Goal: Check status: Check status

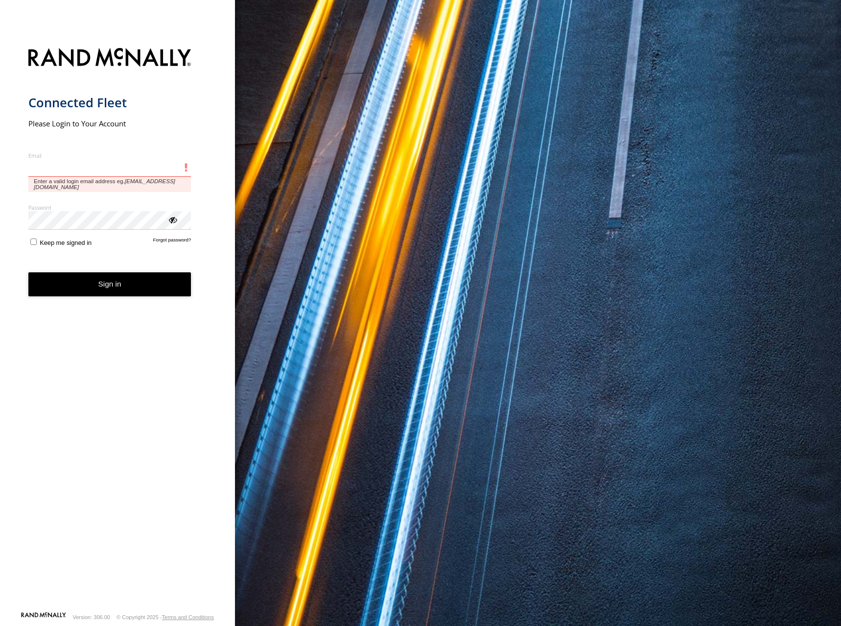
type input "**********"
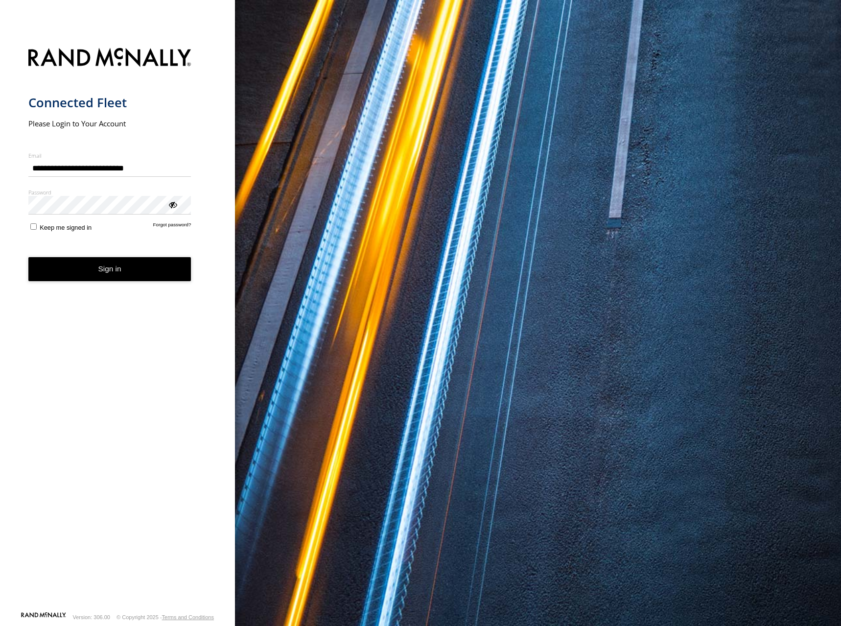
click at [153, 268] on button "Sign in" at bounding box center [109, 269] width 163 height 24
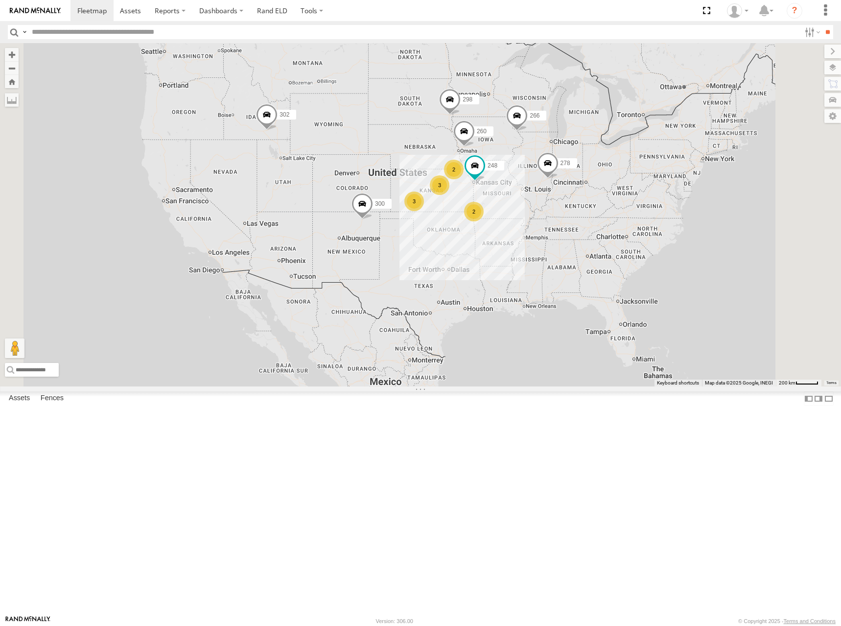
drag, startPoint x: 529, startPoint y: 254, endPoint x: 514, endPoint y: 198, distance: 57.9
click at [514, 198] on div "300 302 3 2 298 2 3 248 266 278 260" at bounding box center [420, 214] width 841 height 343
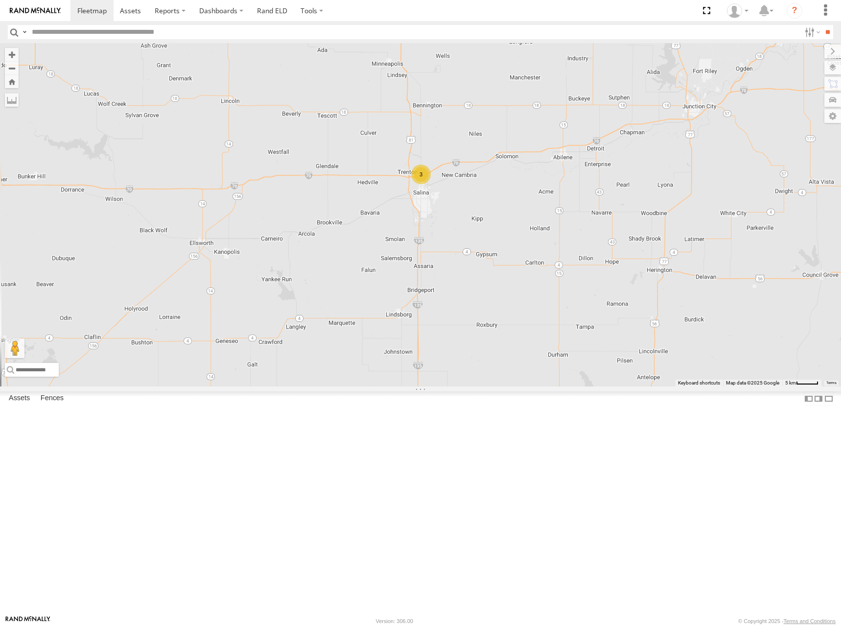
drag, startPoint x: 495, startPoint y: 303, endPoint x: 553, endPoint y: 249, distance: 80.1
click at [553, 249] on div "300 302 298 248 266 278 260 246 270 256 232 296 3" at bounding box center [420, 214] width 841 height 343
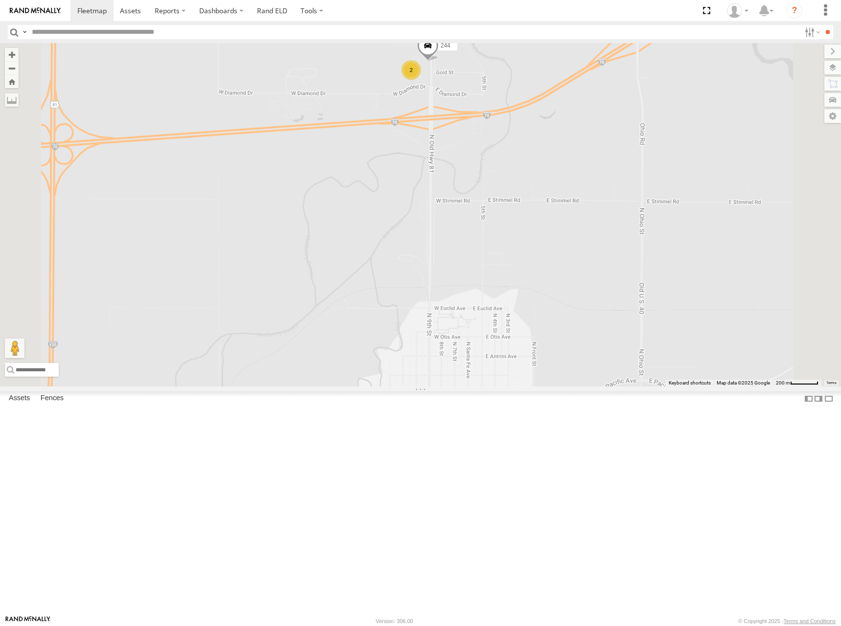
click at [439, 61] on span at bounding box center [428, 47] width 22 height 26
click at [495, 53] on div at bounding box center [427, 46] width 133 height 15
click at [441, 49] on label at bounding box center [431, 46] width 19 height 7
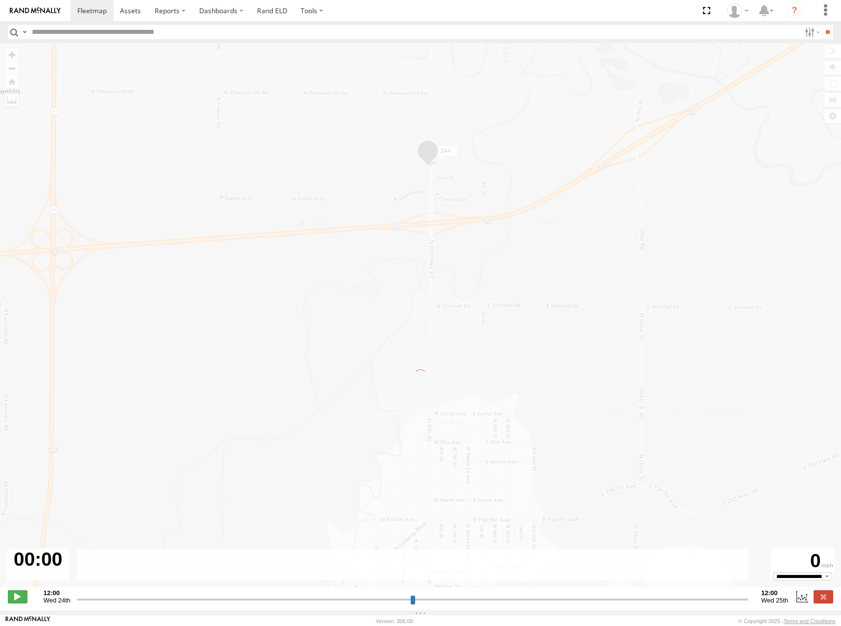
type input "**********"
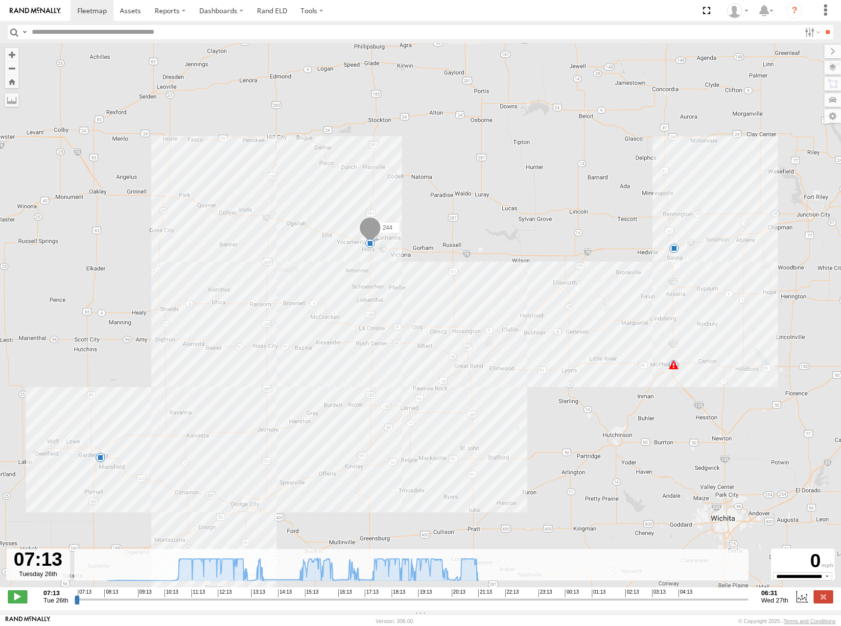
drag, startPoint x: 619, startPoint y: 217, endPoint x: 584, endPoint y: 255, distance: 51.3
click at [584, 255] on div "244 08:55 Tue 13:22 Tue 13:22 Tue 20:29 Tue 21:14 Tue 5" at bounding box center [420, 320] width 841 height 554
click at [444, 580] on icon at bounding box center [293, 569] width 381 height 23
click at [375, 577] on icon at bounding box center [293, 569] width 381 height 23
click at [357, 576] on icon at bounding box center [357, 575] width 8 height 8
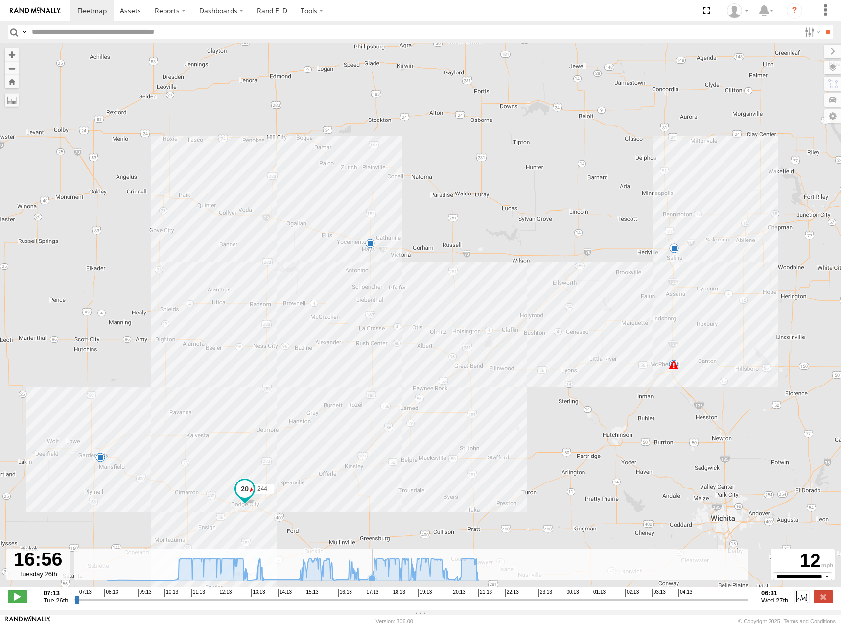
click at [373, 577] on icon at bounding box center [293, 569] width 381 height 23
click at [478, 581] on icon at bounding box center [478, 580] width 8 height 8
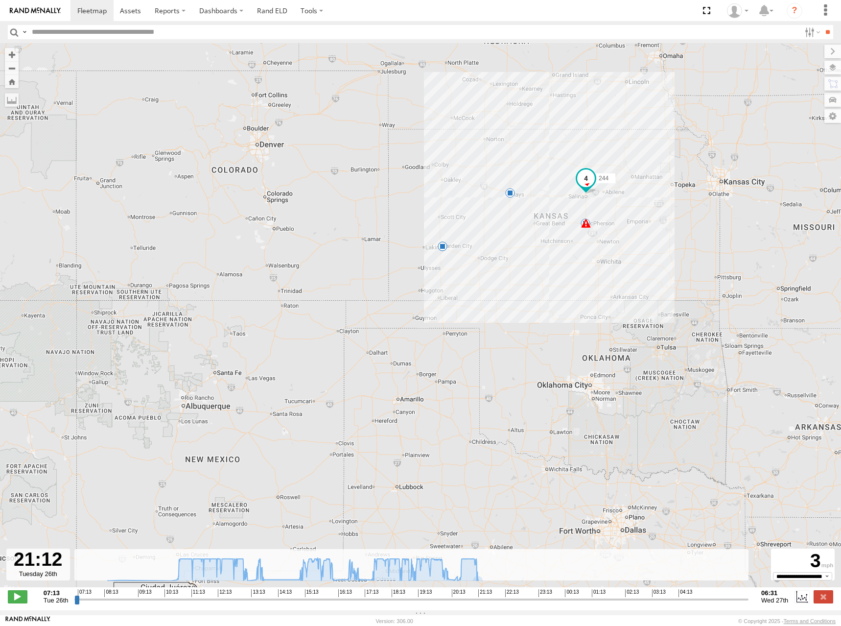
drag, startPoint x: 613, startPoint y: 144, endPoint x: 599, endPoint y: 170, distance: 30.0
click at [599, 170] on div "244 08:55 Tue 13:22 Tue 13:22 Tue 20:29 Tue 6" at bounding box center [420, 320] width 841 height 554
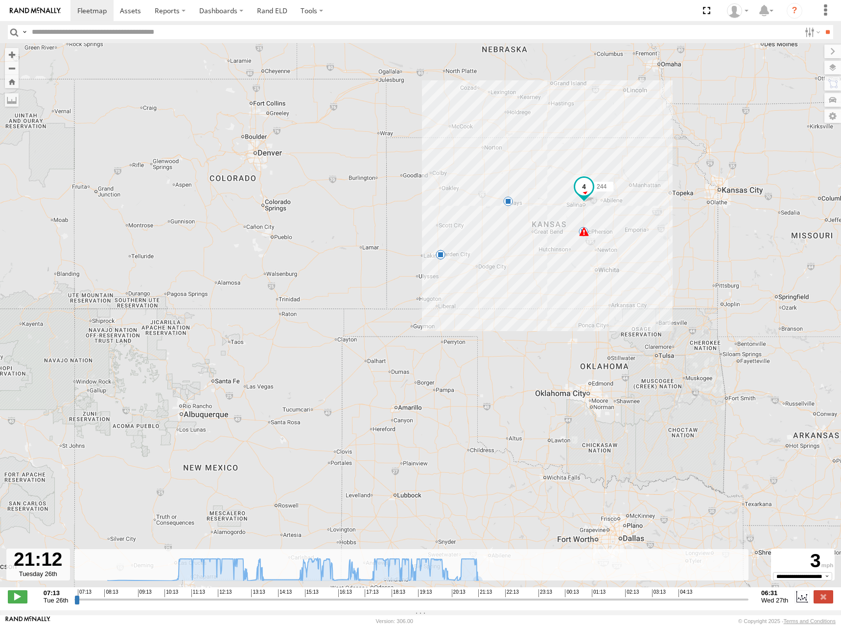
drag, startPoint x: 610, startPoint y: 173, endPoint x: 625, endPoint y: 150, distance: 27.8
click at [625, 150] on div "244 08:55 Tue 13:22 Tue 13:22 Tue 20:29 Tue 6" at bounding box center [420, 320] width 841 height 554
drag, startPoint x: 652, startPoint y: 160, endPoint x: 656, endPoint y: 181, distance: 21.3
click at [656, 181] on div "244 08:55 Tue 13:22 Tue 13:22 Tue 20:29 Tue 6" at bounding box center [420, 320] width 841 height 554
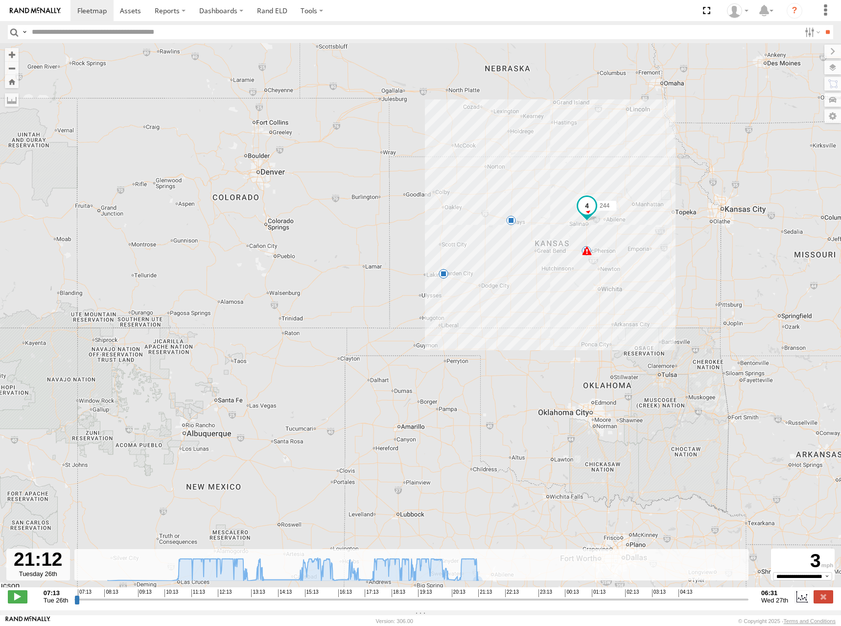
click at [43, 11] on img at bounding box center [35, 10] width 51 height 7
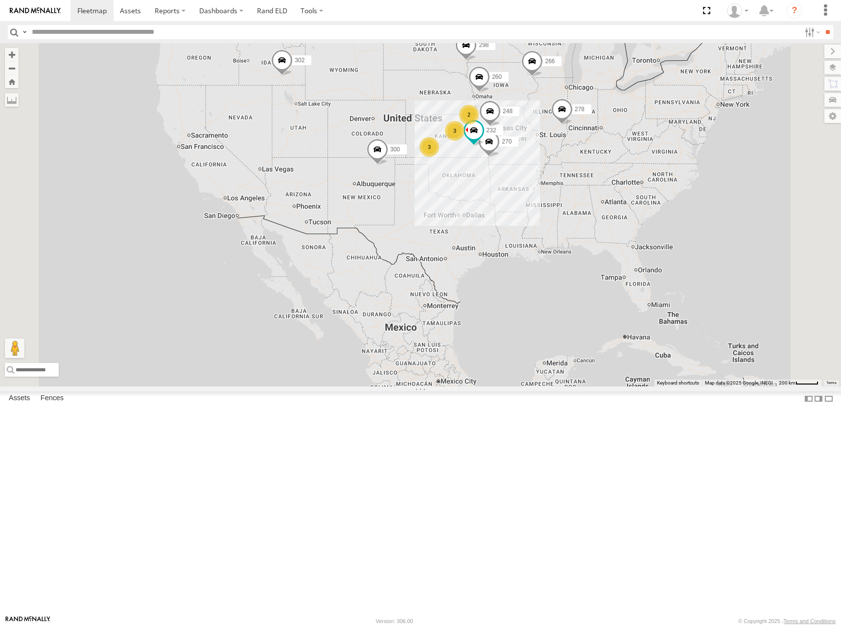
drag, startPoint x: 545, startPoint y: 305, endPoint x: 547, endPoint y: 194, distance: 110.2
click at [547, 194] on div "300 302 3 2 298 270 3 232 248 266 278 260" at bounding box center [420, 214] width 841 height 343
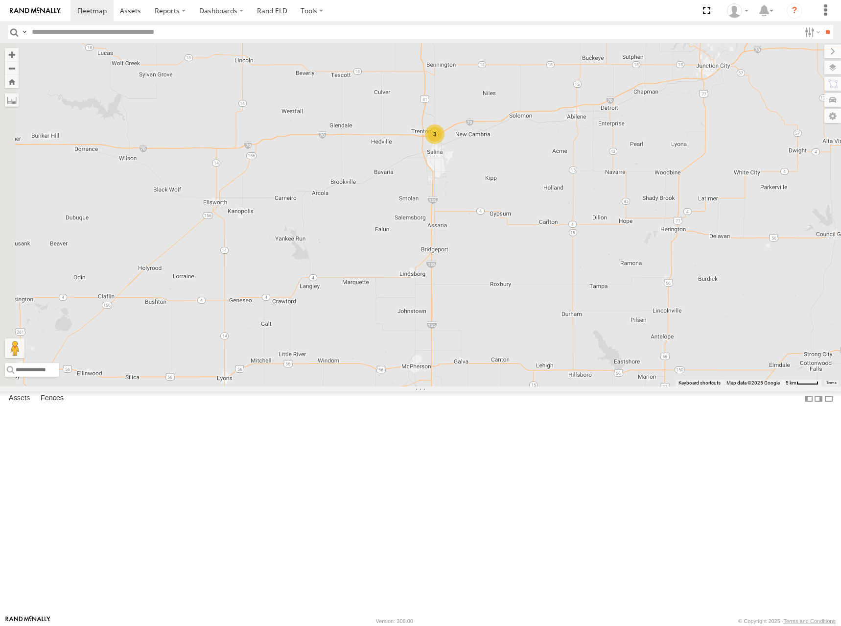
drag, startPoint x: 551, startPoint y: 176, endPoint x: 600, endPoint y: 299, distance: 132.1
click at [600, 299] on div "300 302 298 270 232 248 266 278 260 246 256 296 3" at bounding box center [420, 214] width 841 height 343
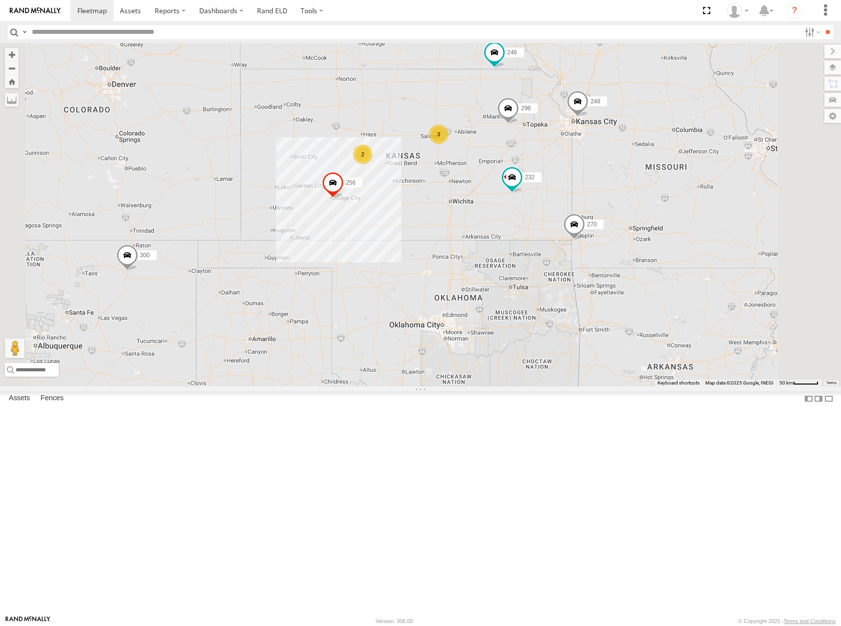
drag, startPoint x: 488, startPoint y: 220, endPoint x: 503, endPoint y: 216, distance: 15.6
click at [503, 216] on div "300 302 298 270 232 248 266 278 260 246 256 296 3 2" at bounding box center [420, 214] width 841 height 343
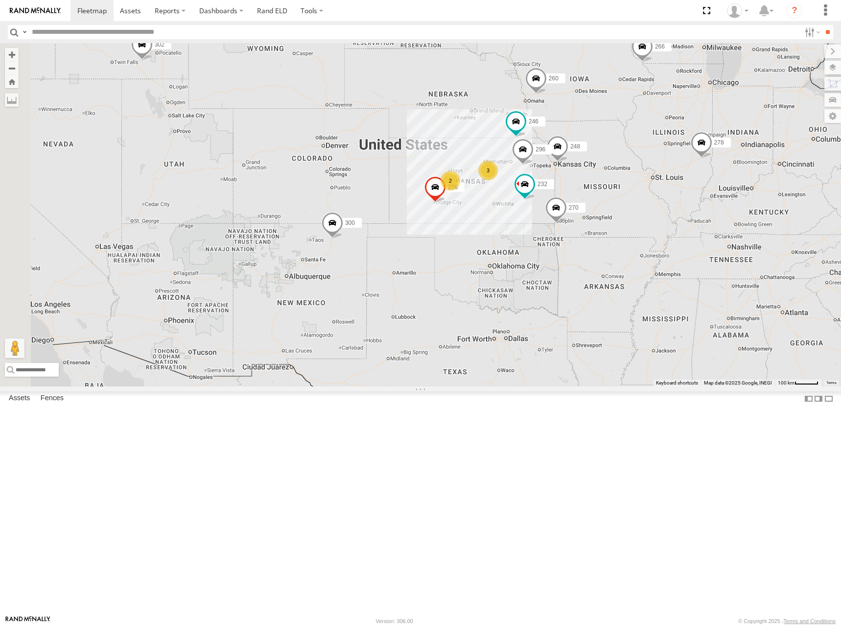
drag, startPoint x: 515, startPoint y: 226, endPoint x: 594, endPoint y: 252, distance: 83.0
click at [594, 252] on div "300 302 298 270 232 248 266 278 260 246 256 296 3 2" at bounding box center [420, 214] width 841 height 343
click at [595, 261] on div "300 302 298 270 232 248 266 278 260 246 256 296 3 2" at bounding box center [420, 214] width 841 height 343
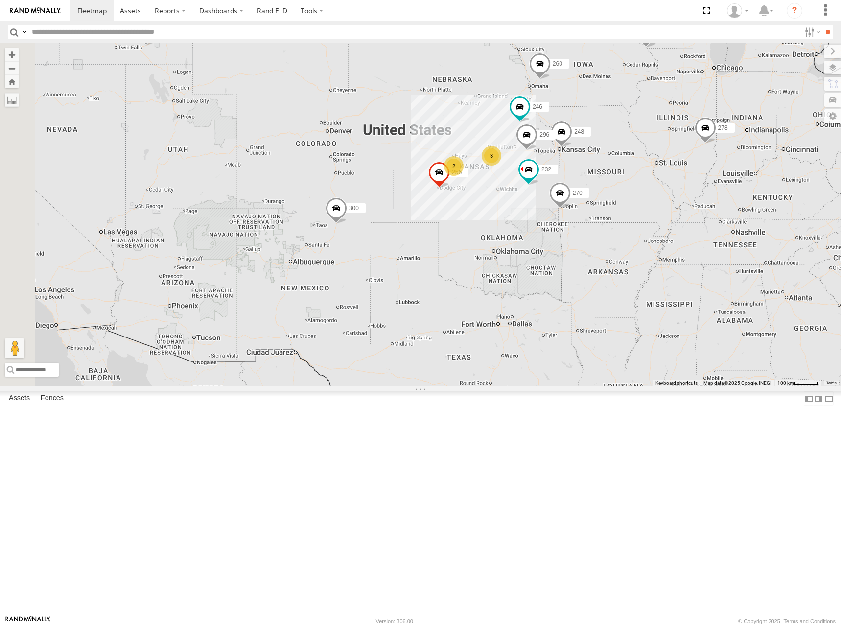
drag, startPoint x: 595, startPoint y: 261, endPoint x: 596, endPoint y: 243, distance: 17.6
click at [596, 243] on div "300 302 298 270 232 248 266 278 260 246 256 296 3 2" at bounding box center [420, 214] width 841 height 343
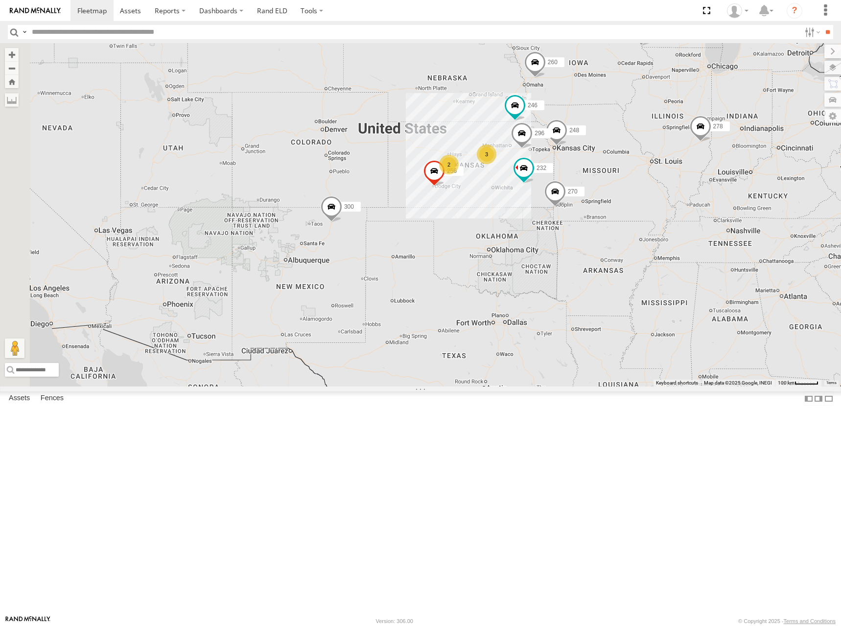
click at [587, 241] on div "300 302 298 270 232 248 266 278 260 246 256 296 3 2" at bounding box center [420, 214] width 841 height 343
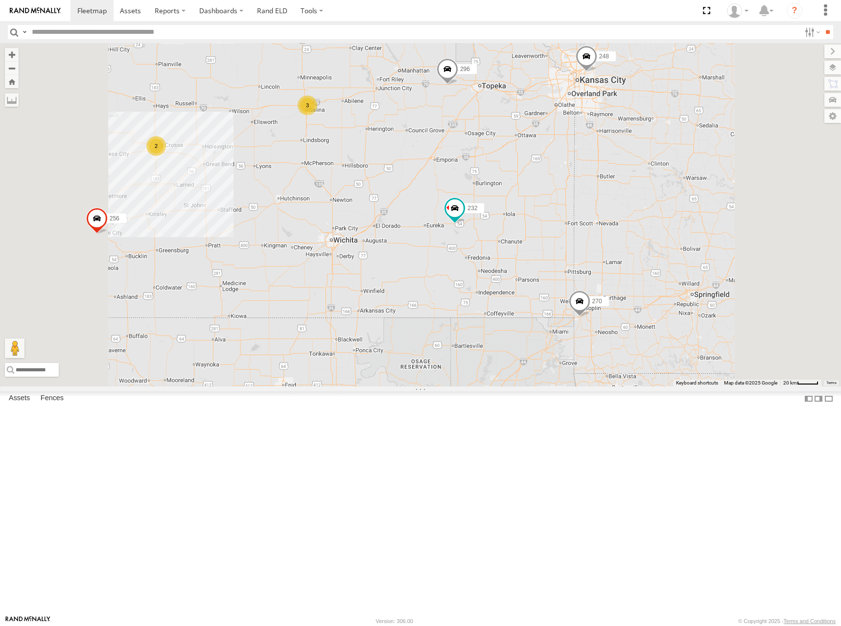
drag, startPoint x: 655, startPoint y: 246, endPoint x: 654, endPoint y: 259, distance: 12.8
click at [654, 259] on div "300 302 298 270 232 248 266 278 260 246 256 296 3 2" at bounding box center [420, 214] width 841 height 343
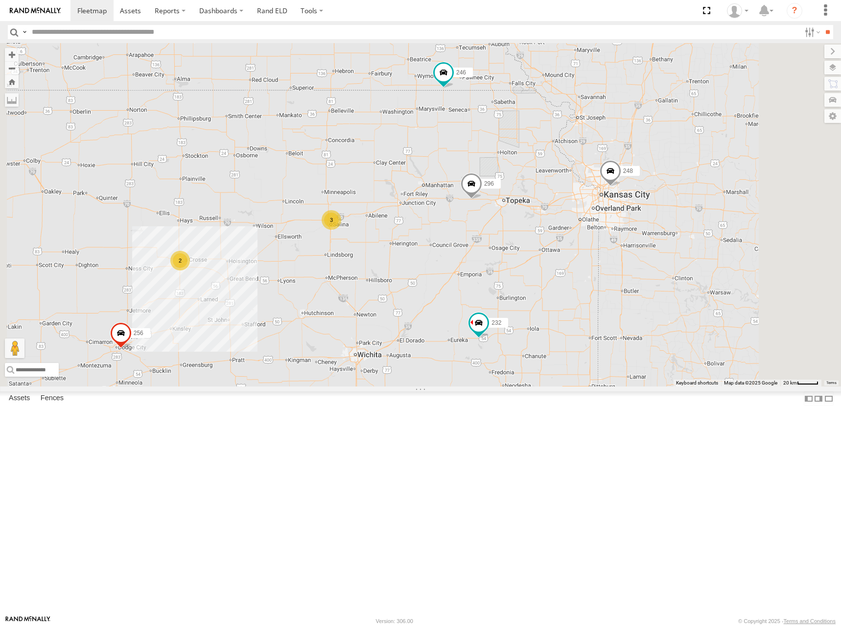
drag, startPoint x: 600, startPoint y: 143, endPoint x: 624, endPoint y: 260, distance: 119.5
click at [624, 260] on div "300 302 298 270 232 248 266 278 260 246 256 296 3 2" at bounding box center [420, 214] width 841 height 343
click at [482, 199] on span at bounding box center [472, 186] width 22 height 26
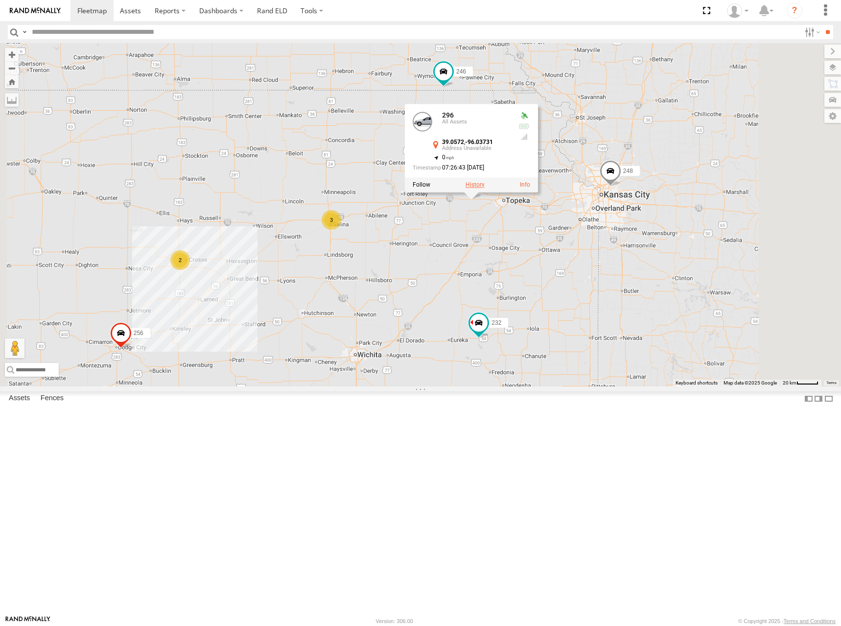
click at [485, 188] on label at bounding box center [475, 184] width 19 height 7
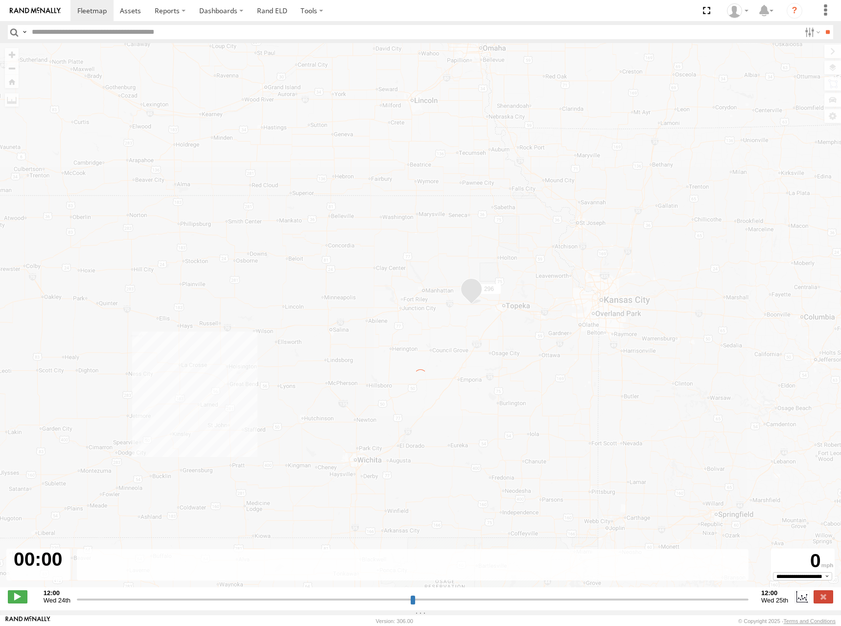
type input "**********"
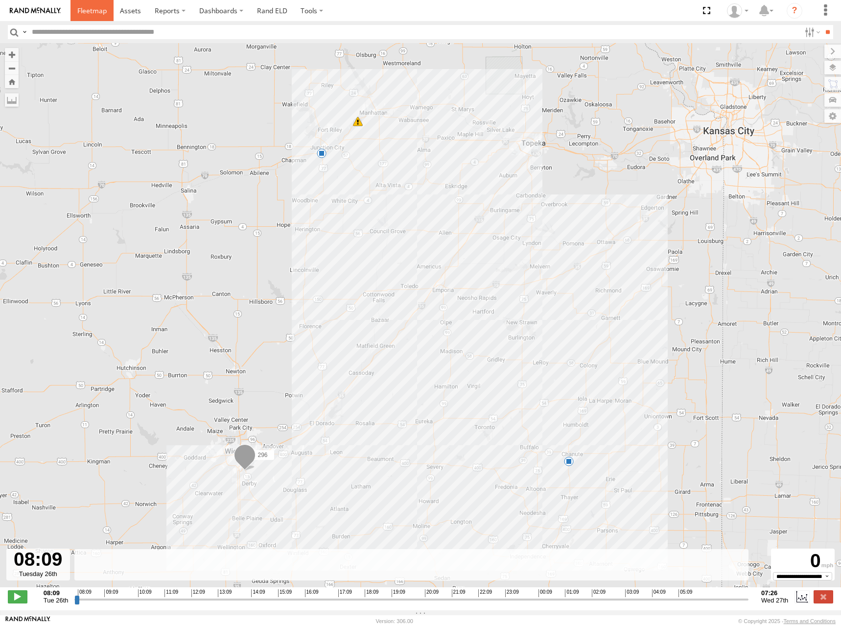
click at [90, 9] on span at bounding box center [91, 10] width 29 height 9
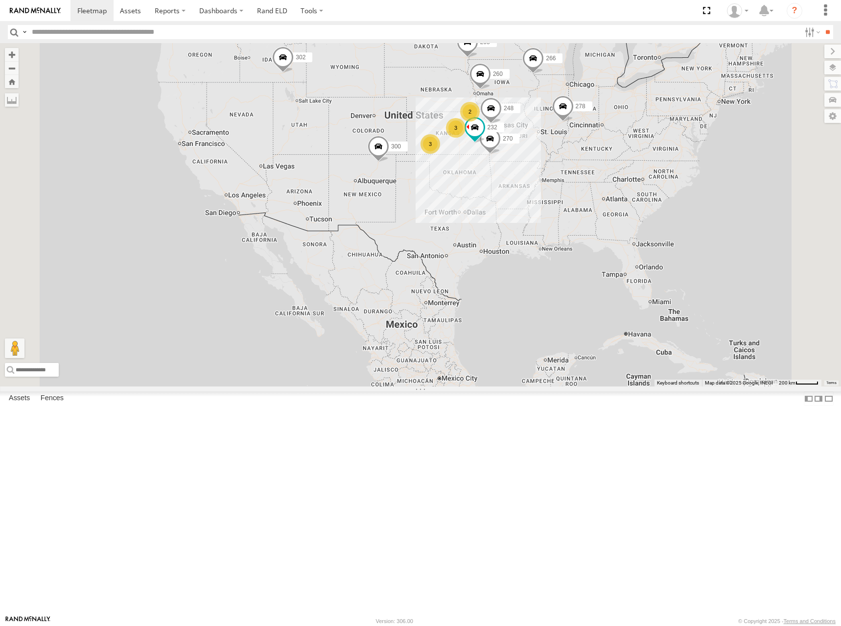
drag, startPoint x: 504, startPoint y: 328, endPoint x: 507, endPoint y: 220, distance: 107.8
click at [507, 220] on div "300 302 3 2 298 270 3 232 248 266 278 260" at bounding box center [420, 214] width 841 height 343
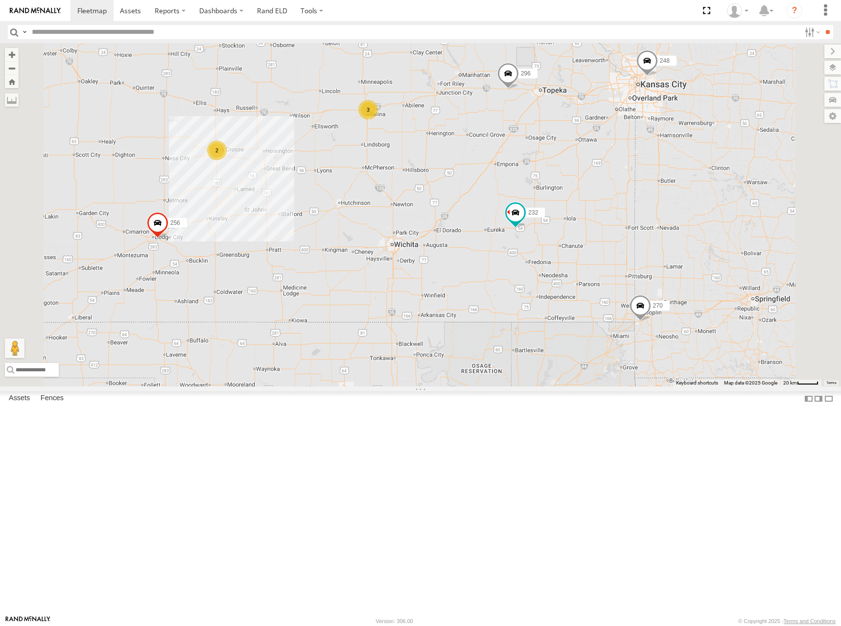
drag, startPoint x: 655, startPoint y: 283, endPoint x: 642, endPoint y: 267, distance: 21.2
click at [642, 267] on div "300 302 298 270 232 248 266 278 260 246 256 296 3 2" at bounding box center [420, 214] width 841 height 343
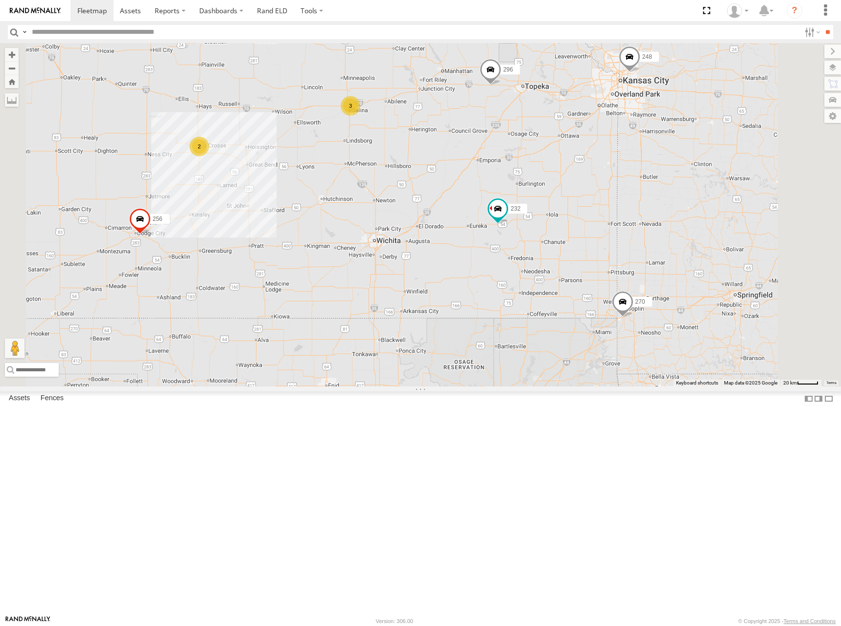
drag, startPoint x: 733, startPoint y: 293, endPoint x: 713, endPoint y: 288, distance: 20.7
click at [713, 288] on div "300 302 298 270 232 248 266 278 260 246 256 296 3 2" at bounding box center [420, 214] width 841 height 343
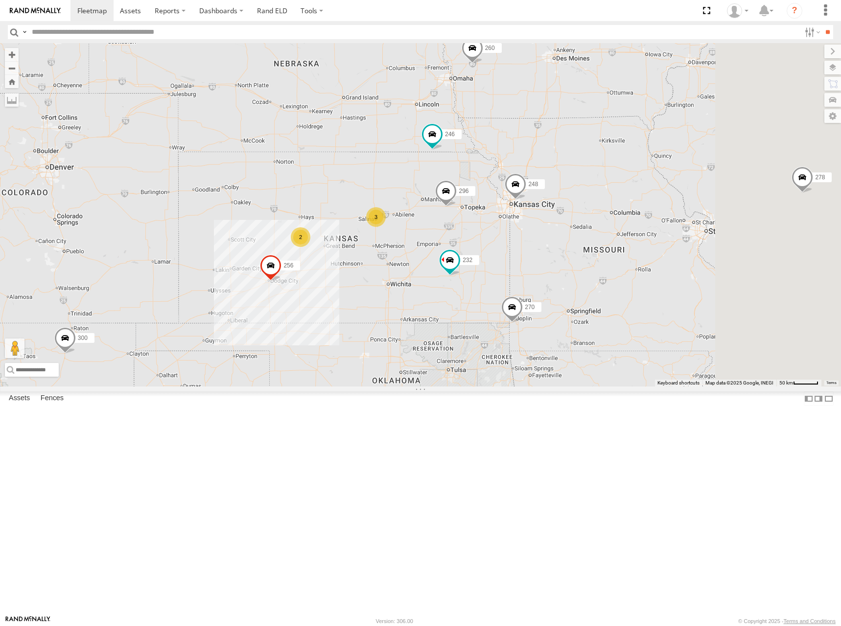
drag, startPoint x: 765, startPoint y: 272, endPoint x: 685, endPoint y: 337, distance: 103.1
click at [685, 337] on div "300 302 298 270 232 248 266 278 260 246 256 296 3 2" at bounding box center [420, 214] width 841 height 343
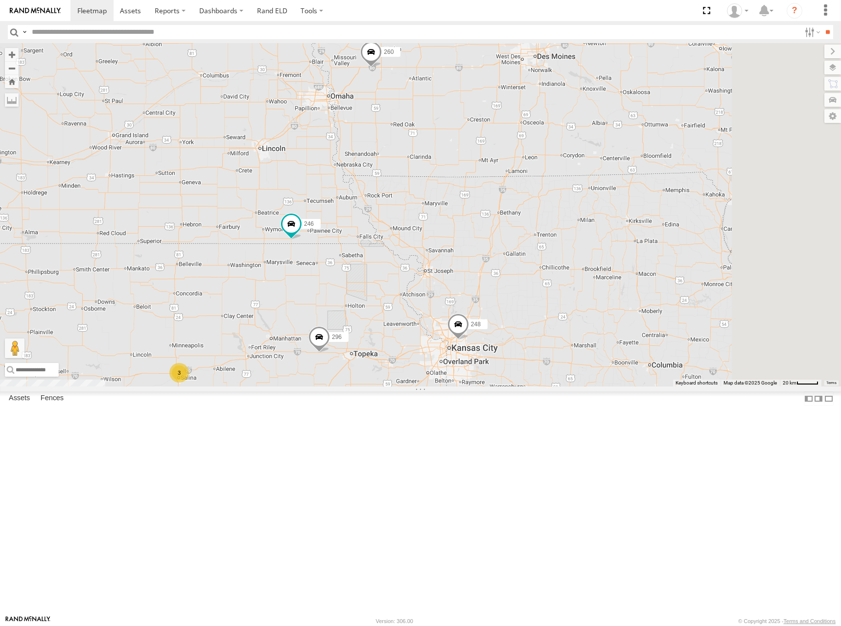
drag, startPoint x: 639, startPoint y: 213, endPoint x: 585, endPoint y: 369, distance: 165.9
click at [585, 369] on div "300 302 298 270 232 248 266 278 260 246 256 296 3" at bounding box center [420, 214] width 841 height 343
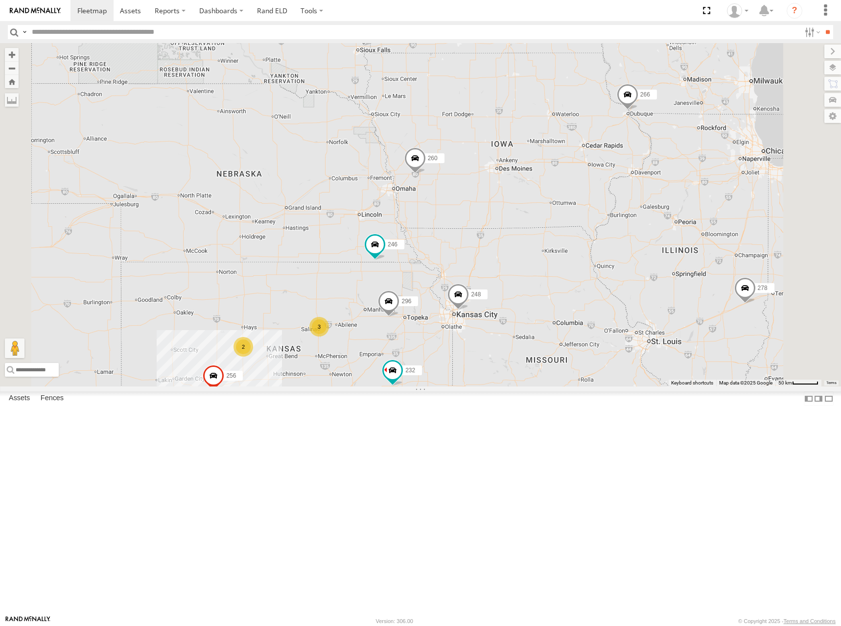
click at [649, 317] on div "300 302 298 270 232 248 266 278 260 246 256 296 3 2" at bounding box center [420, 214] width 841 height 343
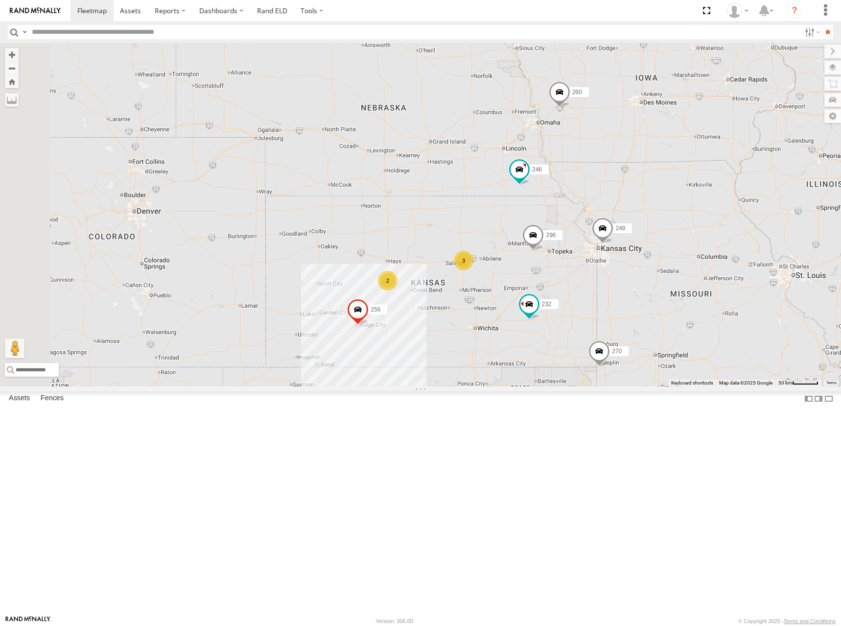
drag, startPoint x: 449, startPoint y: 237, endPoint x: 617, endPoint y: 158, distance: 184.9
click at [617, 158] on div "246 298 270 256 232 296 248 266 260 3 2" at bounding box center [420, 214] width 841 height 343
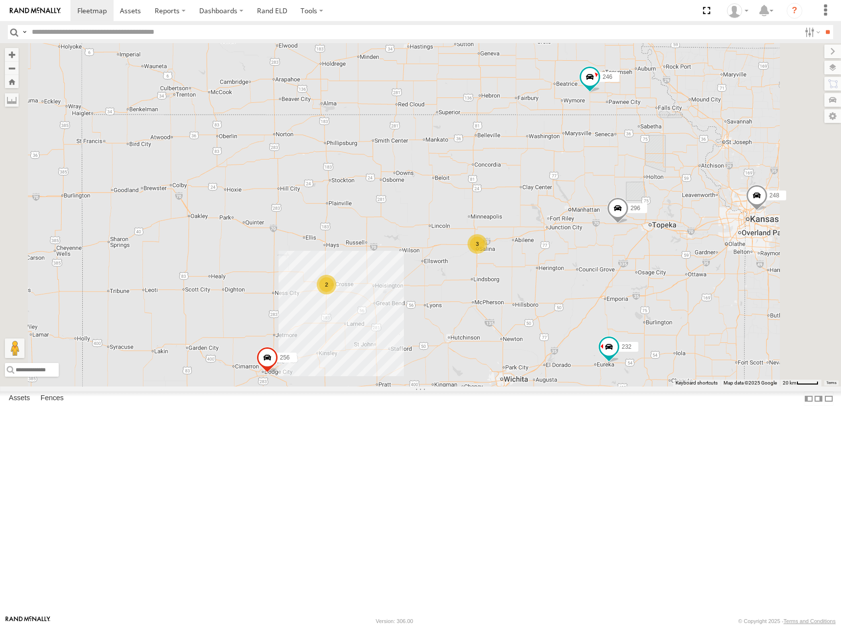
drag, startPoint x: 611, startPoint y: 312, endPoint x: 622, endPoint y: 277, distance: 36.7
click at [622, 277] on div "246 298 270 256 232 296 248 266 260 300 3 2" at bounding box center [420, 214] width 841 height 343
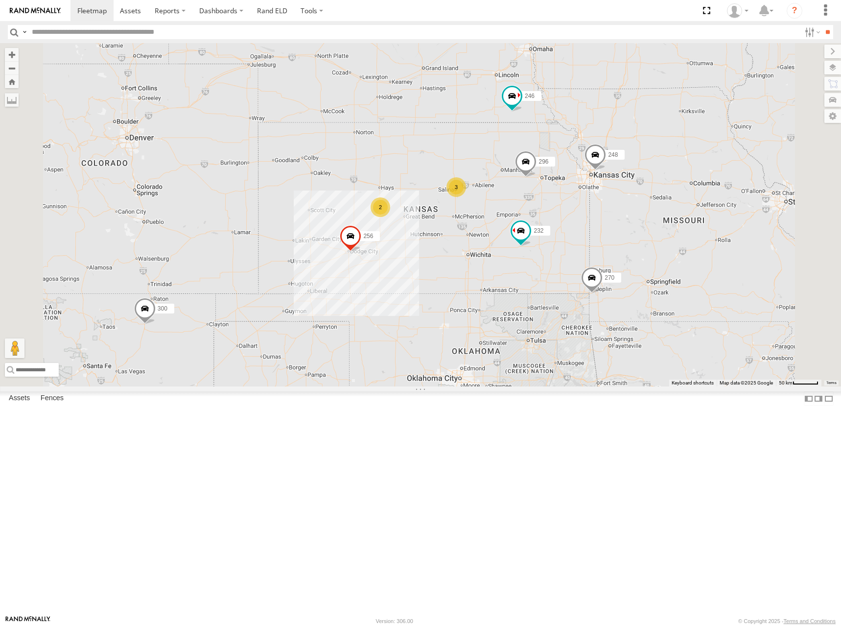
drag, startPoint x: 517, startPoint y: 304, endPoint x: 553, endPoint y: 259, distance: 57.8
click at [552, 261] on div "246 298 270 256 232 296 248 266 260 300 3 2" at bounding box center [420, 214] width 841 height 343
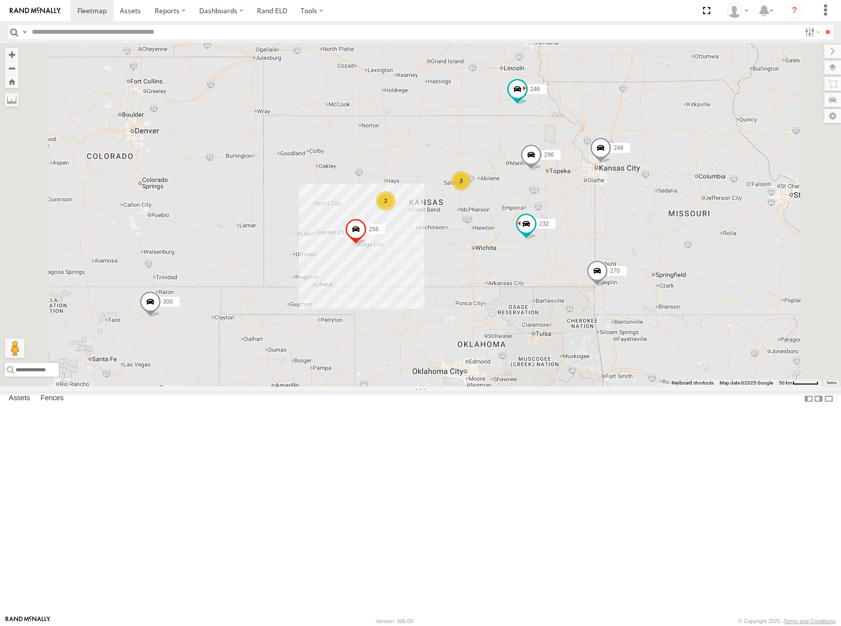
drag, startPoint x: 553, startPoint y: 269, endPoint x: 559, endPoint y: 262, distance: 9.7
click at [559, 262] on div "246 298 270 256 232 296 248 266 260 300 3 2" at bounding box center [420, 214] width 841 height 343
drag, startPoint x: 574, startPoint y: 253, endPoint x: 573, endPoint y: 248, distance: 4.9
click at [573, 248] on div "246 298 270 256 232 296 248 266 260 300 3 2" at bounding box center [420, 214] width 841 height 343
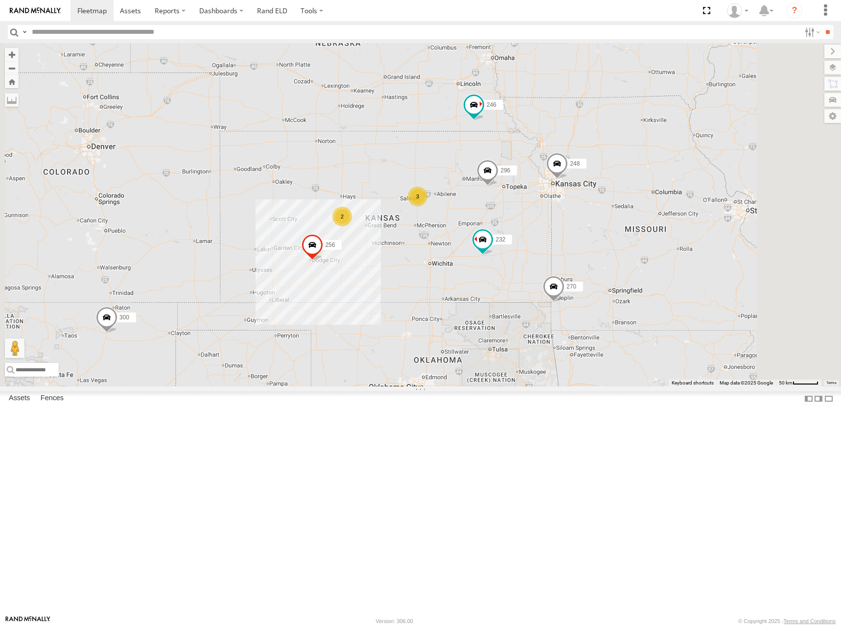
drag, startPoint x: 726, startPoint y: 186, endPoint x: 681, endPoint y: 208, distance: 50.8
click at [681, 208] on div "246 298 270 256 232 296 248 266 260 300 3 2" at bounding box center [420, 214] width 841 height 343
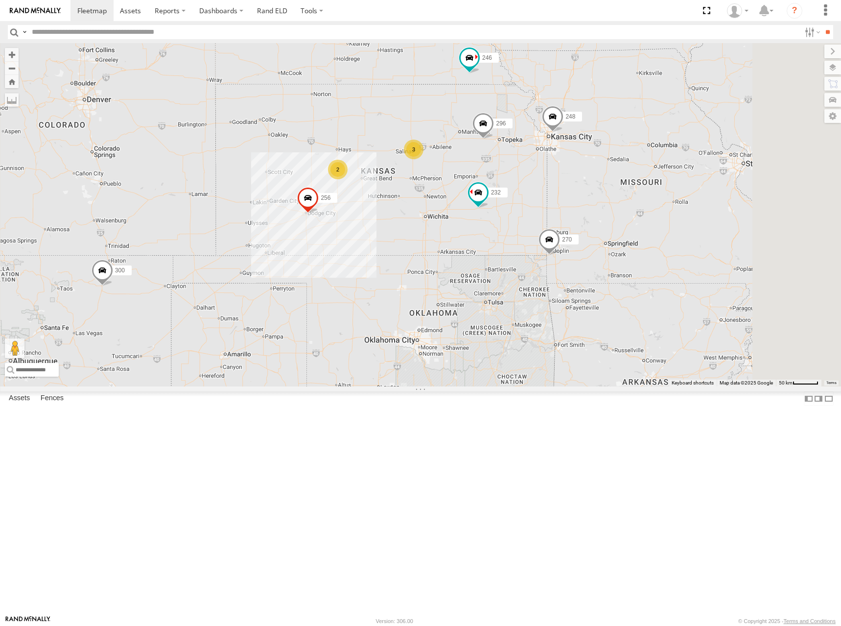
drag, startPoint x: 557, startPoint y: 318, endPoint x: 553, endPoint y: 257, distance: 61.3
click at [553, 257] on div "246 298 270 256 232 296 248 266 260 300 3 2" at bounding box center [420, 214] width 841 height 343
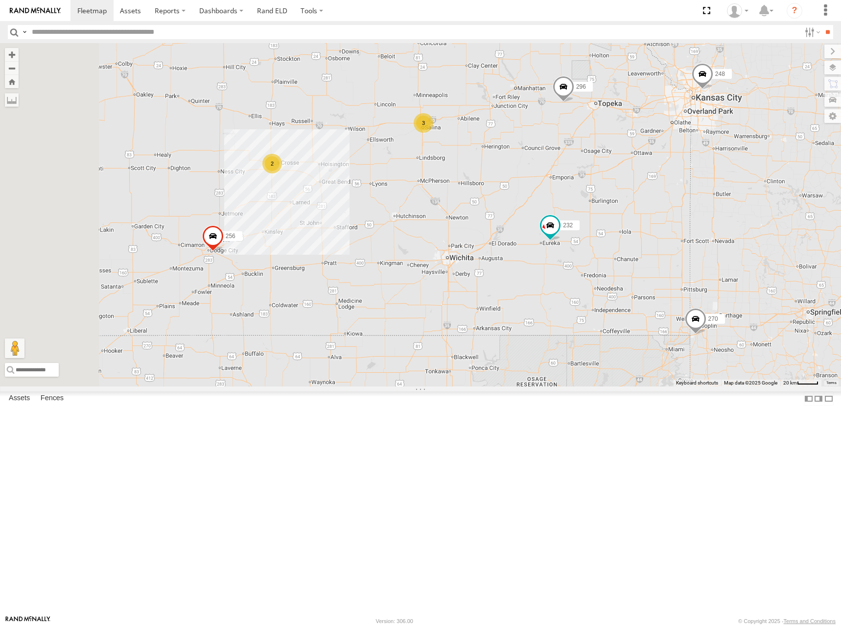
drag, startPoint x: 499, startPoint y: 215, endPoint x: 509, endPoint y: 212, distance: 10.8
click at [509, 212] on div "246 270 256 232 296 248 260 3 2" at bounding box center [420, 214] width 841 height 343
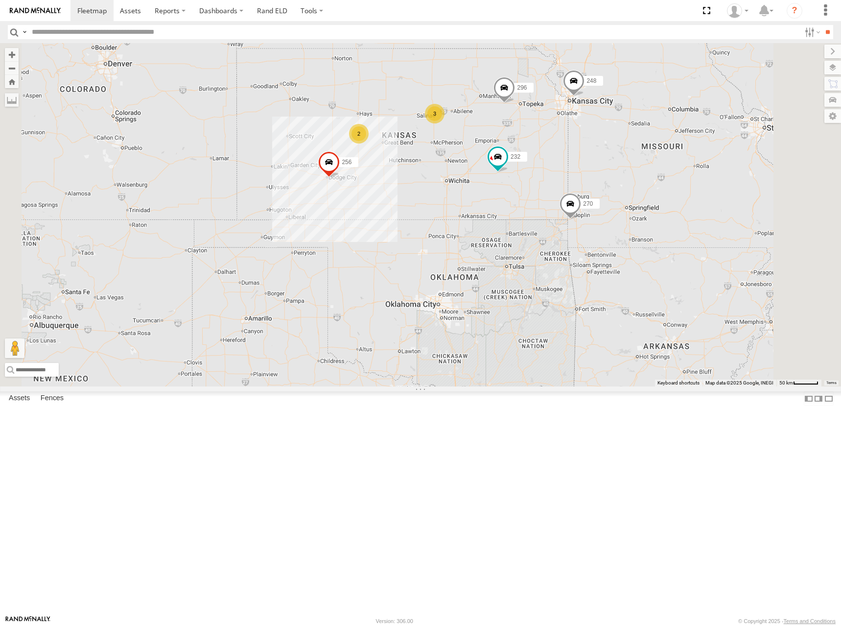
drag, startPoint x: 486, startPoint y: 193, endPoint x: 524, endPoint y: 198, distance: 38.0
click at [524, 198] on div "246 270 256 232 296 248 260 3 2" at bounding box center [420, 214] width 841 height 343
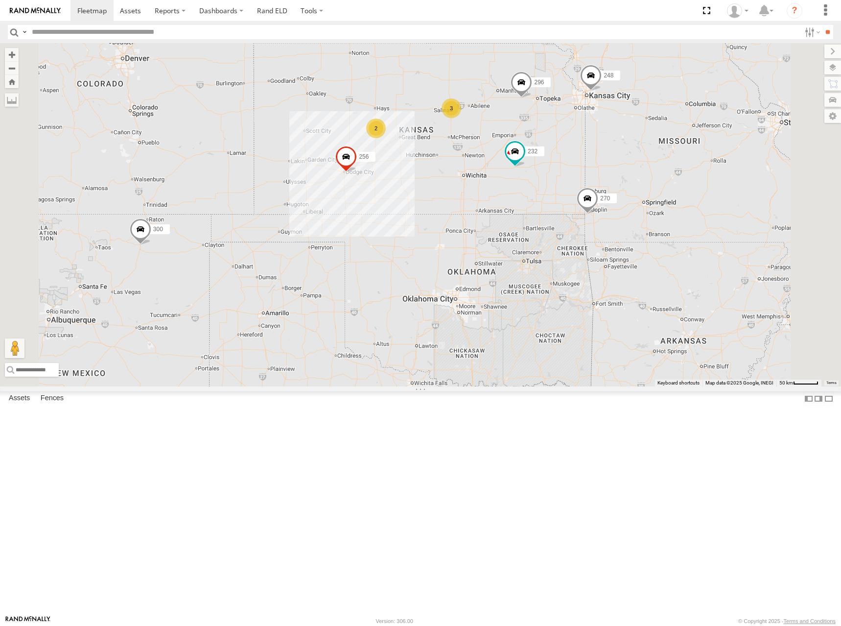
drag, startPoint x: 583, startPoint y: 193, endPoint x: 594, endPoint y: 186, distance: 12.6
click at [594, 186] on div "246 270 256 232 296 248 260 3 2 300" at bounding box center [420, 214] width 841 height 343
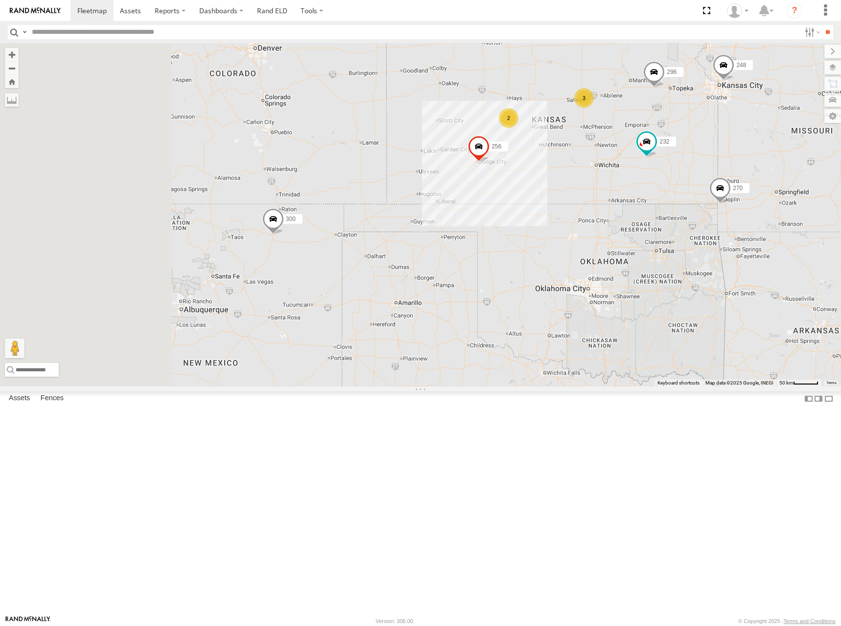
drag, startPoint x: 456, startPoint y: 371, endPoint x: 513, endPoint y: 369, distance: 57.8
click at [513, 369] on div "246 270 256 232 296 248 260 300 3 2" at bounding box center [420, 214] width 841 height 343
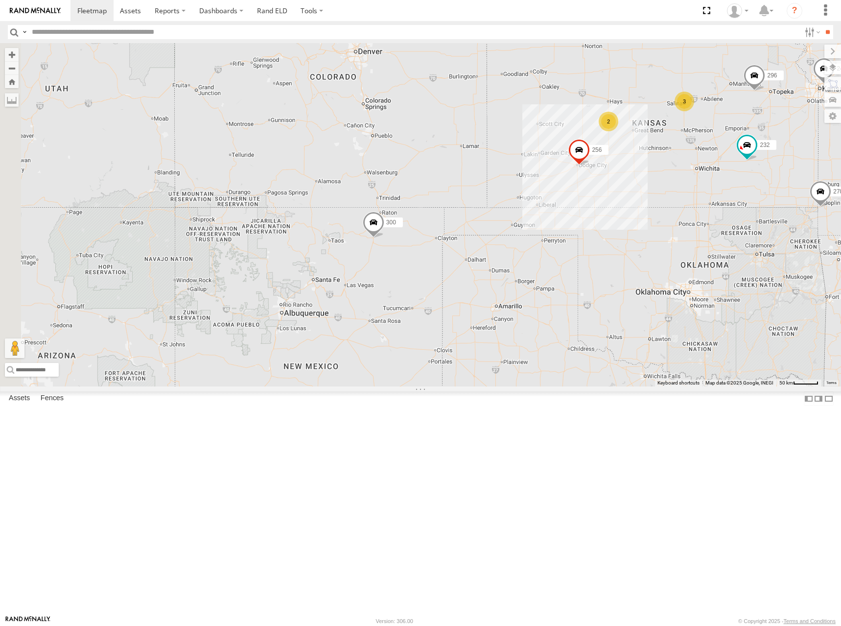
drag, startPoint x: 356, startPoint y: 351, endPoint x: 394, endPoint y: 354, distance: 37.8
click at [394, 354] on div "246 270 256 232 296 248 260 300 3 2" at bounding box center [420, 214] width 841 height 343
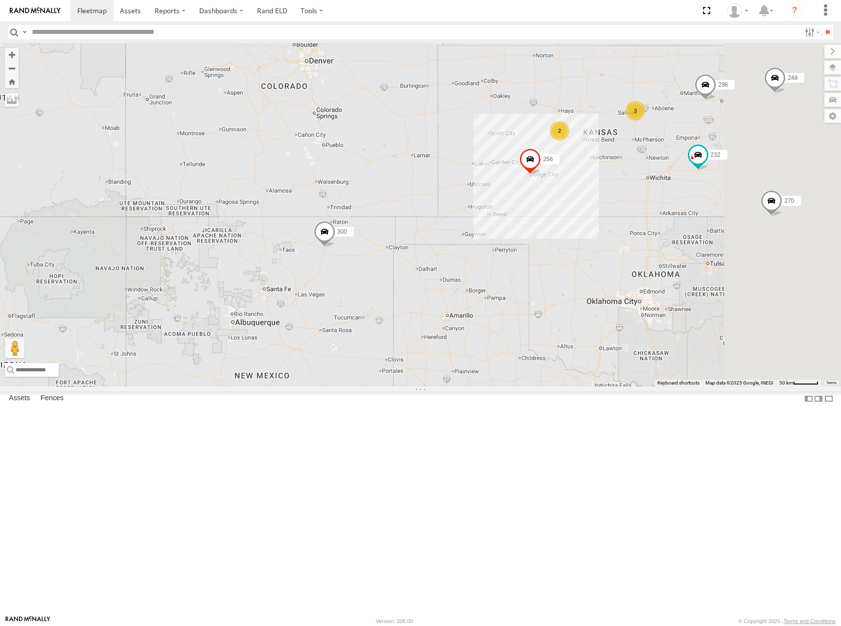
drag, startPoint x: 535, startPoint y: 326, endPoint x: 471, endPoint y: 334, distance: 64.7
click at [471, 334] on div "246 270 256 232 296 248 260 300 3 2" at bounding box center [420, 214] width 841 height 343
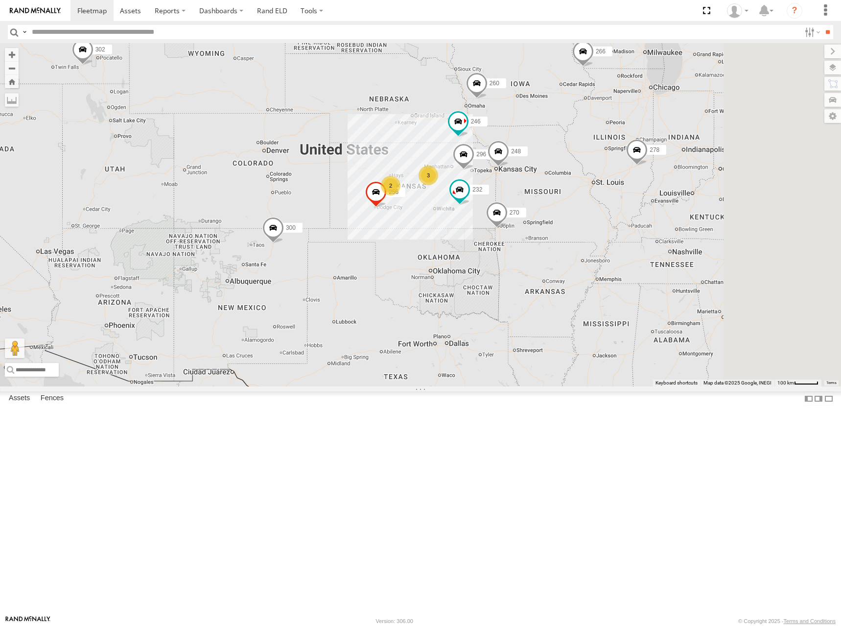
drag, startPoint x: 591, startPoint y: 327, endPoint x: 505, endPoint y: 337, distance: 86.9
click at [505, 337] on div "246 270 256 232 296 248 266 260 300 3 298 2 302 278" at bounding box center [420, 214] width 841 height 343
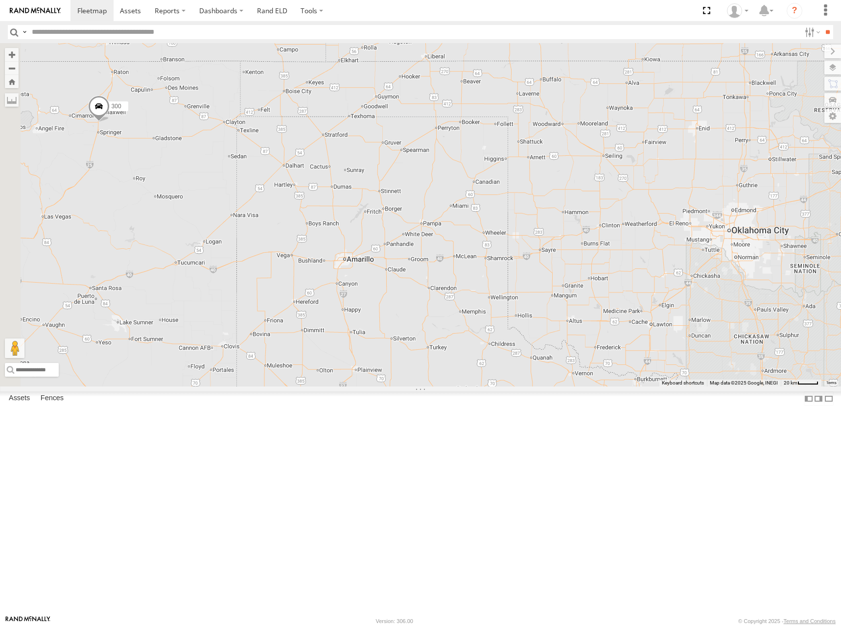
drag, startPoint x: 374, startPoint y: 374, endPoint x: 437, endPoint y: 321, distance: 82.4
click at [437, 321] on div "246 270 256 232 296 248 266 260 300 298 302 278 2" at bounding box center [420, 214] width 841 height 343
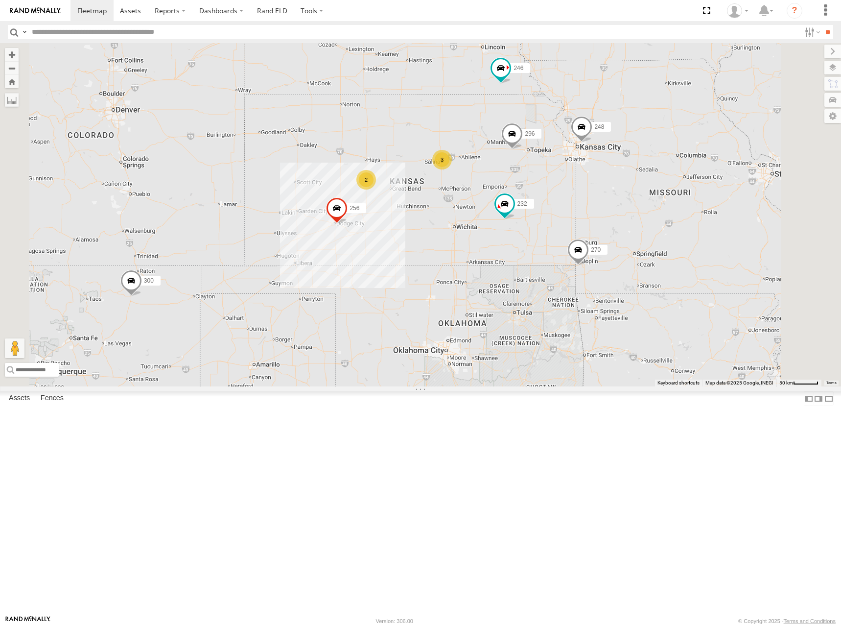
drag, startPoint x: 651, startPoint y: 285, endPoint x: 583, endPoint y: 351, distance: 94.6
click at [583, 351] on div "246 270 256 232 296 248 266 260 300 298 302 278 3 2" at bounding box center [420, 214] width 841 height 343
click at [272, 15] on link "Rand ELD" at bounding box center [272, 10] width 44 height 21
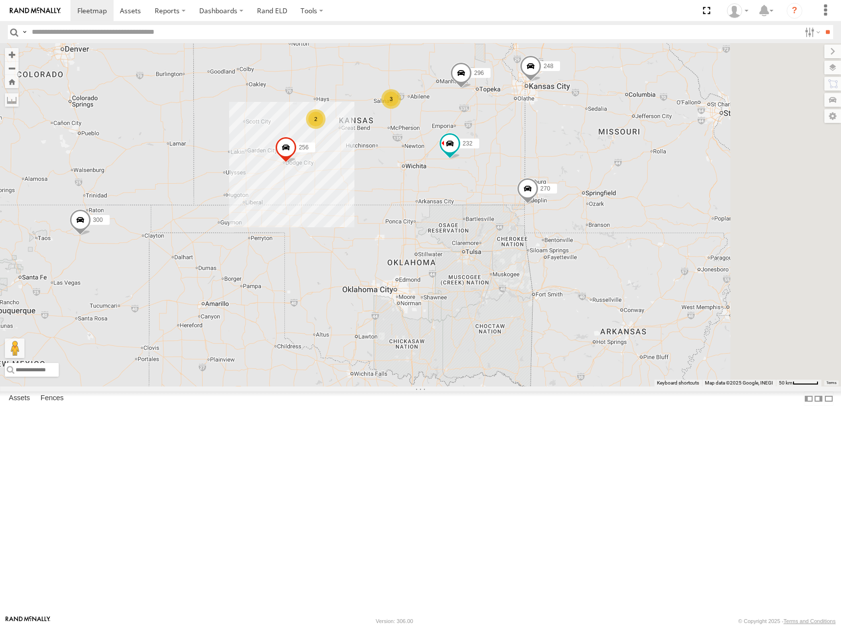
drag, startPoint x: 524, startPoint y: 195, endPoint x: 473, endPoint y: 133, distance: 80.7
click at [473, 133] on div "300 246 270 256 232 296 248 260 3 2" at bounding box center [420, 214] width 841 height 343
click at [477, 145] on label "232" at bounding box center [465, 141] width 24 height 10
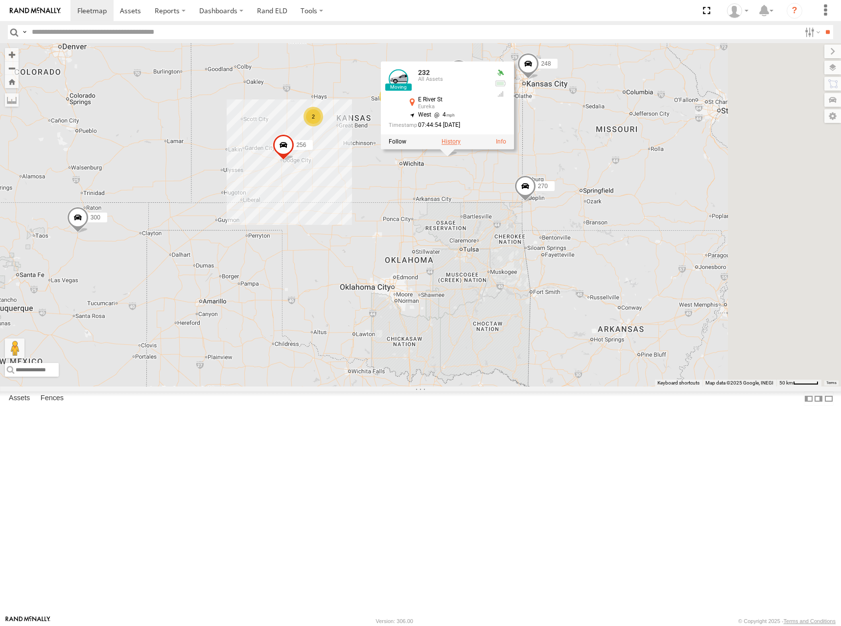
click at [461, 145] on label at bounding box center [451, 141] width 19 height 7
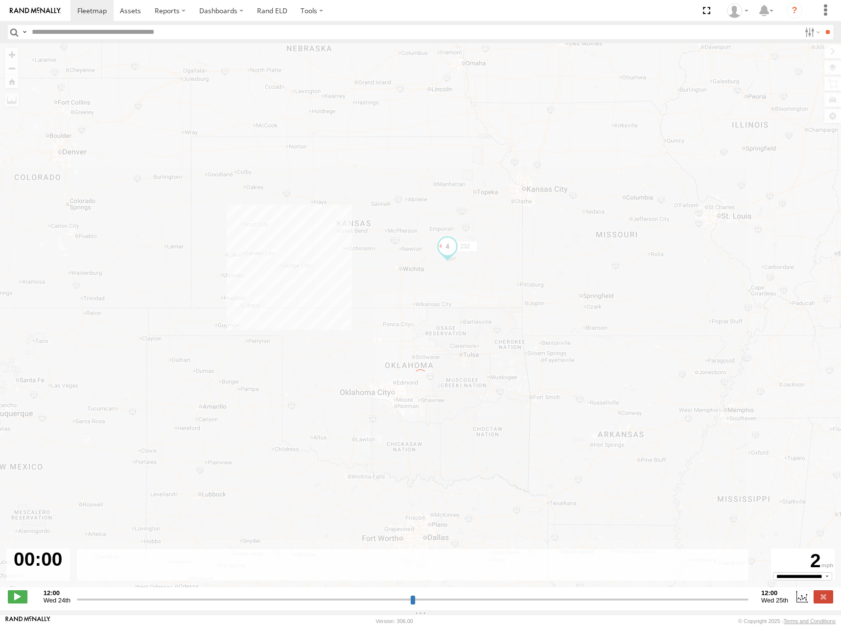
type input "**********"
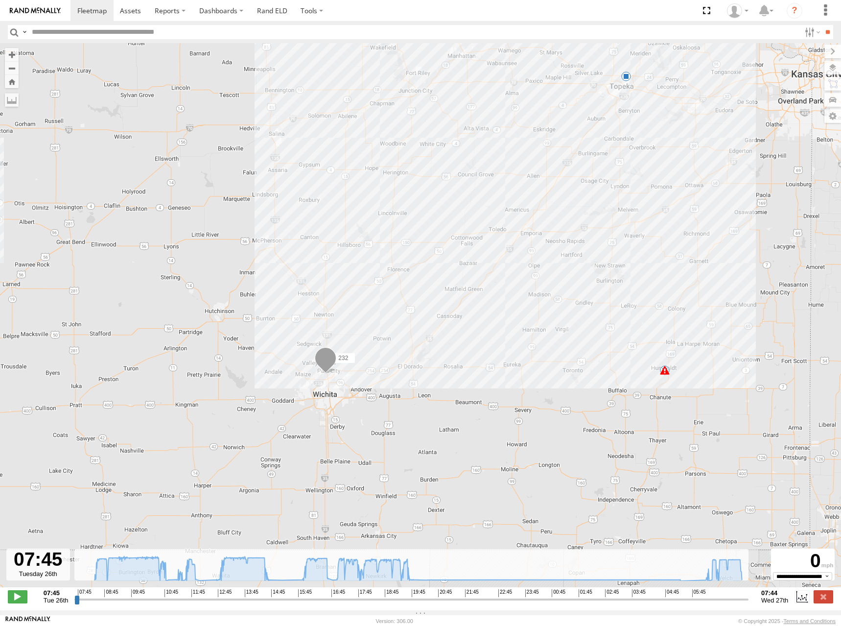
drag, startPoint x: 419, startPoint y: 479, endPoint x: 484, endPoint y: 384, distance: 115.2
click at [484, 384] on div "232 12:01 Tue 20:32 Tue 05:30 Wed" at bounding box center [420, 320] width 841 height 554
click at [409, 582] on icon at bounding box center [410, 579] width 8 height 8
click at [409, 582] on icon at bounding box center [409, 579] width 8 height 8
click at [412, 583] on icon at bounding box center [412, 580] width 8 height 8
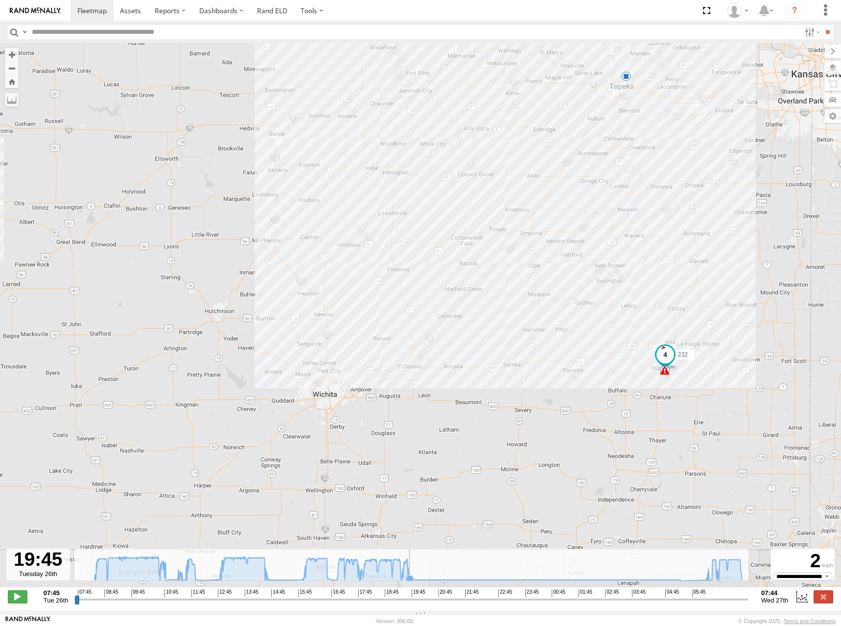
click at [410, 583] on icon at bounding box center [410, 579] width 8 height 8
drag, startPoint x: 399, startPoint y: 187, endPoint x: 447, endPoint y: 192, distance: 48.3
click at [447, 192] on div "232 12:01 Tue 20:32 Tue 05:30 Wed" at bounding box center [420, 320] width 841 height 554
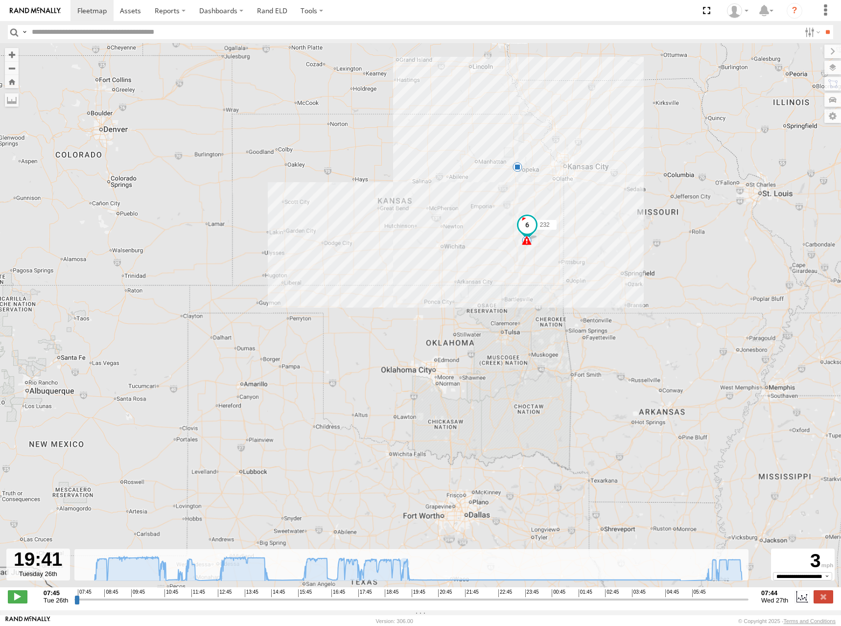
drag, startPoint x: 366, startPoint y: 127, endPoint x: 384, endPoint y: 143, distance: 23.6
click at [384, 143] on div "232 12:01 Tue 20:32 Tue 05:30 Wed" at bounding box center [420, 320] width 841 height 554
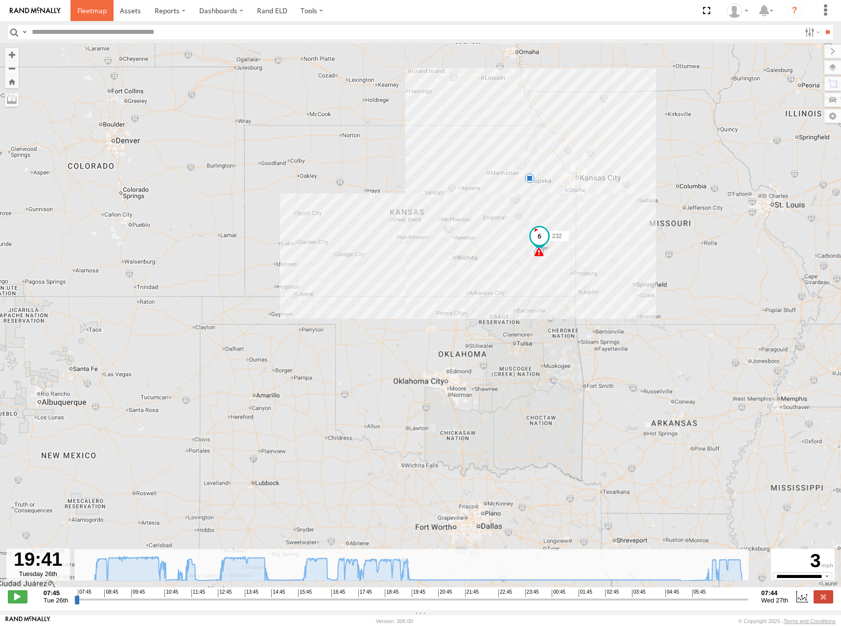
click at [91, 11] on span at bounding box center [91, 10] width 29 height 9
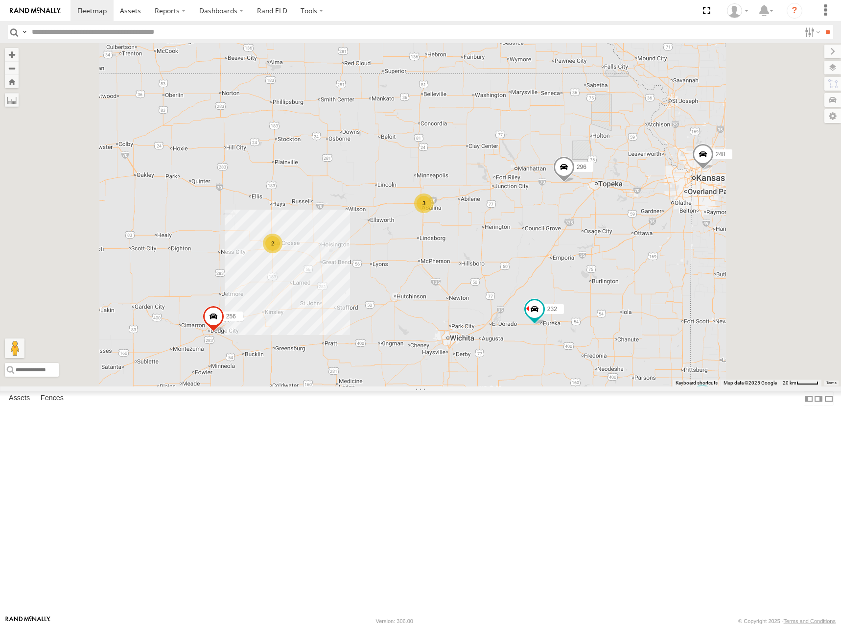
drag, startPoint x: 493, startPoint y: 269, endPoint x: 502, endPoint y: 266, distance: 9.6
click at [502, 266] on div "300 302 246 298 270 256 232 296 248 266 278 260 3 2" at bounding box center [420, 214] width 841 height 343
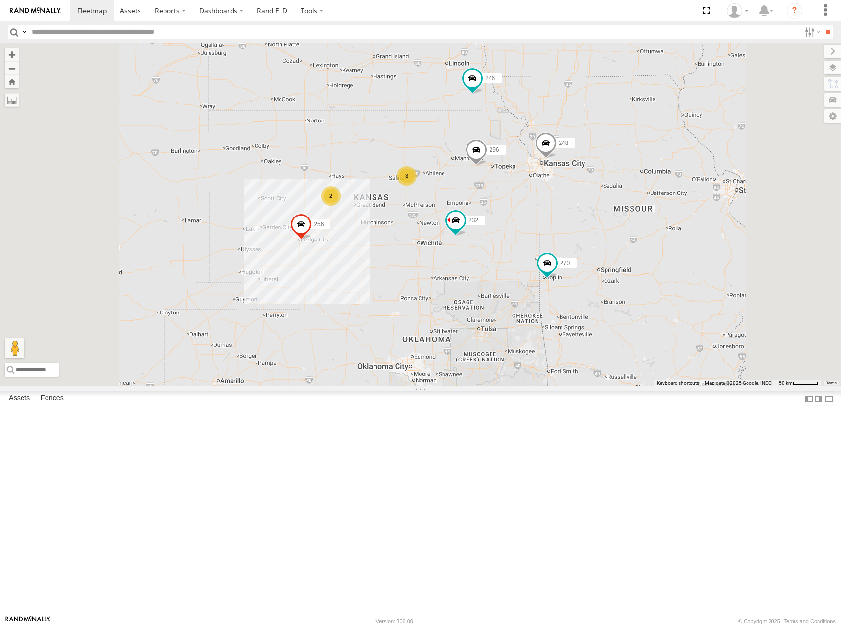
drag, startPoint x: 518, startPoint y: 243, endPoint x: 518, endPoint y: 209, distance: 34.3
click at [518, 209] on div "246 270 256 232 296 248 266 260 3 2" at bounding box center [420, 214] width 841 height 343
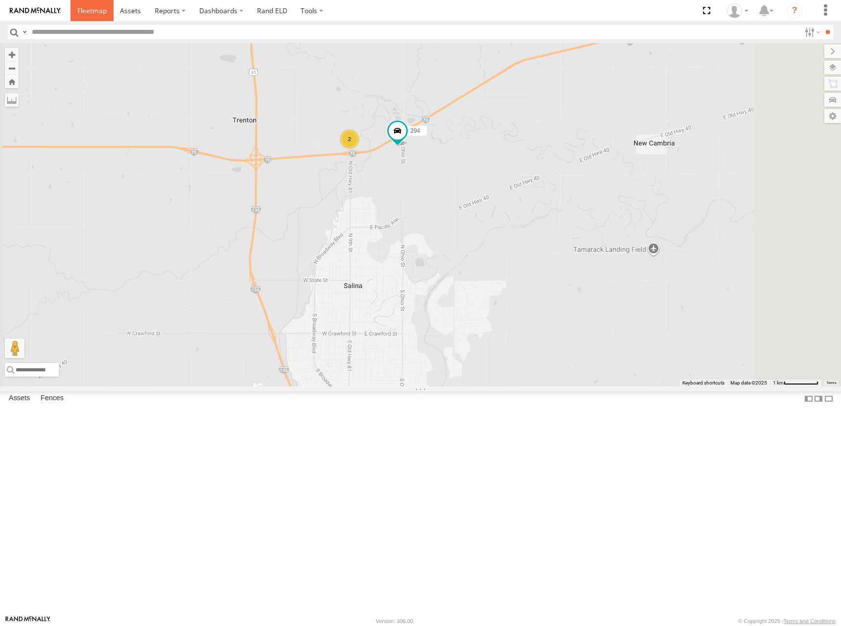
click at [84, 7] on span at bounding box center [91, 10] width 29 height 9
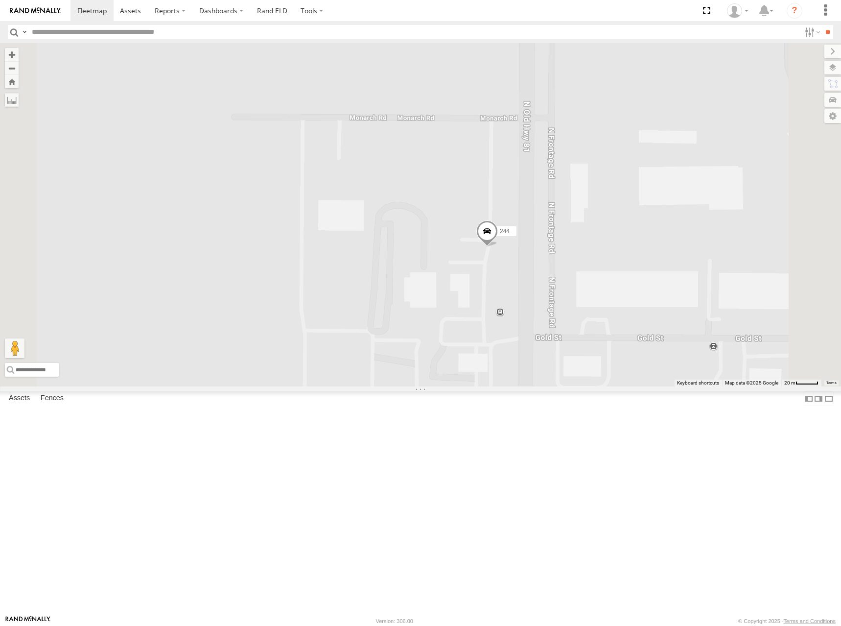
click at [498, 247] on span at bounding box center [488, 233] width 22 height 26
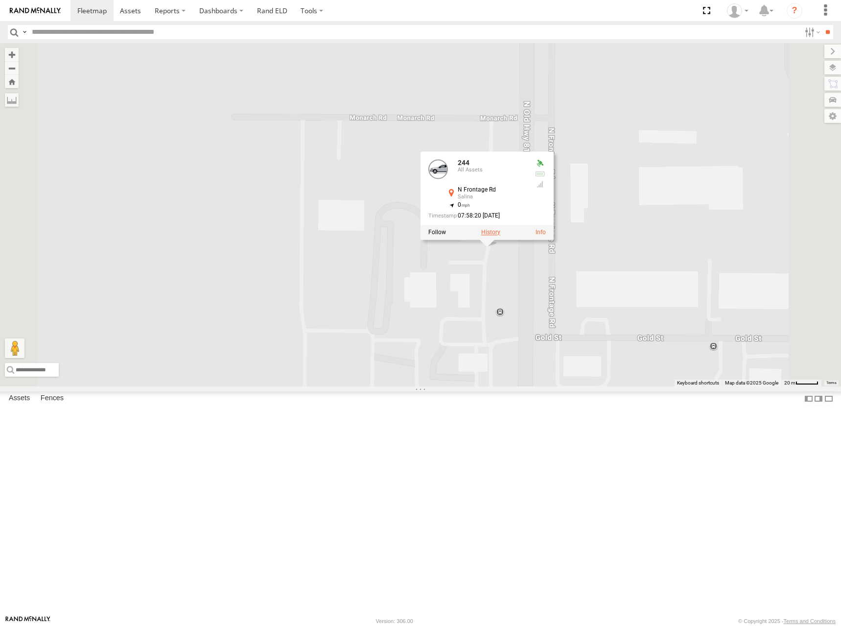
click at [501, 236] on label at bounding box center [490, 232] width 19 height 7
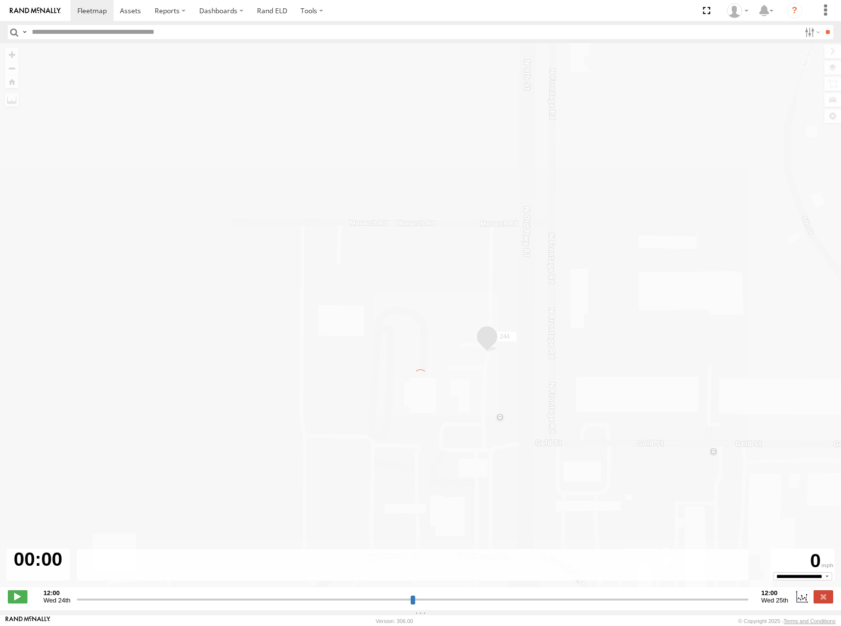
type input "**********"
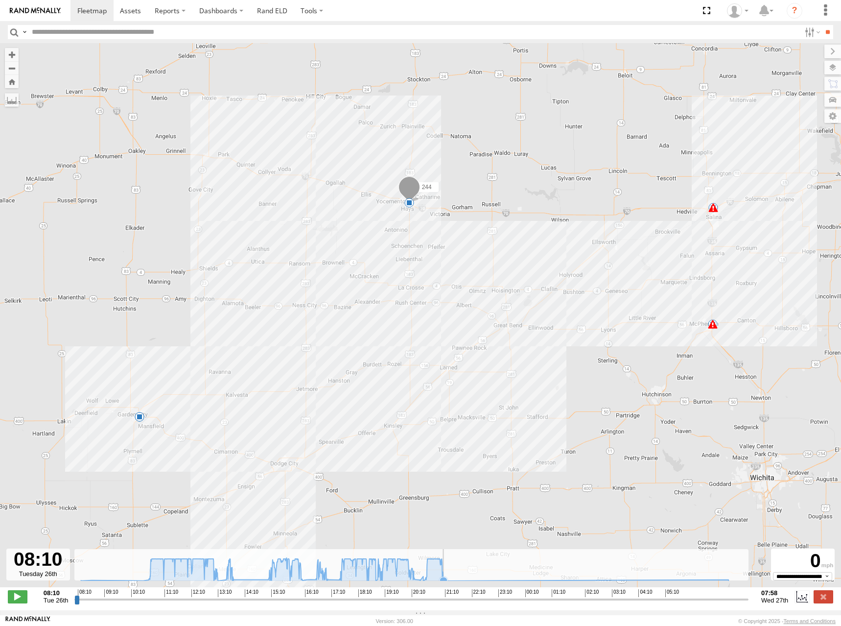
click at [444, 584] on icon at bounding box center [444, 581] width 8 height 8
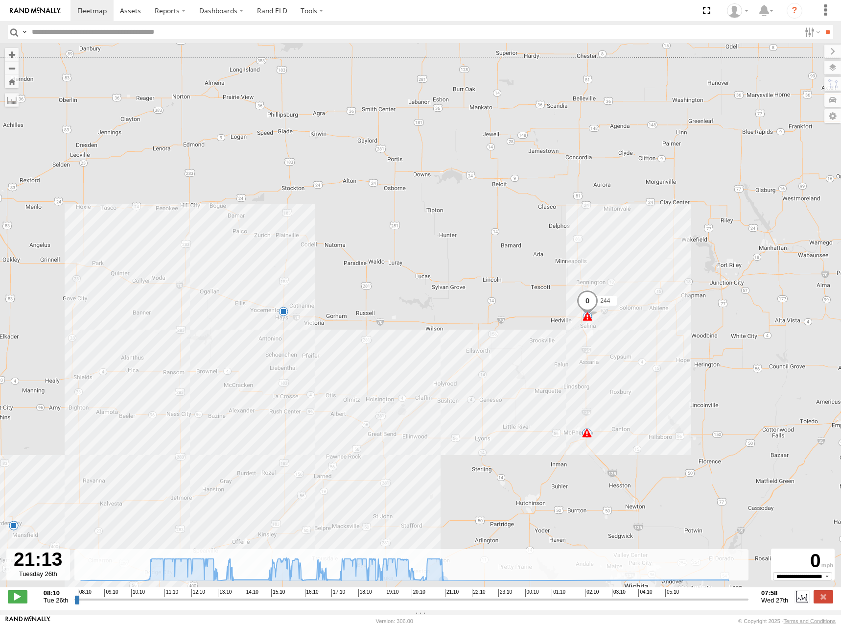
drag, startPoint x: 625, startPoint y: 116, endPoint x: 512, endPoint y: 209, distance: 146.2
click at [512, 209] on div "244 08:55 Tue 13:22 Tue 13:22 Tue 20:29 Tue 21:14 Tue 07:29 Wed 5" at bounding box center [420, 320] width 841 height 554
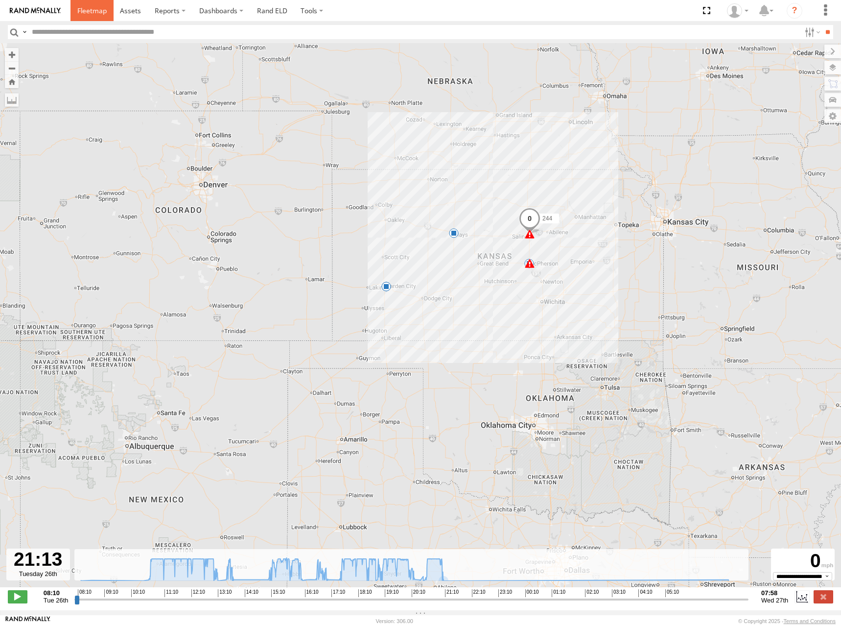
click at [92, 16] on link at bounding box center [92, 10] width 43 height 21
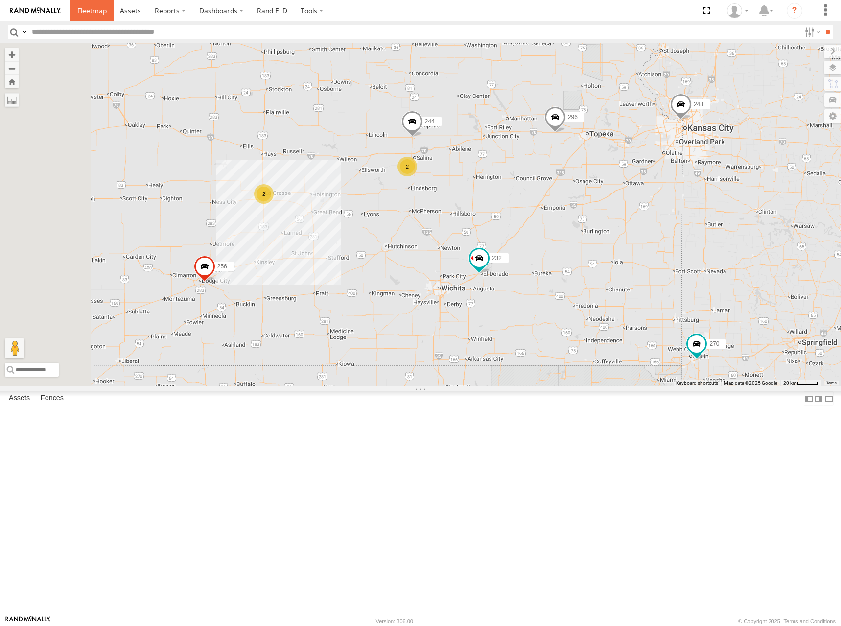
click at [88, 10] on span at bounding box center [91, 10] width 29 height 9
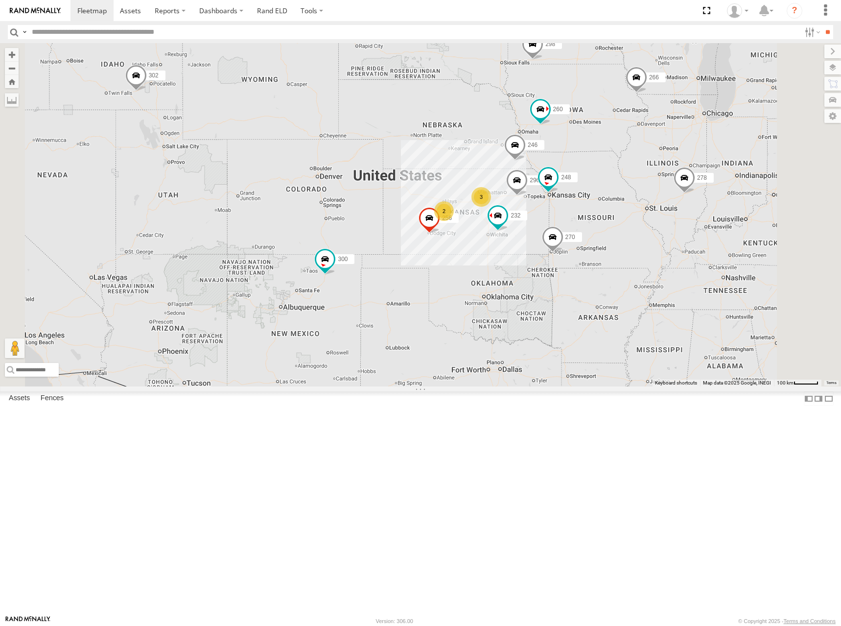
drag, startPoint x: 611, startPoint y: 303, endPoint x: 618, endPoint y: 314, distance: 13.6
click at [600, 256] on div "300 302 278 3 246 298 270 256 232 296 2 248 266 260" at bounding box center [420, 214] width 841 height 343
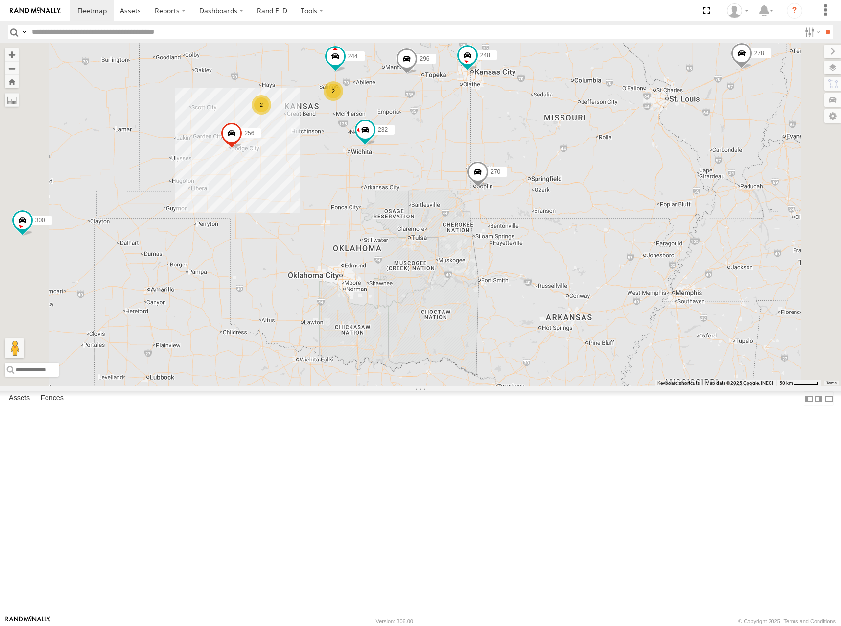
drag, startPoint x: 637, startPoint y: 289, endPoint x: 670, endPoint y: 273, distance: 36.4
click at [670, 273] on div "300 302 278 246 298 270 256 232 296 248 266 260 244 2 2" at bounding box center [420, 214] width 841 height 343
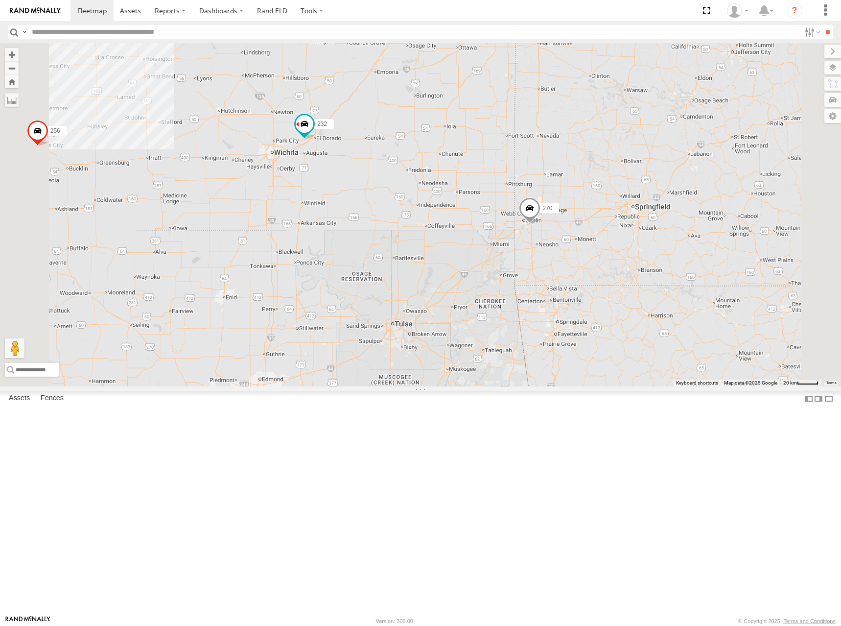
drag, startPoint x: 529, startPoint y: 244, endPoint x: 613, endPoint y: 253, distance: 84.2
click at [613, 253] on div "300 302 278 246 298 270 256 232 296 248 266 260 244 2" at bounding box center [420, 214] width 841 height 343
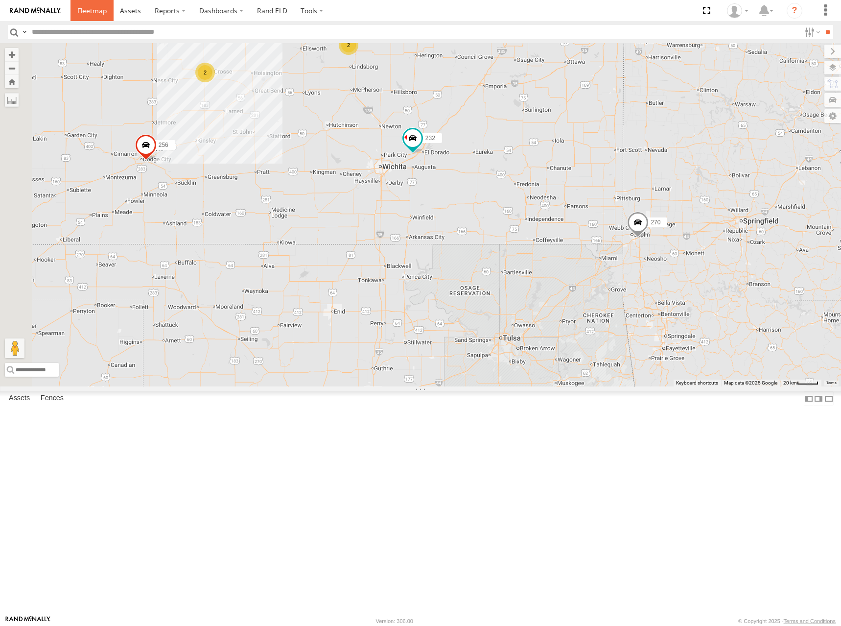
click at [99, 8] on span at bounding box center [91, 10] width 29 height 9
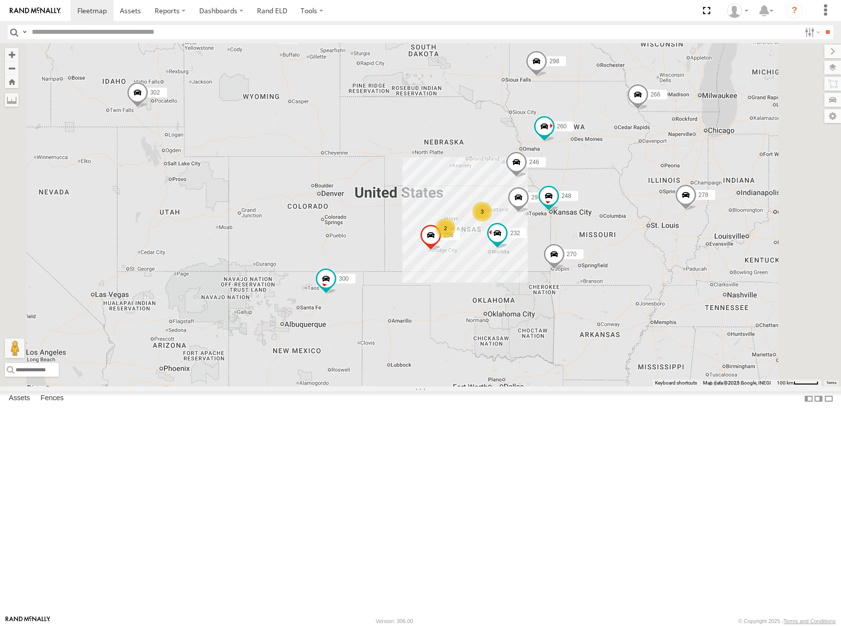
drag, startPoint x: 608, startPoint y: 246, endPoint x: 590, endPoint y: 171, distance: 76.6
click at [590, 171] on div "300 302 278 3 246 298 270 256 232 296 2 248 266 260" at bounding box center [420, 214] width 841 height 343
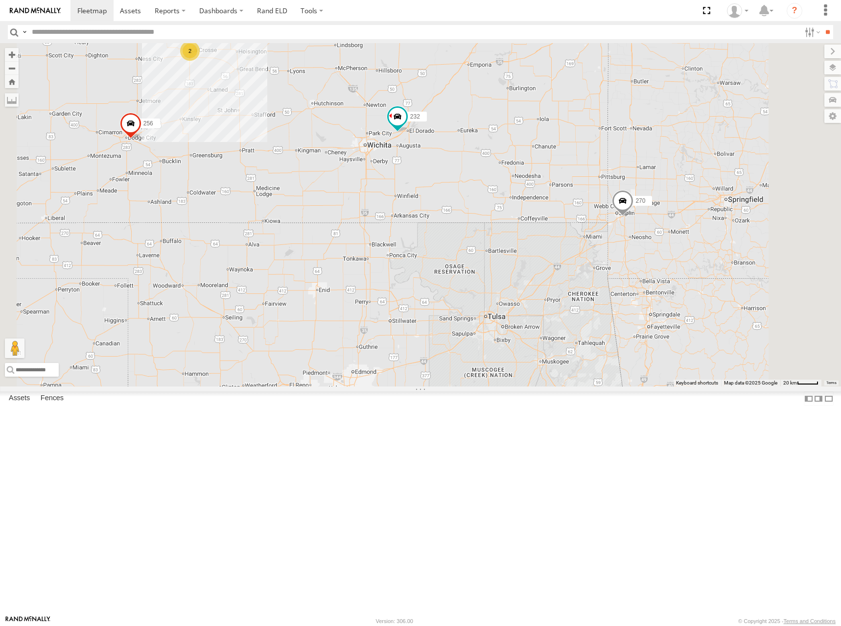
drag, startPoint x: 630, startPoint y: 288, endPoint x: 614, endPoint y: 199, distance: 90.0
click at [614, 199] on div "300 302 278 246 298 270 256 232 296 248 266 260 244 2 2" at bounding box center [420, 214] width 841 height 343
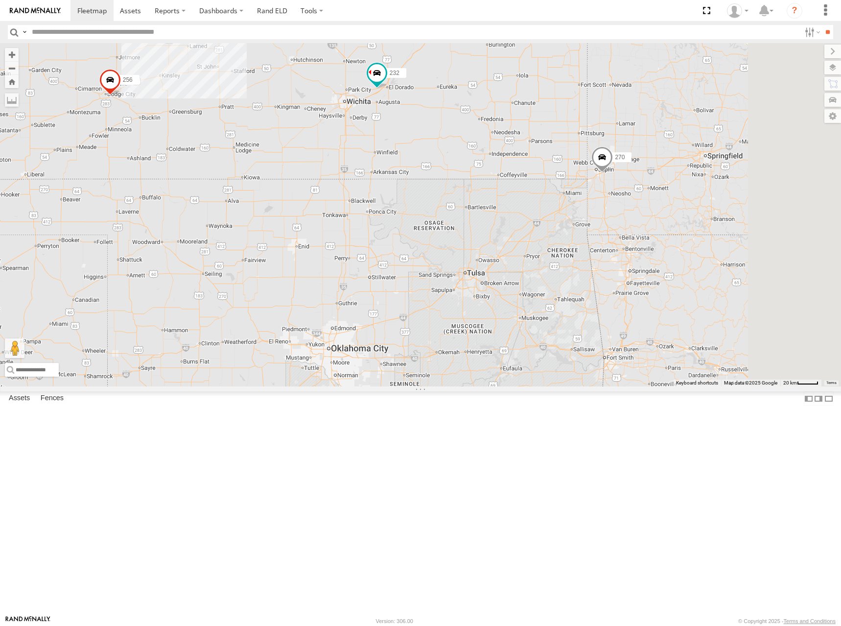
drag, startPoint x: 662, startPoint y: 285, endPoint x: 642, endPoint y: 247, distance: 42.3
click at [642, 247] on div "300 302 278 246 298 270 256 232 296 248 266 260 244 2 2" at bounding box center [420, 214] width 841 height 343
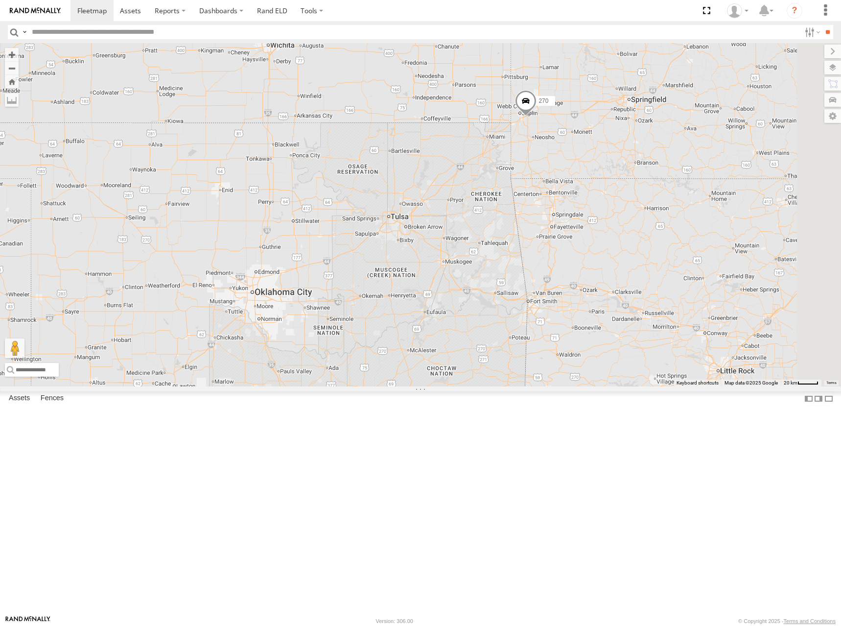
drag, startPoint x: 742, startPoint y: 355, endPoint x: 662, endPoint y: 292, distance: 101.5
click at [662, 292] on div "300 302 278 246 298 270 256 232 296 248 266 260 244 2 2" at bounding box center [420, 214] width 841 height 343
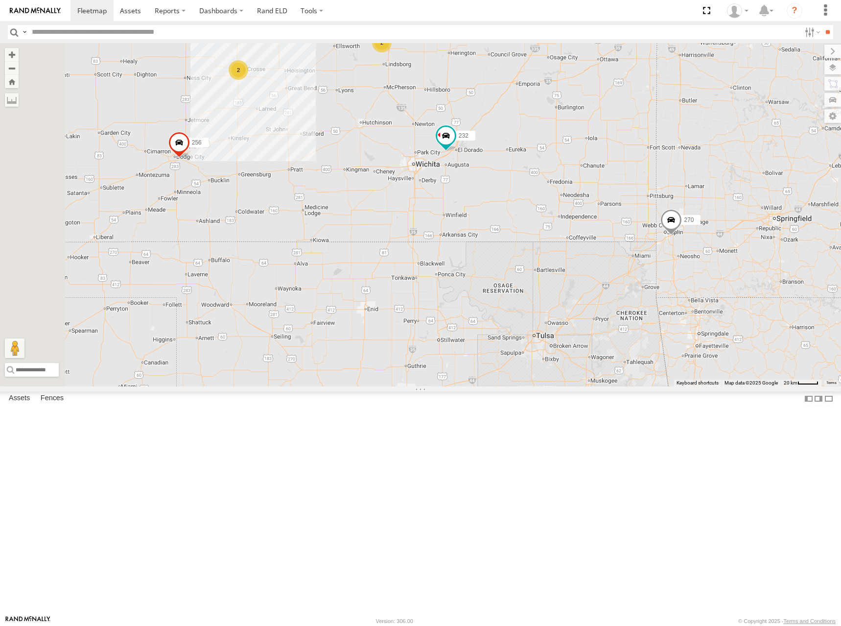
drag, startPoint x: 402, startPoint y: 196, endPoint x: 550, endPoint y: 316, distance: 191.2
click at [550, 316] on div "300 302 278 246 298 270 256 232 296 248 266 260 244 2 2" at bounding box center [420, 214] width 841 height 343
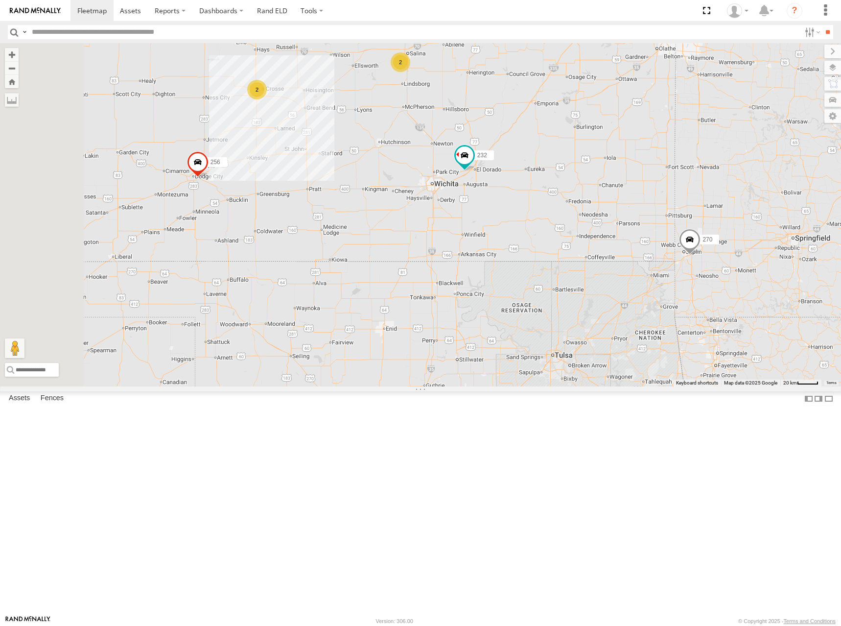
drag, startPoint x: 476, startPoint y: 189, endPoint x: 499, endPoint y: 215, distance: 34.7
click at [499, 215] on div "300 302 278 246 298 270 256 232 296 248 266 260 244 2 2" at bounding box center [420, 214] width 841 height 343
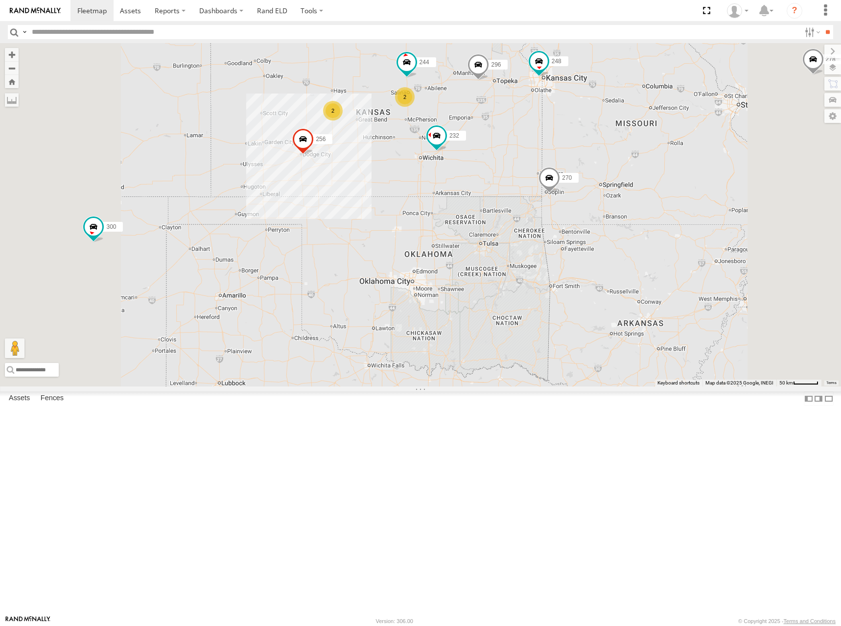
drag, startPoint x: 484, startPoint y: 130, endPoint x: 519, endPoint y: 163, distance: 47.1
click at [519, 163] on div "300 302 278 246 298 270 256 232 296 248 266 260 244 2 2" at bounding box center [420, 214] width 841 height 343
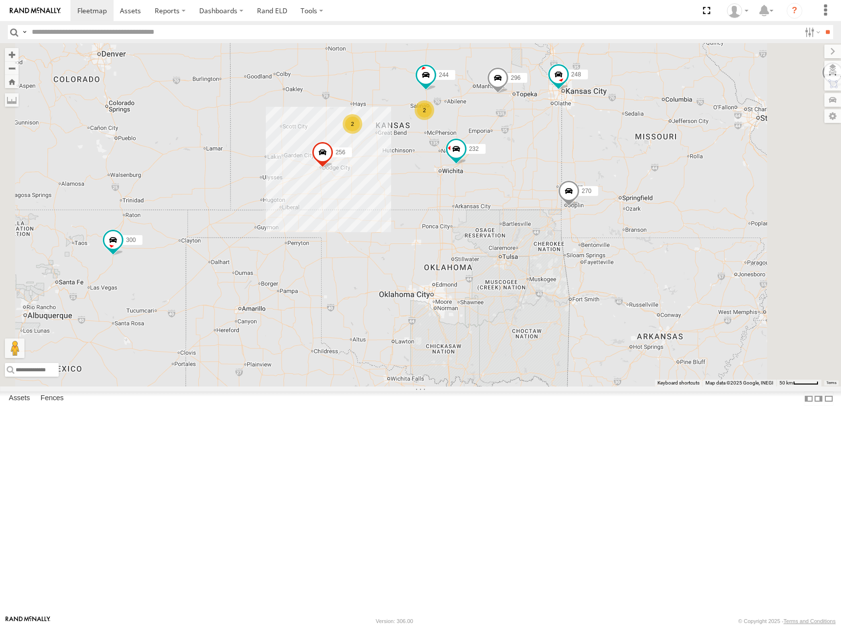
drag, startPoint x: 557, startPoint y: 151, endPoint x: 565, endPoint y: 146, distance: 9.2
click at [565, 146] on div "300 302 278 246 298 270 256 232 296 248 266 260 244 2 2" at bounding box center [420, 214] width 841 height 343
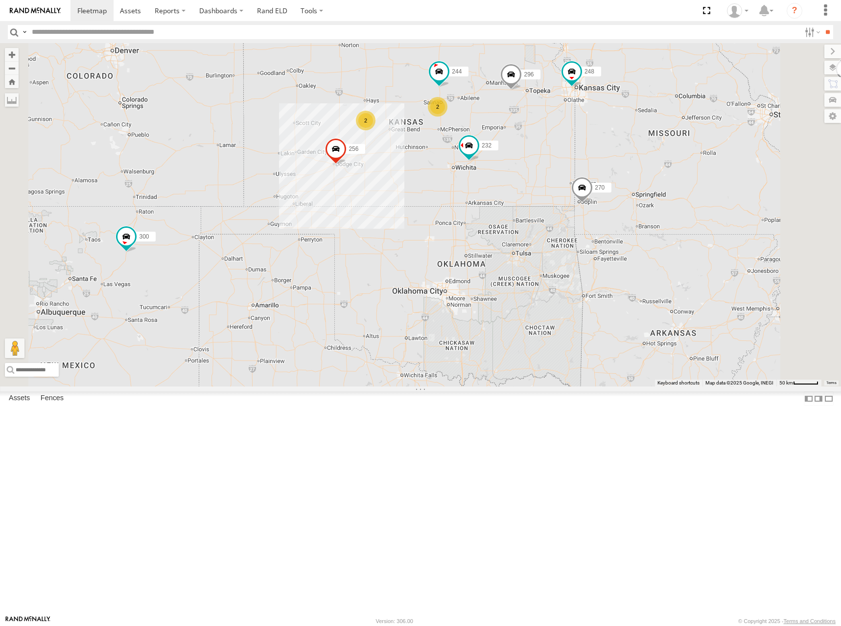
drag, startPoint x: 616, startPoint y: 164, endPoint x: 625, endPoint y: 163, distance: 9.4
click at [625, 163] on div "300 302 278 246 298 270 256 232 296 248 266 260 244 2 2" at bounding box center [420, 214] width 841 height 343
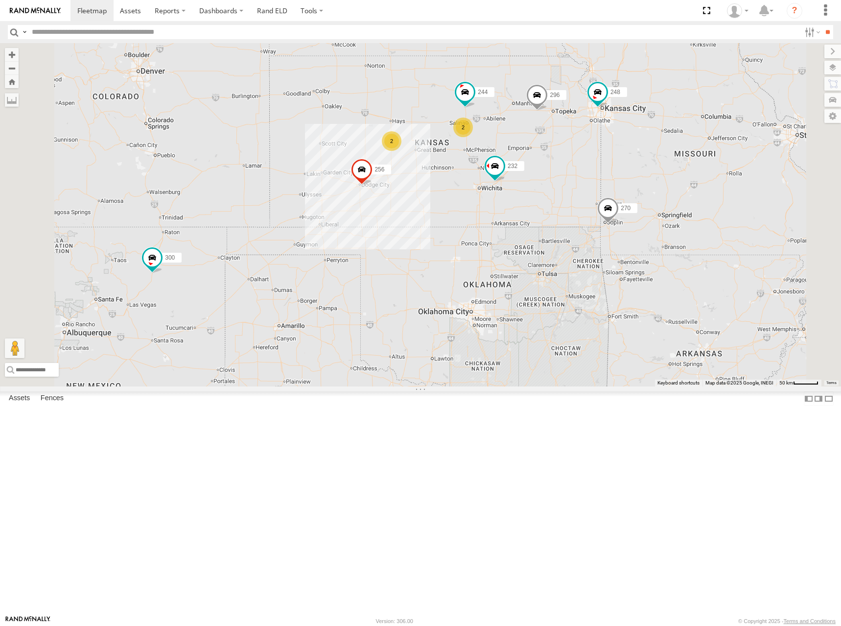
drag, startPoint x: 591, startPoint y: 142, endPoint x: 620, endPoint y: 166, distance: 38.3
click at [620, 166] on div "300 302 278 246 298 270 256 232 296 248 266 260 244 2 2" at bounding box center [420, 214] width 841 height 343
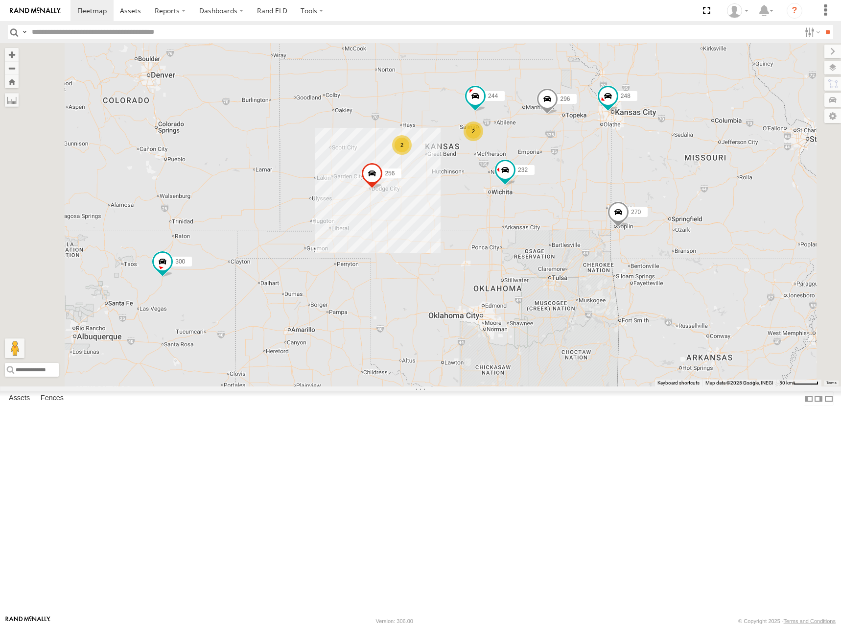
drag, startPoint x: 594, startPoint y: 173, endPoint x: 603, endPoint y: 177, distance: 10.1
click at [603, 177] on div "300 302 278 246 298 270 256 232 296 248 266 260 244 2 2" at bounding box center [420, 214] width 841 height 343
click at [519, 213] on div "300 302 278 246 298 270 256 232 296 248 266 260 244 2 2" at bounding box center [420, 214] width 841 height 343
drag, startPoint x: 639, startPoint y: 204, endPoint x: 642, endPoint y: 199, distance: 6.1
click at [642, 199] on div "300 302 278 246 298 270 256 232 296 248 266 260 244 2 2" at bounding box center [420, 214] width 841 height 343
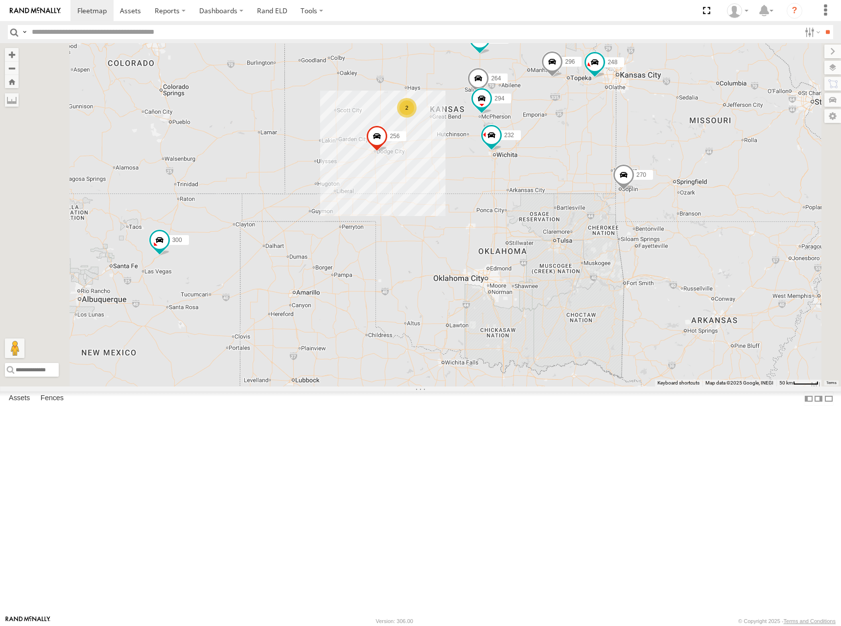
drag, startPoint x: 583, startPoint y: 270, endPoint x: 585, endPoint y: 234, distance: 36.8
click at [585, 234] on div "300 244 246 270 256 232 296 264 248 294 260 2" at bounding box center [420, 214] width 841 height 343
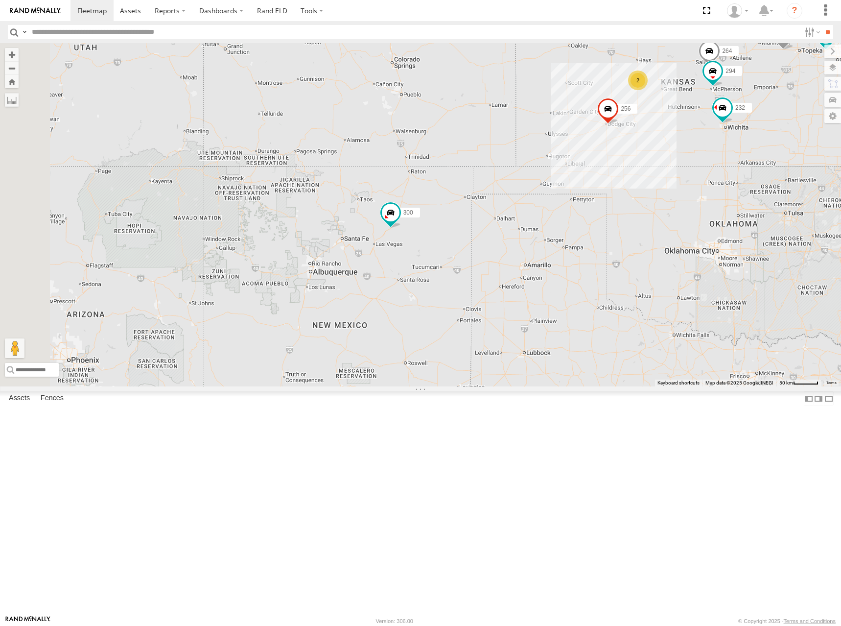
drag, startPoint x: 404, startPoint y: 343, endPoint x: 626, endPoint y: 320, distance: 223.6
click at [638, 315] on div "300 244 246 270 256 232 296 264 248 294 260 2" at bounding box center [420, 214] width 841 height 343
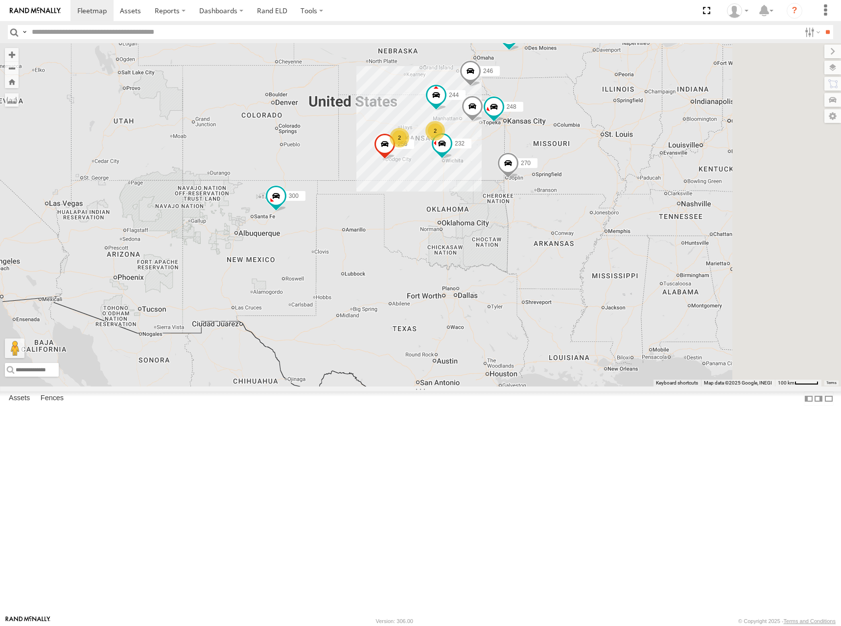
drag, startPoint x: 667, startPoint y: 283, endPoint x: 544, endPoint y: 312, distance: 126.3
click at [544, 312] on div "300 244 246 270 256 232 296 248 260 298 2 2 302 266" at bounding box center [420, 214] width 841 height 343
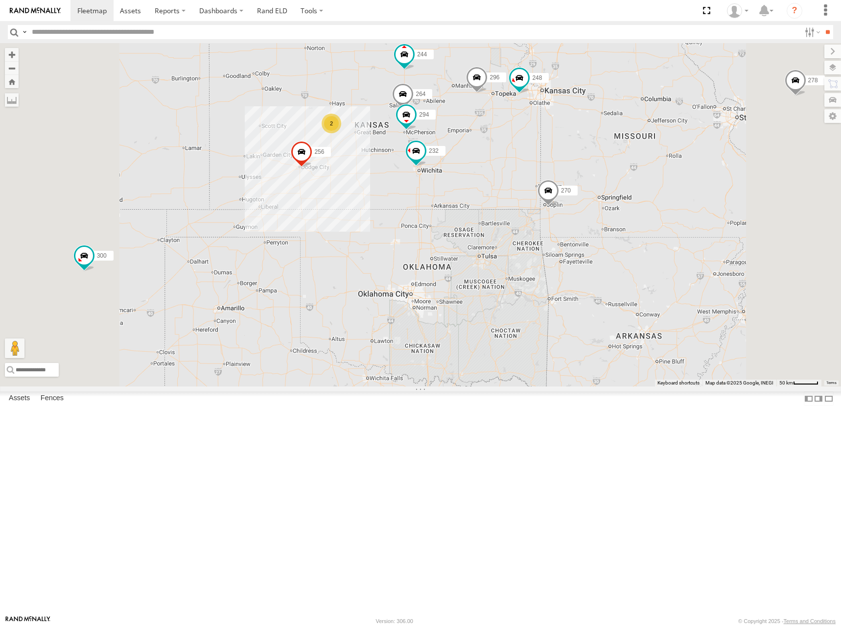
drag, startPoint x: 591, startPoint y: 238, endPoint x: 596, endPoint y: 241, distance: 6.0
click at [596, 241] on div "300 244 246 270 256 232 296 248 260 298 302 266 278 2 264 294" at bounding box center [420, 214] width 841 height 343
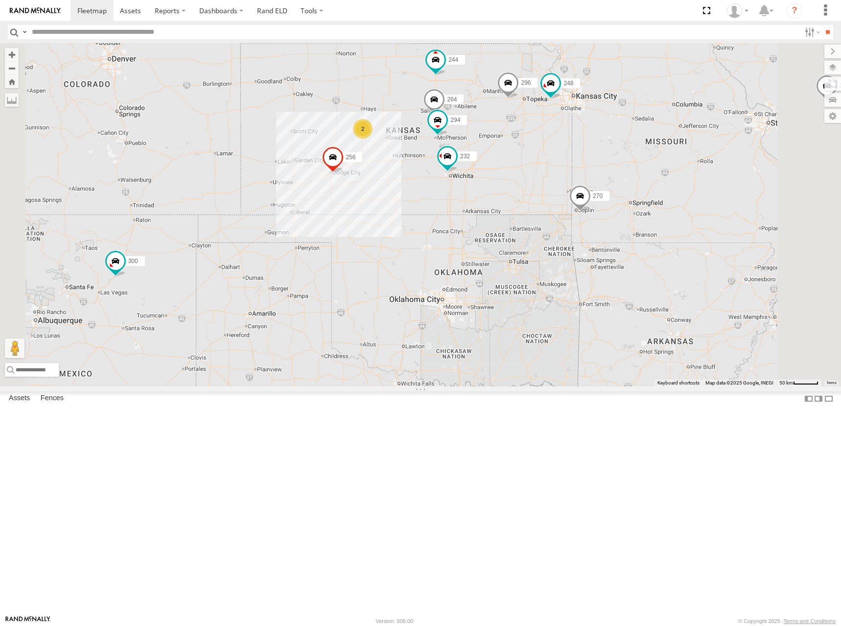
click at [636, 251] on div "300 244 246 270 256 232 296 248 260 298 302 266 278 2 264 294" at bounding box center [420, 214] width 841 height 343
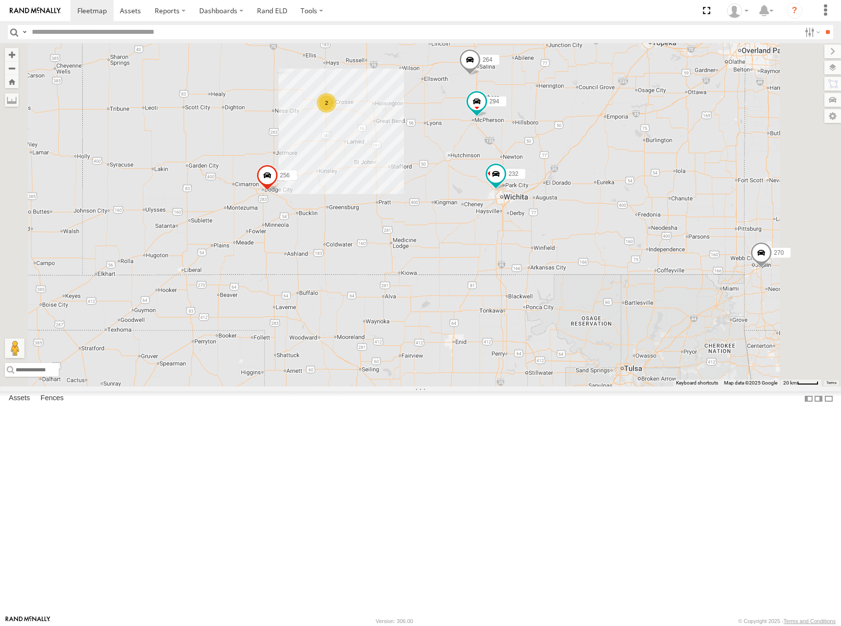
drag, startPoint x: 576, startPoint y: 206, endPoint x: 541, endPoint y: 243, distance: 51.3
click at [541, 243] on div "300 244 246 270 256 232 296 248 260 298 302 266 278 264 294 2" at bounding box center [420, 214] width 841 height 343
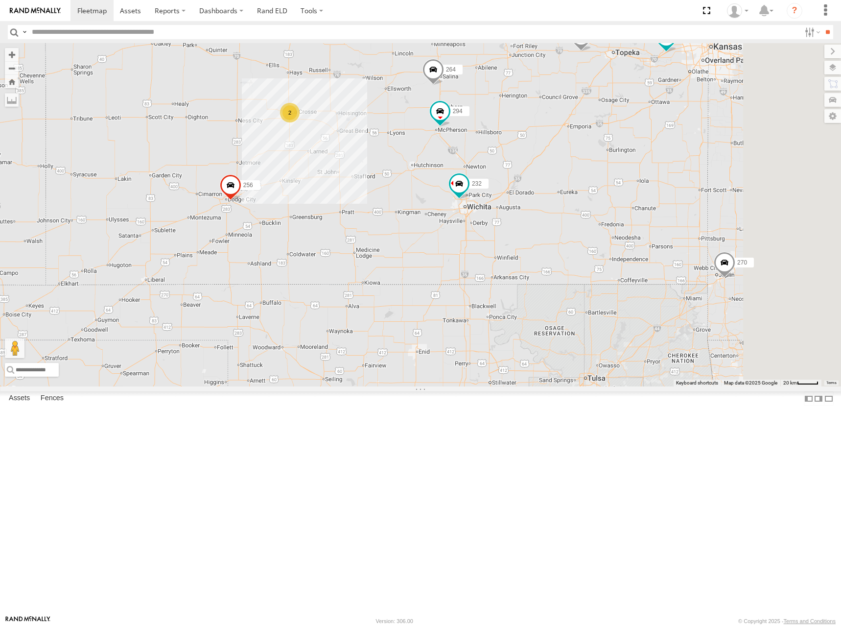
drag, startPoint x: 678, startPoint y: 250, endPoint x: 641, endPoint y: 258, distance: 38.0
click at [641, 258] on div "300 244 246 270 256 232 296 248 260 298 302 266 278 264 294 2" at bounding box center [420, 214] width 841 height 343
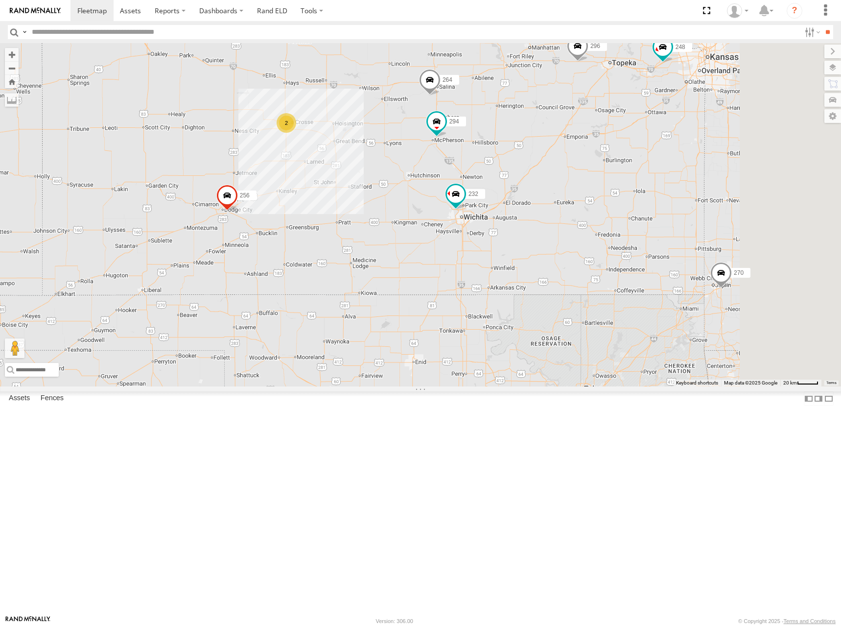
click at [637, 263] on div "300 244 246 270 256 232 296 248 260 298 302 266 278 264 294 2" at bounding box center [420, 214] width 841 height 343
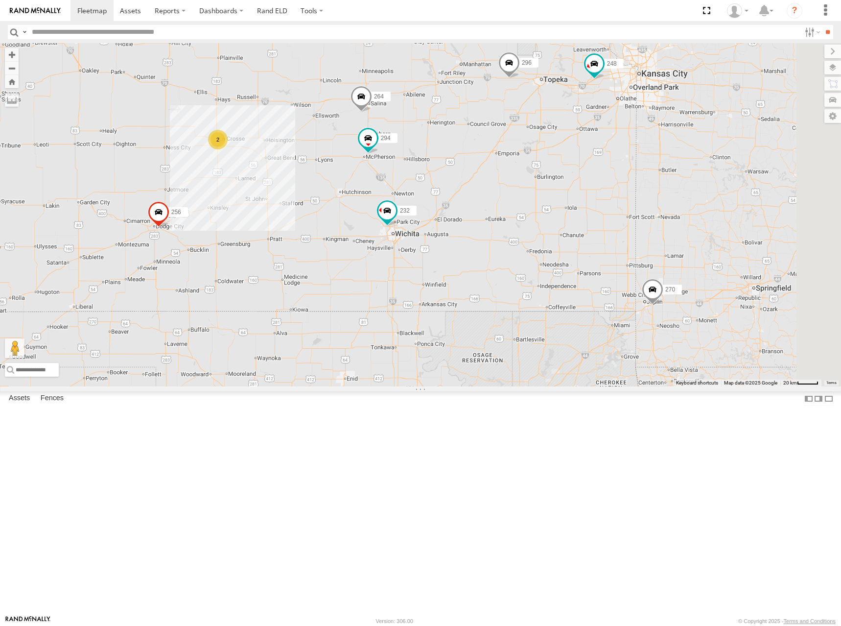
drag, startPoint x: 611, startPoint y: 218, endPoint x: 543, endPoint y: 232, distance: 69.4
click at [543, 232] on div "300 244 246 270 256 232 296 248 260 298 302 266 278 264 294 2" at bounding box center [420, 214] width 841 height 343
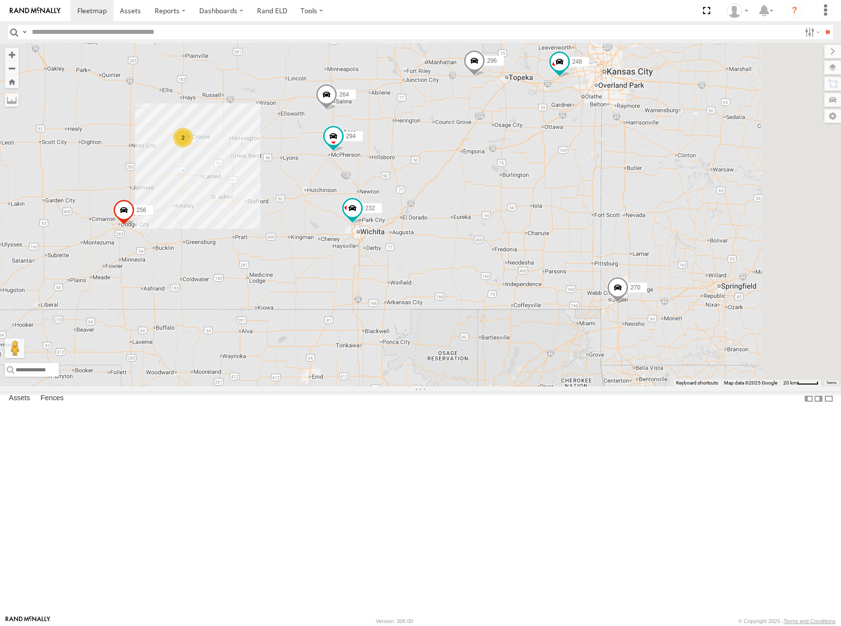
drag, startPoint x: 601, startPoint y: 241, endPoint x: 563, endPoint y: 240, distance: 38.3
click at [563, 240] on div "300 244 246 270 256 232 296 248 260 298 302 266 278 264 294 2" at bounding box center [420, 214] width 841 height 343
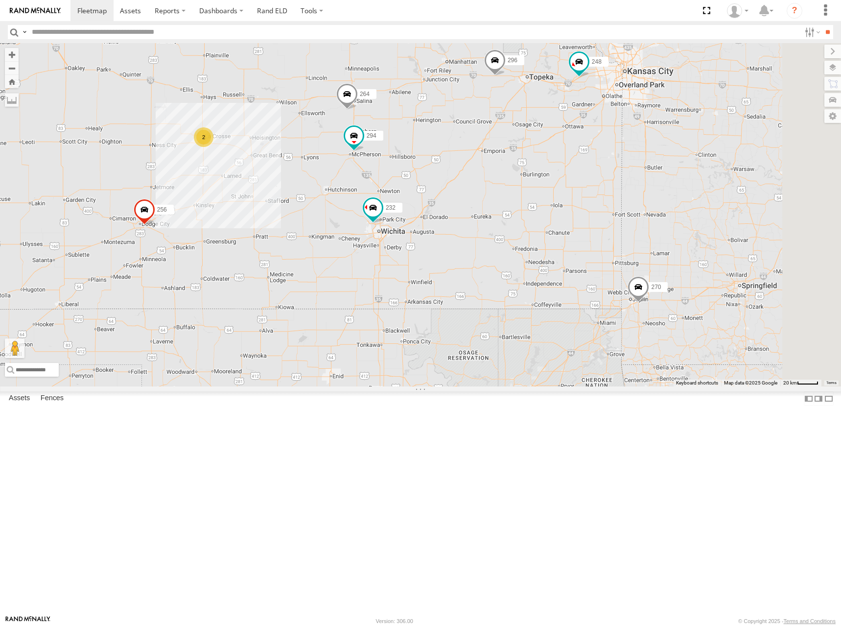
drag, startPoint x: 576, startPoint y: 227, endPoint x: 614, endPoint y: 226, distance: 37.7
click at [614, 226] on div "300 244 246 270 256 232 296 248 260 298 302 266 278 264 294 2" at bounding box center [420, 214] width 841 height 343
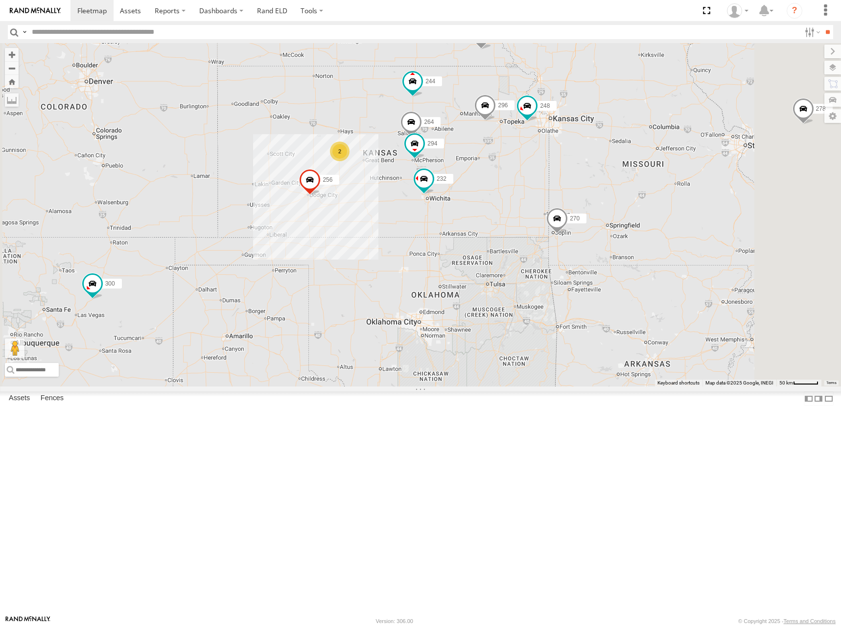
drag, startPoint x: 710, startPoint y: 176, endPoint x: 698, endPoint y: 196, distance: 22.6
click at [698, 196] on div "300 244 246 270 256 232 296 248 260 298 302 266 278 264 294 2" at bounding box center [420, 214] width 841 height 343
drag, startPoint x: 597, startPoint y: 197, endPoint x: 582, endPoint y: 209, distance: 18.8
click at [582, 209] on div "244 246 270 256 232 296 264 248 294 260 2" at bounding box center [420, 214] width 841 height 343
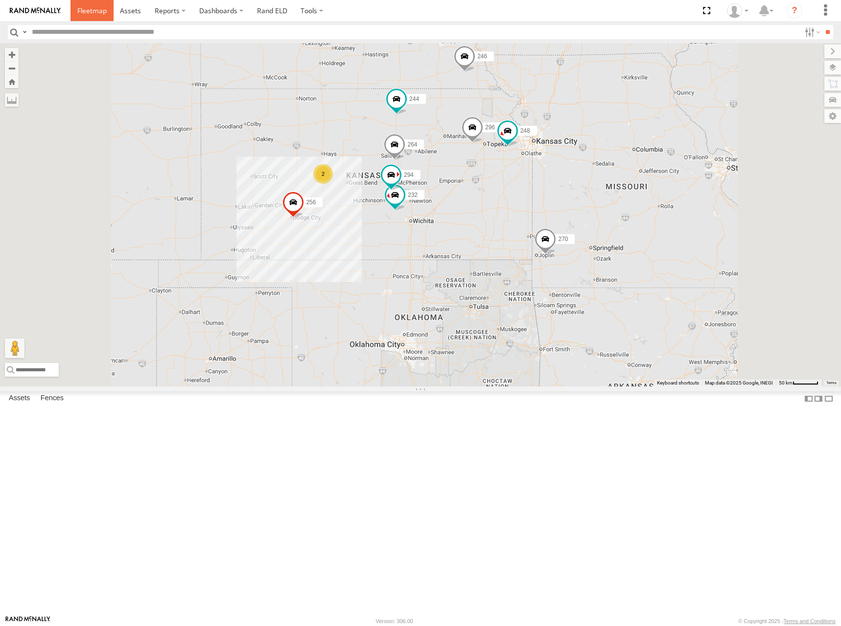
click at [101, 15] on span at bounding box center [91, 10] width 29 height 9
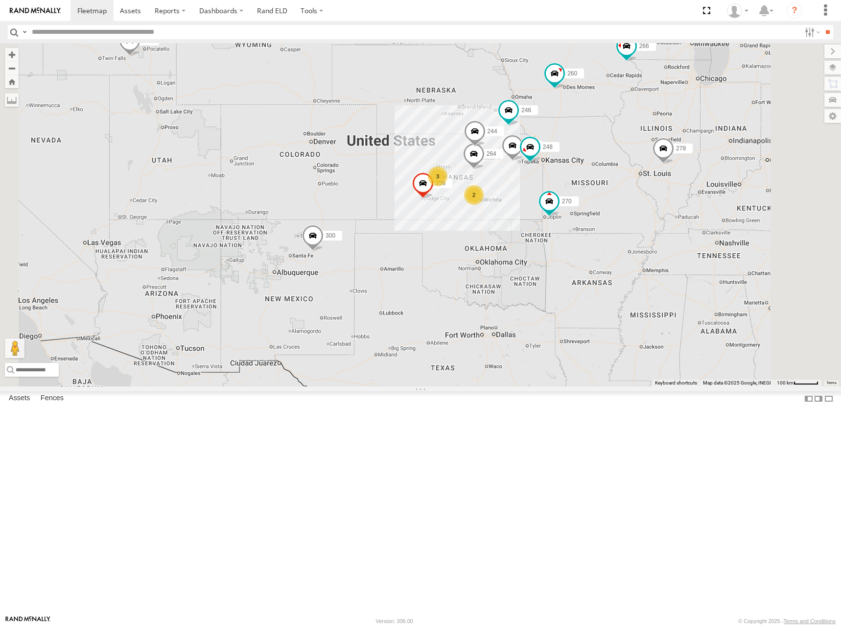
drag, startPoint x: 596, startPoint y: 262, endPoint x: 572, endPoint y: 178, distance: 87.1
click at [570, 178] on div "300 302 278 244 246 298 270 3 256 2 296 264 248 266 260" at bounding box center [420, 214] width 841 height 343
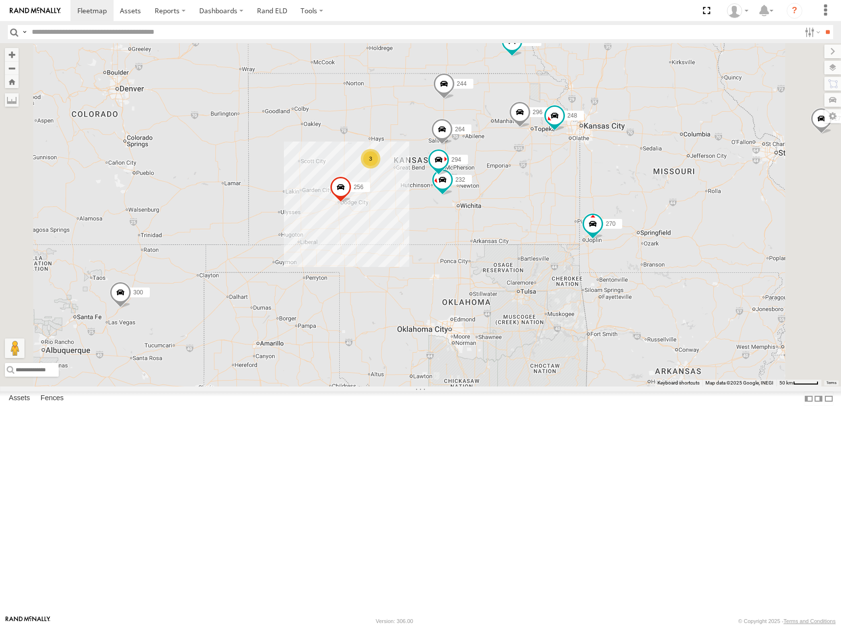
drag, startPoint x: 603, startPoint y: 269, endPoint x: 604, endPoint y: 254, distance: 14.8
click at [604, 254] on div "300 302 278 244 246 298 270 256 296 264 248 266 260 3 232 294" at bounding box center [420, 214] width 841 height 343
drag, startPoint x: 608, startPoint y: 200, endPoint x: 611, endPoint y: 230, distance: 29.5
click at [611, 230] on div "300 302 278 244 246 298 270 256 296 264 248 266 260 3 232 294" at bounding box center [420, 214] width 841 height 343
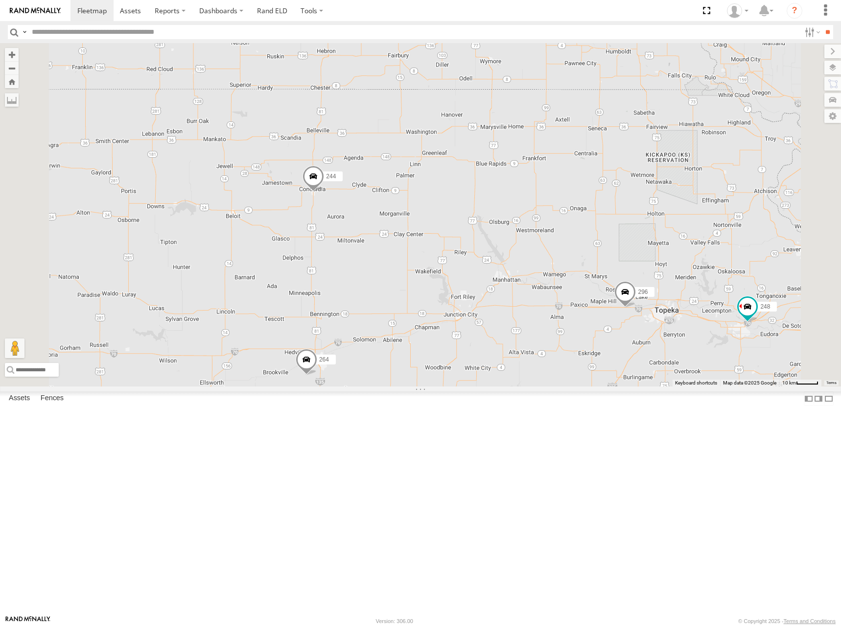
drag, startPoint x: 516, startPoint y: 324, endPoint x: 597, endPoint y: 293, distance: 87.0
click at [597, 293] on div "300 302 278 244 246 298 270 256 296 264 248 266 260 232 294" at bounding box center [420, 214] width 841 height 343
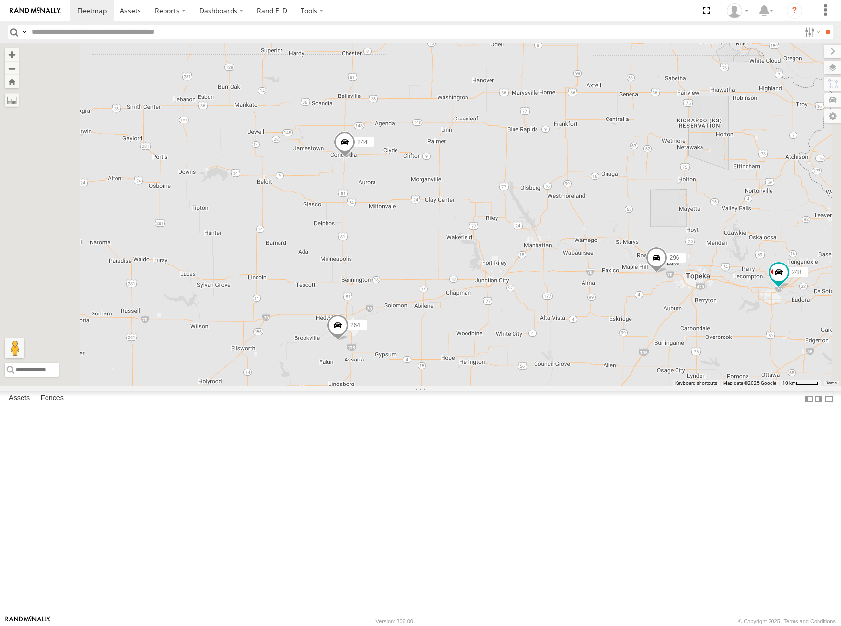
drag, startPoint x: 490, startPoint y: 356, endPoint x: 564, endPoint y: 270, distance: 113.2
click at [564, 270] on div "300 302 278 244 246 298 270 256 296 264 248 266 260 232 294" at bounding box center [420, 214] width 841 height 343
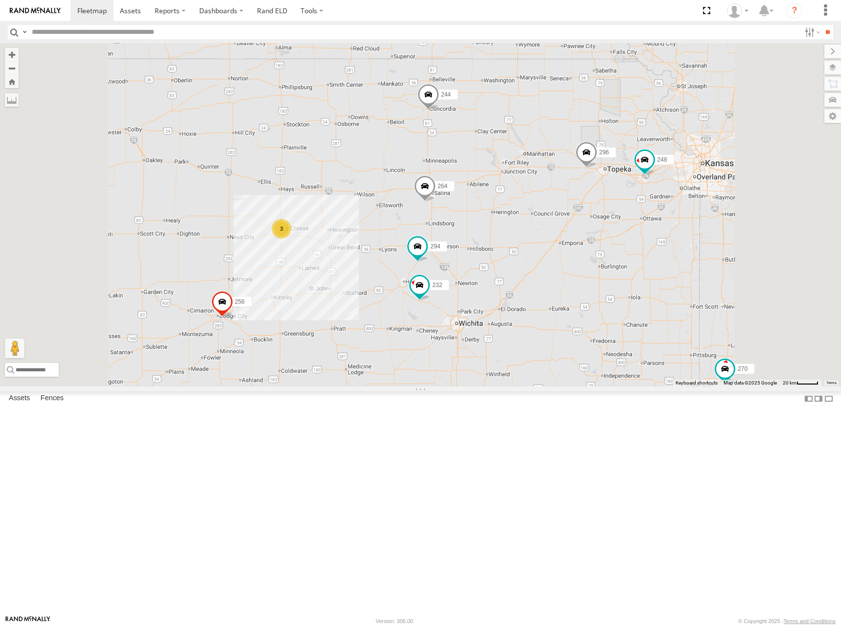
drag, startPoint x: 441, startPoint y: 237, endPoint x: 443, endPoint y: 229, distance: 8.5
click at [443, 229] on div "300 302 278 244 246 298 270 256 296 264 248 266 260 232 294 3" at bounding box center [420, 214] width 841 height 343
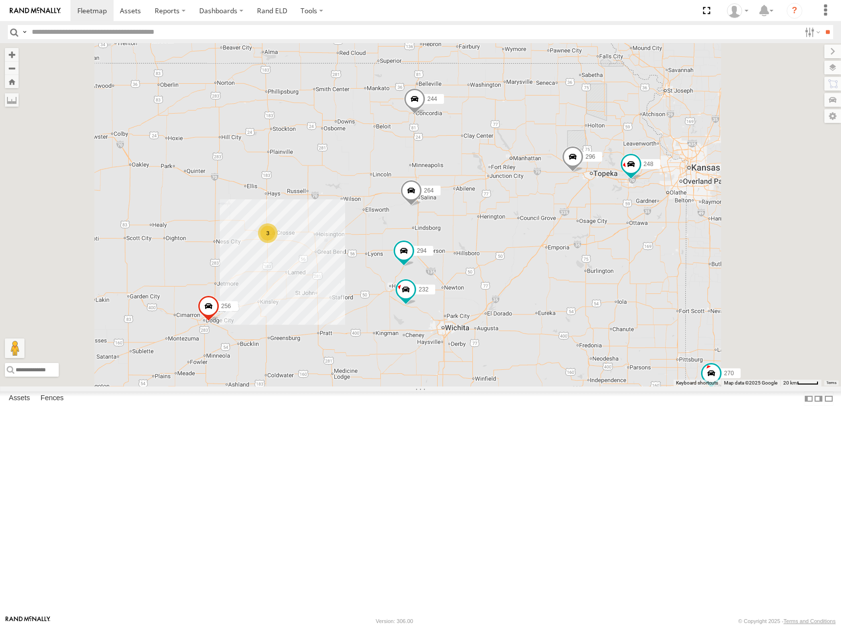
drag, startPoint x: 651, startPoint y: 231, endPoint x: 636, endPoint y: 236, distance: 15.8
click at [636, 236] on div "300 302 278 244 246 298 270 256 296 264 248 266 260 232 294 3" at bounding box center [420, 214] width 841 height 343
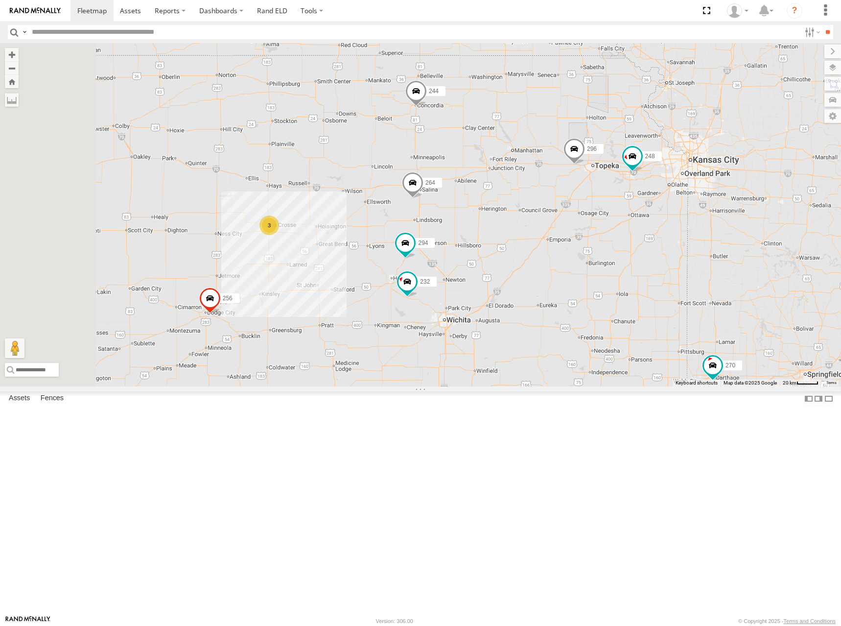
drag, startPoint x: 583, startPoint y: 239, endPoint x: 617, endPoint y: 179, distance: 68.2
click at [617, 179] on div "300 302 278 244 246 298 270 256 296 264 248 266 260 232 294 3" at bounding box center [420, 214] width 841 height 343
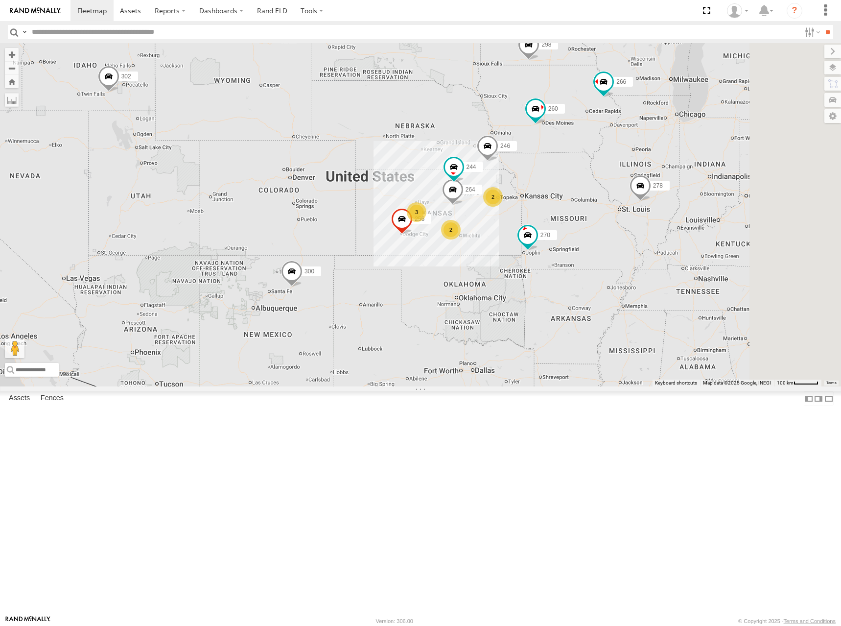
drag, startPoint x: 642, startPoint y: 240, endPoint x: 617, endPoint y: 211, distance: 38.6
click at [617, 208] on div "300 302 278 244 246 298 270 3 256 2 2 264 266 260" at bounding box center [420, 214] width 841 height 343
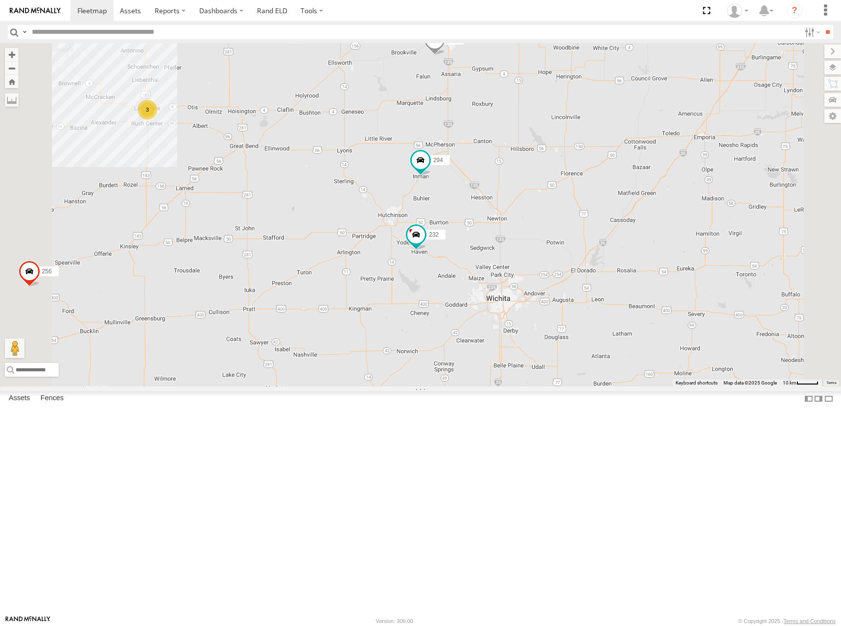
drag, startPoint x: 517, startPoint y: 268, endPoint x: 549, endPoint y: 221, distance: 57.1
click at [549, 221] on div "300 302 278 244 246 298 270 256 264 266 260 232 296 248 294 3" at bounding box center [420, 214] width 841 height 343
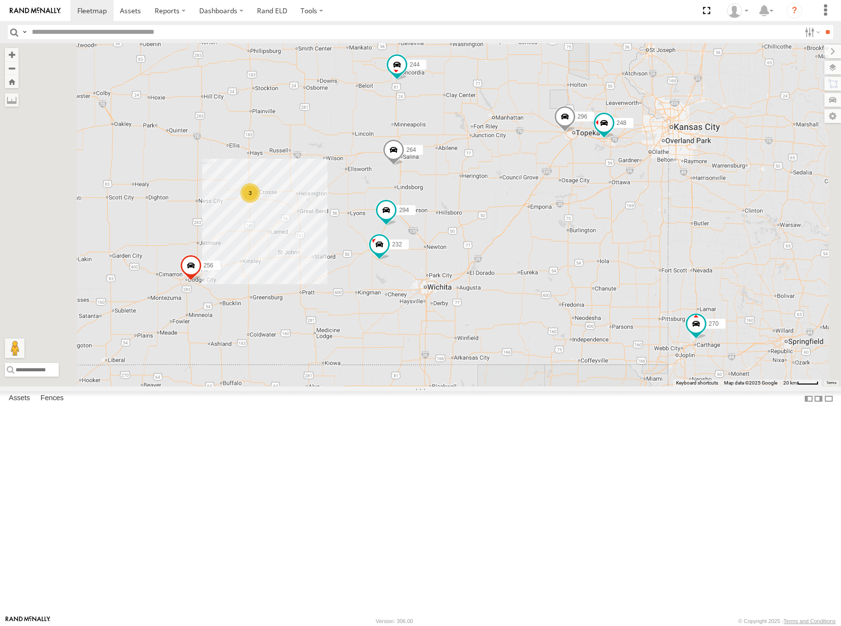
drag, startPoint x: 532, startPoint y: 240, endPoint x: 552, endPoint y: 212, distance: 34.2
click at [552, 212] on div "300 302 278 244 246 298 270 256 264 266 260 232 296 248 294 3" at bounding box center [420, 214] width 841 height 343
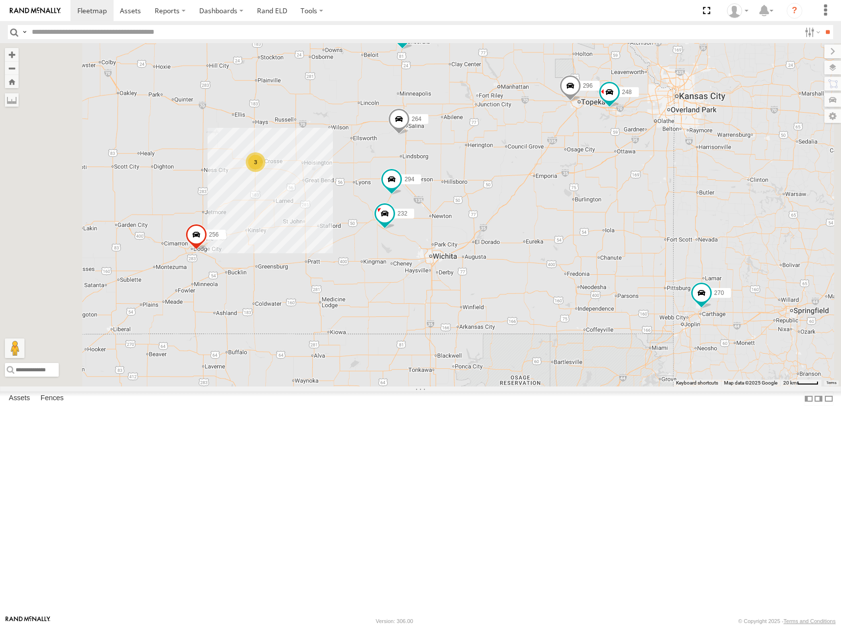
drag, startPoint x: 670, startPoint y: 186, endPoint x: 676, endPoint y: 155, distance: 31.5
click at [676, 155] on div "244 246 270 256 232 296 264 248 294 3" at bounding box center [420, 214] width 841 height 343
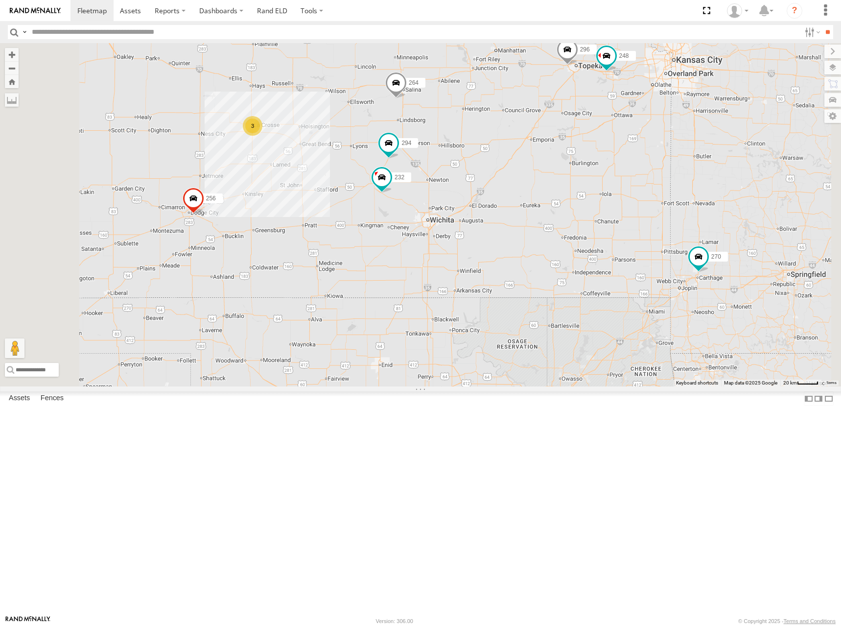
drag, startPoint x: 644, startPoint y: 166, endPoint x: 637, endPoint y: 143, distance: 23.6
click at [637, 143] on div "244 246 270 256 232 296 264 248 294 3" at bounding box center [420, 214] width 841 height 343
click at [652, 279] on div "244 246 270 256 232 296 264 248 294 3" at bounding box center [420, 214] width 841 height 343
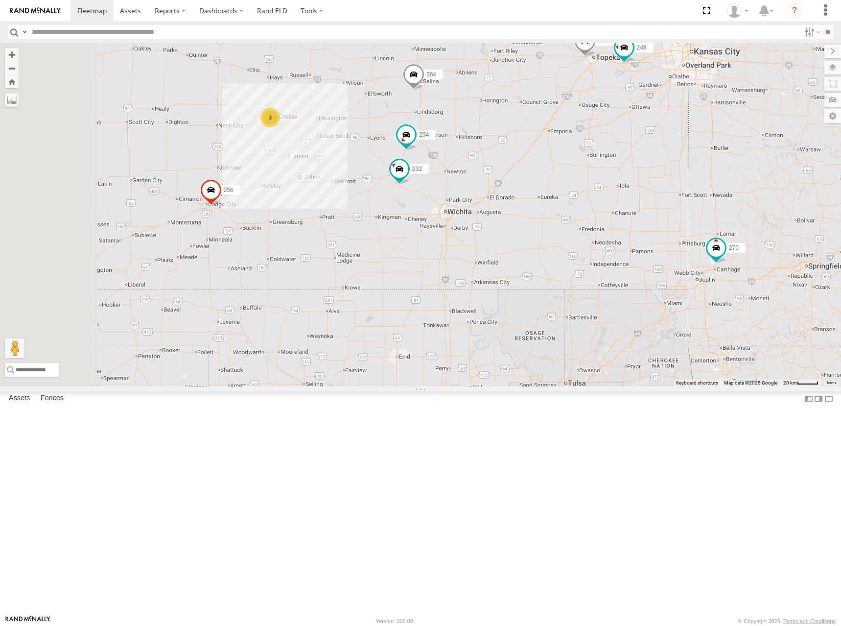
drag, startPoint x: 442, startPoint y: 249, endPoint x: 449, endPoint y: 244, distance: 8.0
click at [449, 244] on div "244 246 270 256 232 296 264 248 294 3" at bounding box center [420, 214] width 841 height 343
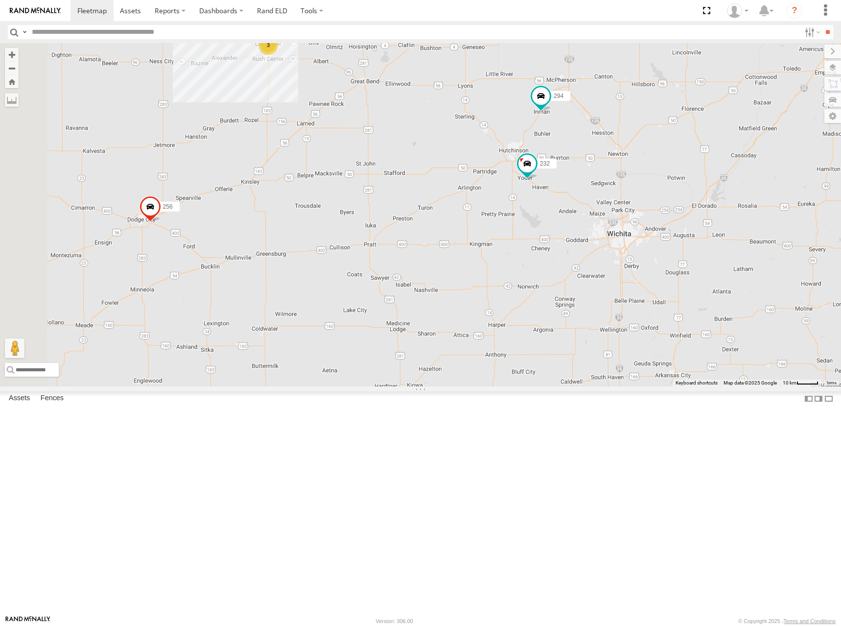
drag, startPoint x: 464, startPoint y: 215, endPoint x: 594, endPoint y: 220, distance: 129.9
click at [594, 220] on div "244 246 270 256 232 296 264 248 294 3" at bounding box center [420, 214] width 841 height 343
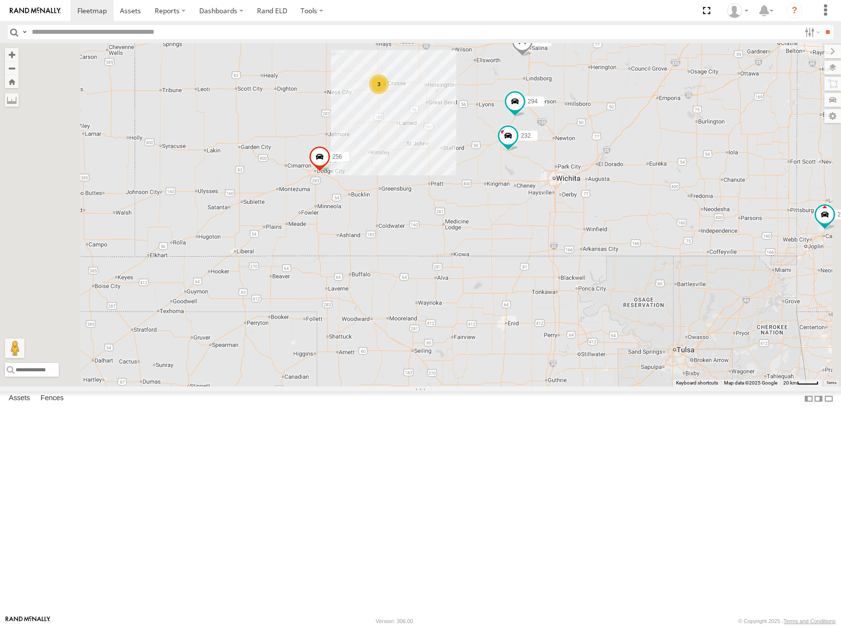
drag, startPoint x: 569, startPoint y: 166, endPoint x: 527, endPoint y: 236, distance: 81.6
click at [527, 236] on div "244 246 270 256 232 296 264 248 294 3" at bounding box center [420, 214] width 841 height 343
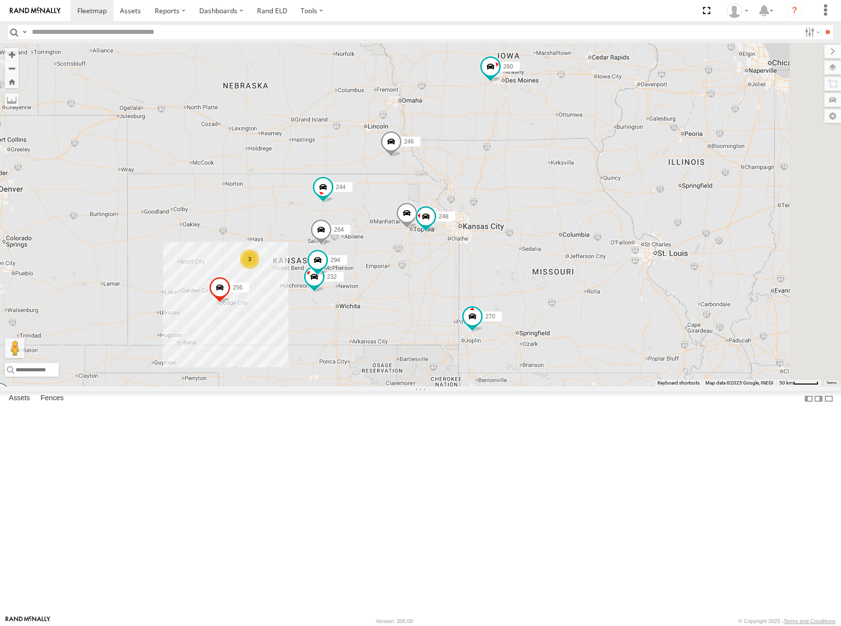
drag, startPoint x: 675, startPoint y: 182, endPoint x: 578, endPoint y: 283, distance: 140.6
click at [578, 283] on div "244 246 270 256 232 296 264 248 294 3 266 260" at bounding box center [420, 214] width 841 height 343
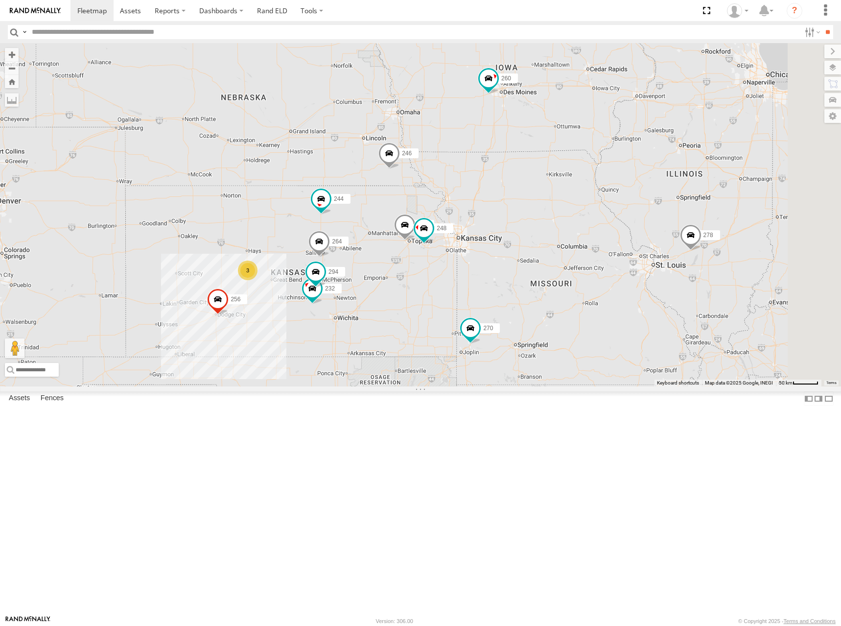
drag, startPoint x: 615, startPoint y: 124, endPoint x: 610, endPoint y: 151, distance: 27.5
click at [610, 151] on div "244 246 270 256 232 296 264 248 294 3 266 260 298 278" at bounding box center [420, 214] width 841 height 343
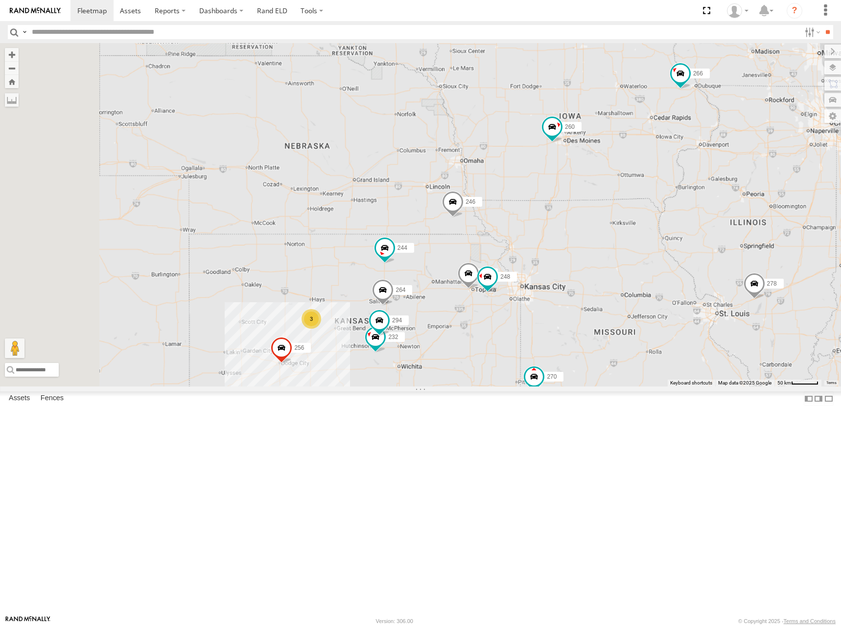
drag, startPoint x: 593, startPoint y: 343, endPoint x: 636, endPoint y: 174, distance: 173.9
click at [636, 174] on div "244 246 270 256 232 296 264 248 294 266 260 298 278 3" at bounding box center [420, 214] width 841 height 343
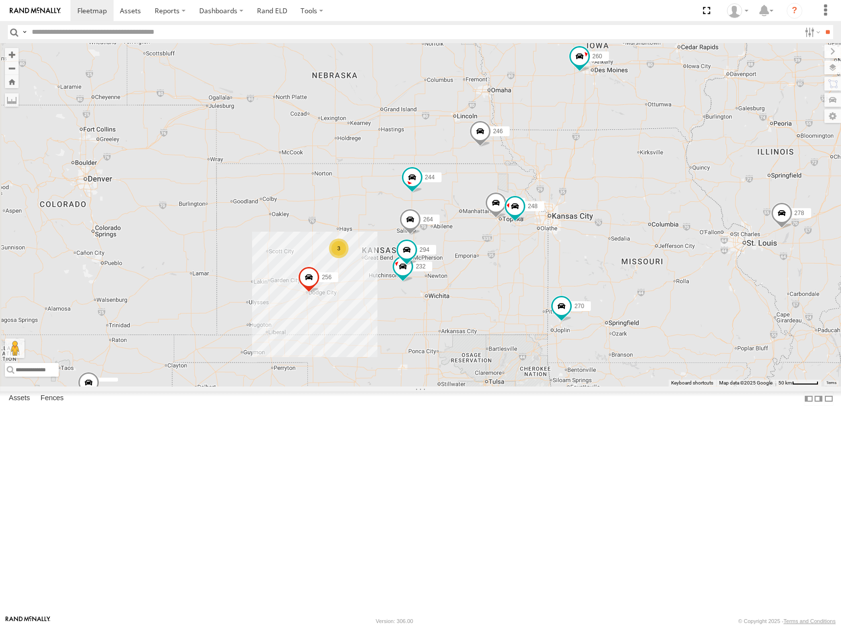
drag, startPoint x: 644, startPoint y: 238, endPoint x: 649, endPoint y: 205, distance: 33.7
click at [649, 205] on div "244 246 270 256 232 296 264 248 294 266 260 298 278 3" at bounding box center [420, 214] width 841 height 343
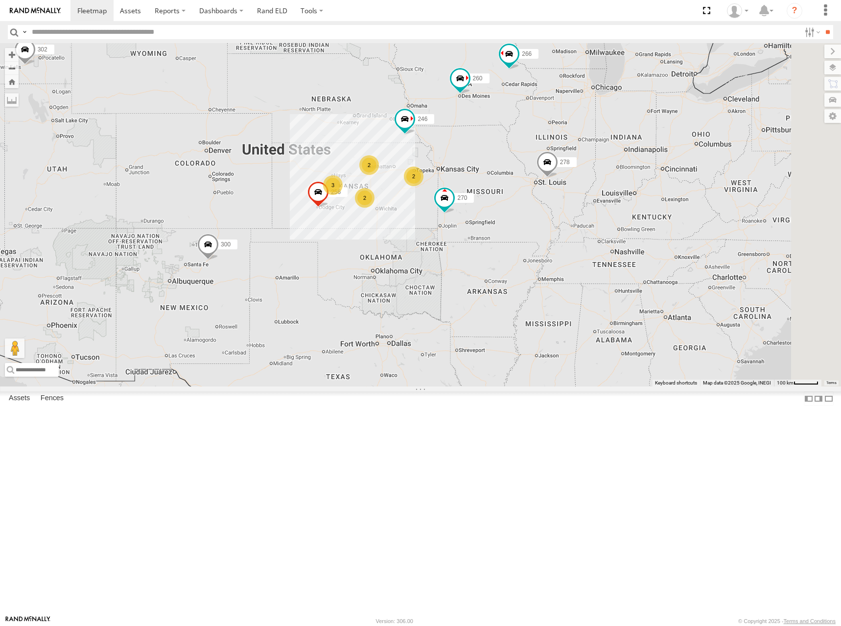
drag, startPoint x: 614, startPoint y: 259, endPoint x: 480, endPoint y: 190, distance: 150.3
click at [480, 190] on div "300 246 298 270 256 302 266 278 260 2 3 2 2" at bounding box center [420, 214] width 841 height 343
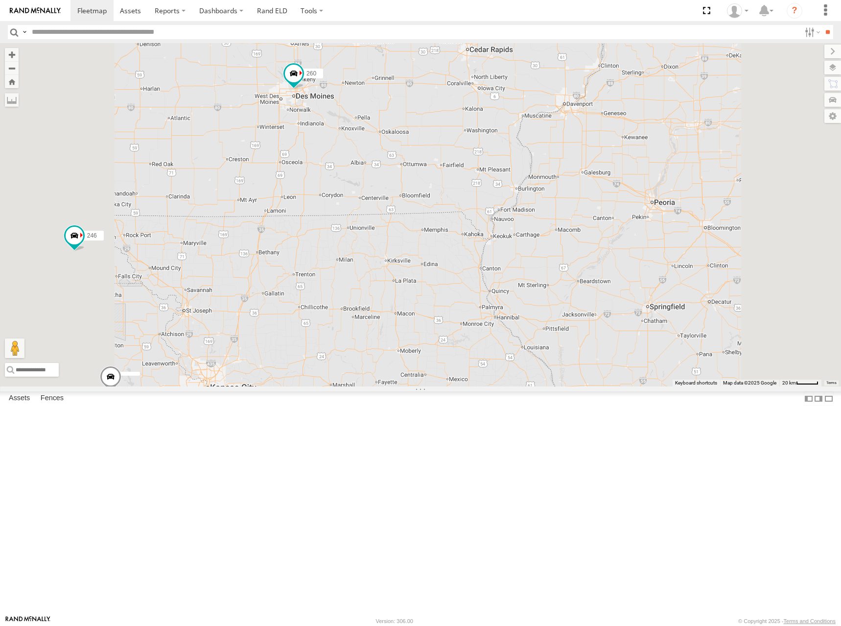
drag, startPoint x: 524, startPoint y: 208, endPoint x: 593, endPoint y: 192, distance: 70.9
click at [593, 192] on div "300 246 298 270 256 302 266 278 260 244 264" at bounding box center [420, 214] width 841 height 343
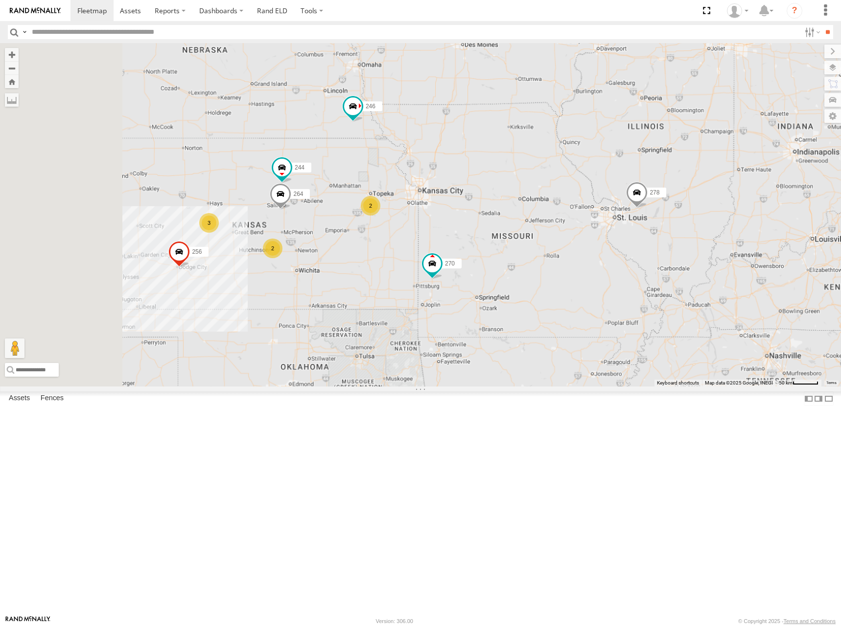
drag, startPoint x: 396, startPoint y: 209, endPoint x: 481, endPoint y: 174, distance: 92.0
click at [481, 174] on div "300 246 298 270 256 302 266 278 260 244 264 3 2 2" at bounding box center [420, 214] width 841 height 343
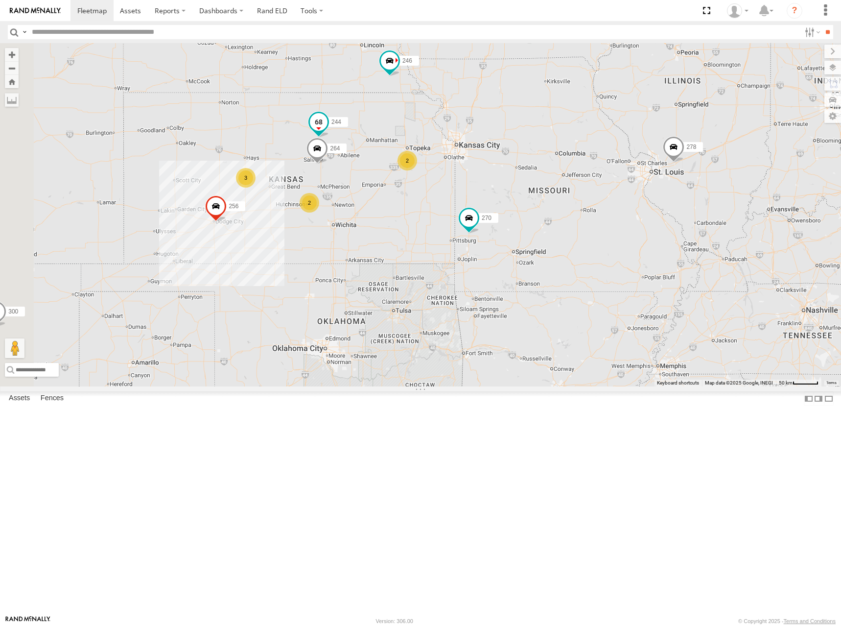
drag, startPoint x: 386, startPoint y: 242, endPoint x: 440, endPoint y: 227, distance: 55.5
click at [419, 204] on div "300 246 298 270 256 302 266 278 260 244 264 3 2 2" at bounding box center [420, 214] width 841 height 343
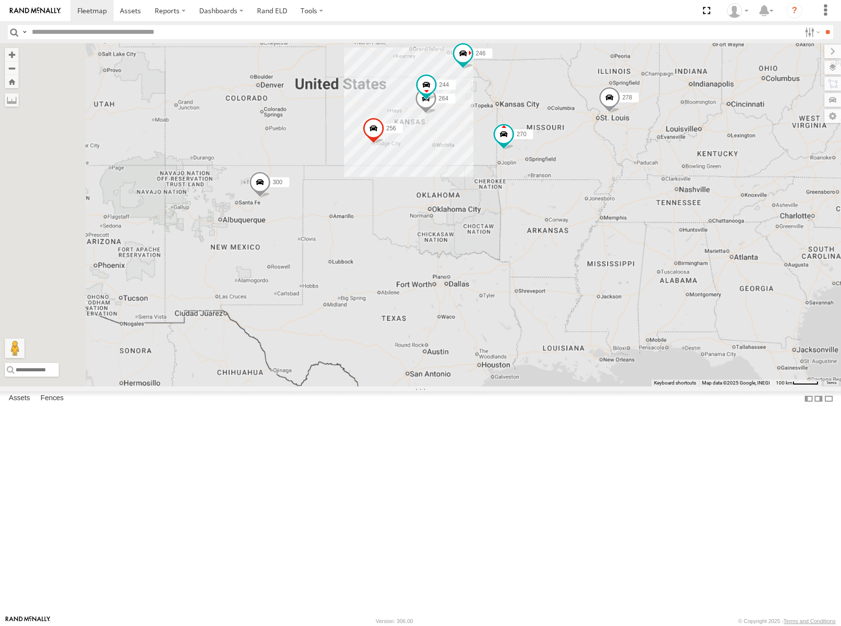
drag, startPoint x: 531, startPoint y: 222, endPoint x: 617, endPoint y: 207, distance: 86.7
click at [620, 208] on div "300 246 298 270 256 302 266 278 260 244 264" at bounding box center [420, 214] width 841 height 343
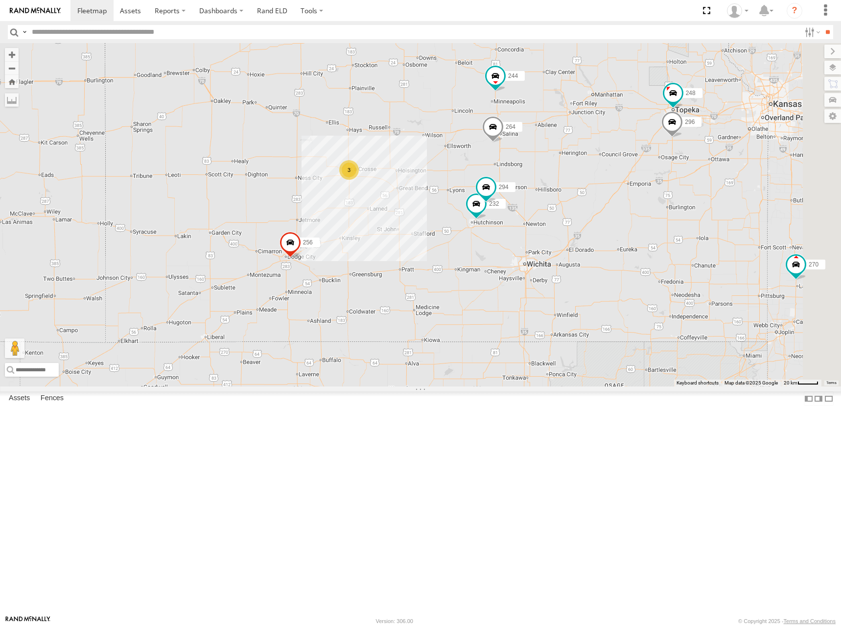
drag, startPoint x: 796, startPoint y: 80, endPoint x: 672, endPoint y: 262, distance: 219.8
click at [672, 262] on div "300 246 298 270 256 302 266 278 260 244 232 296 264 248 294 3" at bounding box center [420, 214] width 841 height 343
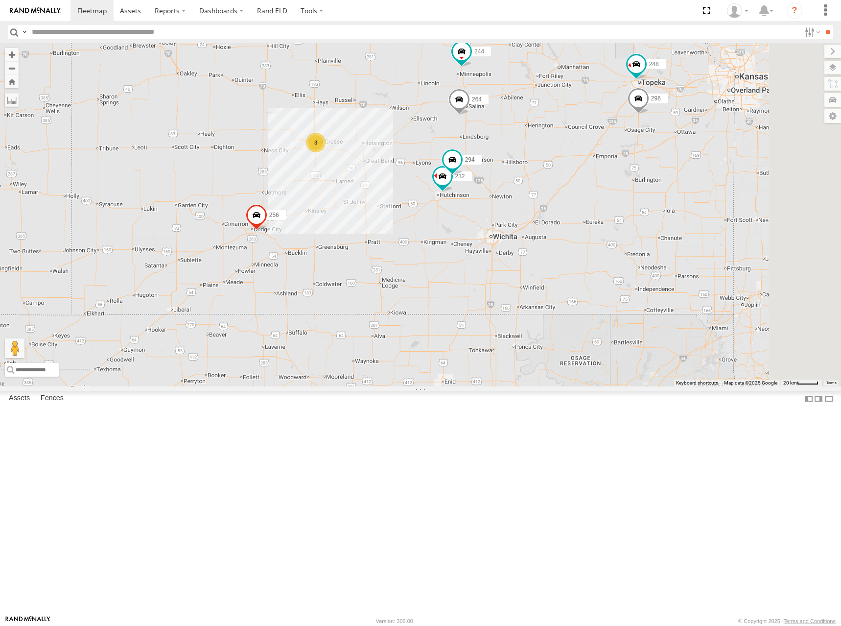
drag, startPoint x: 748, startPoint y: 277, endPoint x: 675, endPoint y: 232, distance: 86.0
click at [675, 232] on div "244 246 256 232 296 264 248 294 3" at bounding box center [420, 214] width 841 height 343
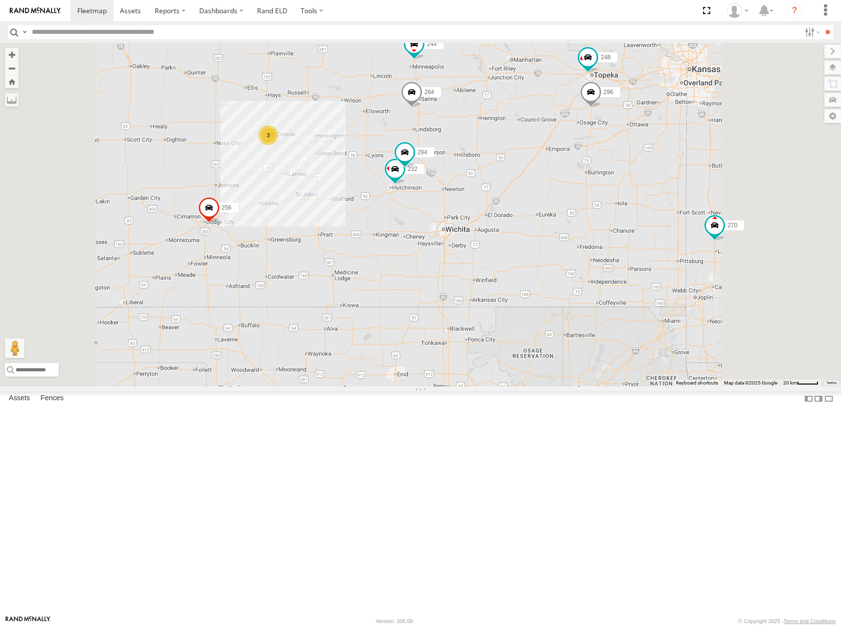
click at [768, 259] on div "244 246 256 232 296 264 248 294 270 3" at bounding box center [420, 214] width 841 height 343
drag, startPoint x: 606, startPoint y: 199, endPoint x: 617, endPoint y: 210, distance: 14.5
click at [617, 210] on div "244 246 256 232 296 264 248 294 270 3" at bounding box center [420, 214] width 841 height 343
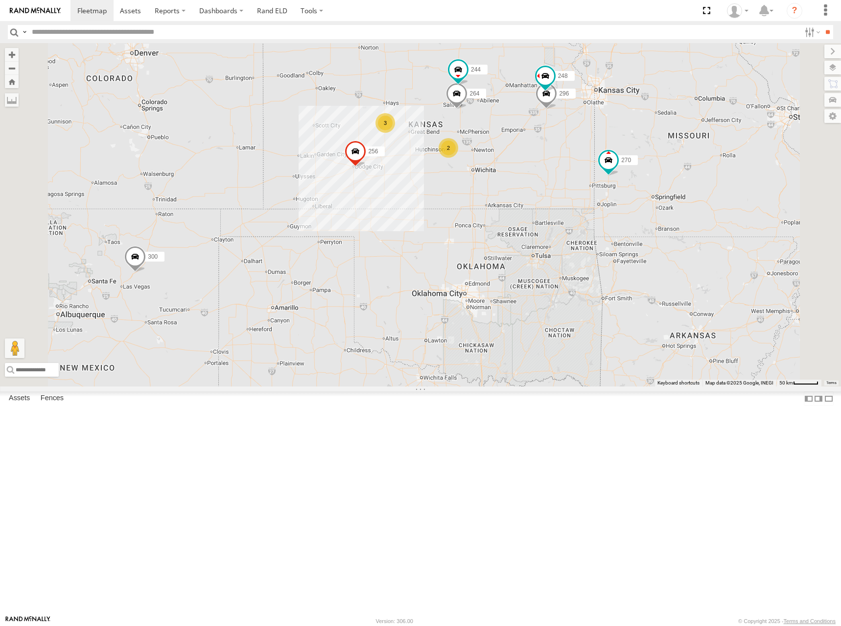
click at [653, 160] on div "244 246 256 296 264 248 270 300 3 2 260" at bounding box center [420, 214] width 841 height 343
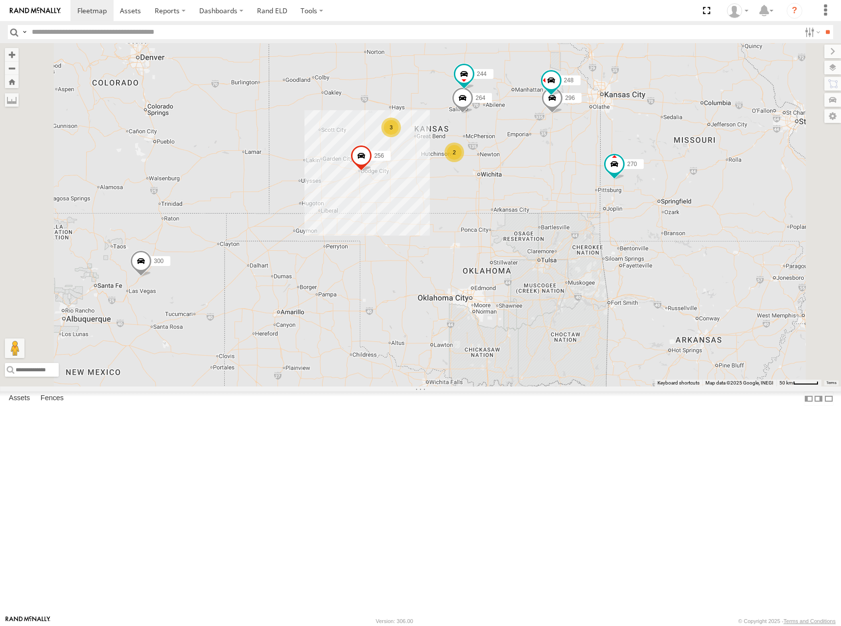
drag, startPoint x: 605, startPoint y: 158, endPoint x: 612, endPoint y: 165, distance: 9.4
click at [612, 165] on div "244 246 256 296 264 248 270 300 3 2 260" at bounding box center [420, 214] width 841 height 343
click at [90, 13] on span at bounding box center [91, 10] width 29 height 9
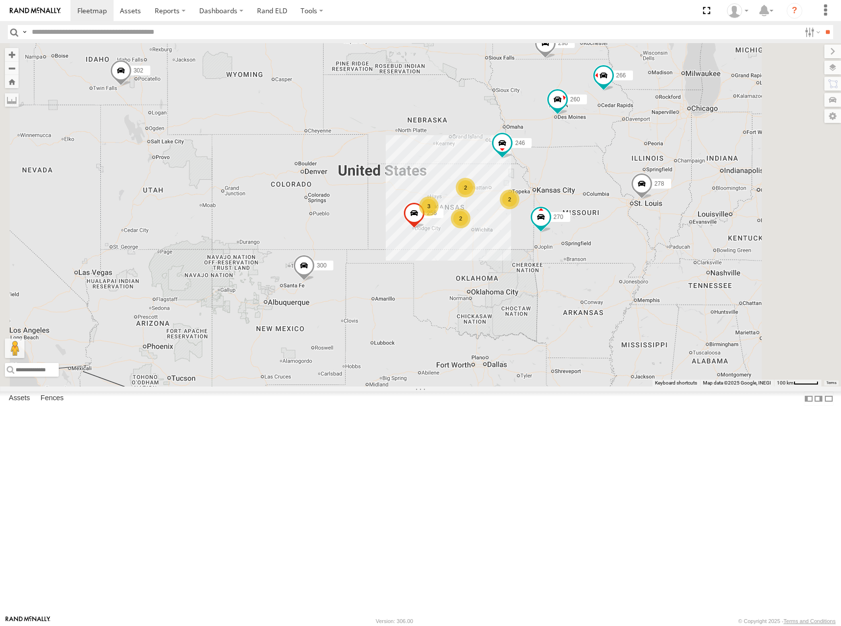
drag, startPoint x: 571, startPoint y: 264, endPoint x: 527, endPoint y: 211, distance: 68.9
click at [527, 211] on div "300 302 278 2 246 298 270 3 256 2 2 266 260" at bounding box center [420, 214] width 841 height 343
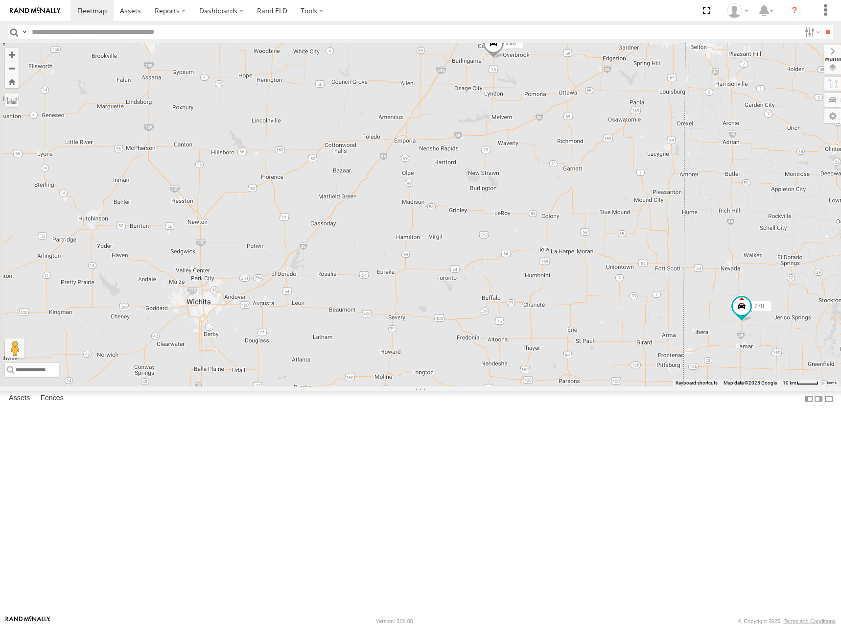
drag, startPoint x: 558, startPoint y: 282, endPoint x: 640, endPoint y: 279, distance: 81.8
click at [640, 279] on div "300 302 278 246 298 270 256 266 260 296 248" at bounding box center [420, 214] width 841 height 343
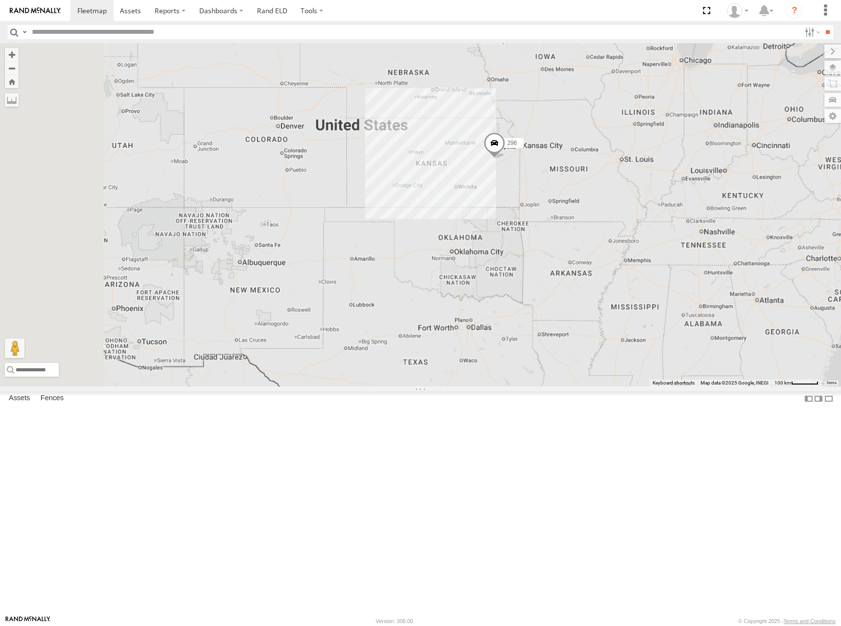
drag, startPoint x: 479, startPoint y: 96, endPoint x: 524, endPoint y: 243, distance: 153.2
click at [524, 243] on div "296" at bounding box center [420, 214] width 841 height 343
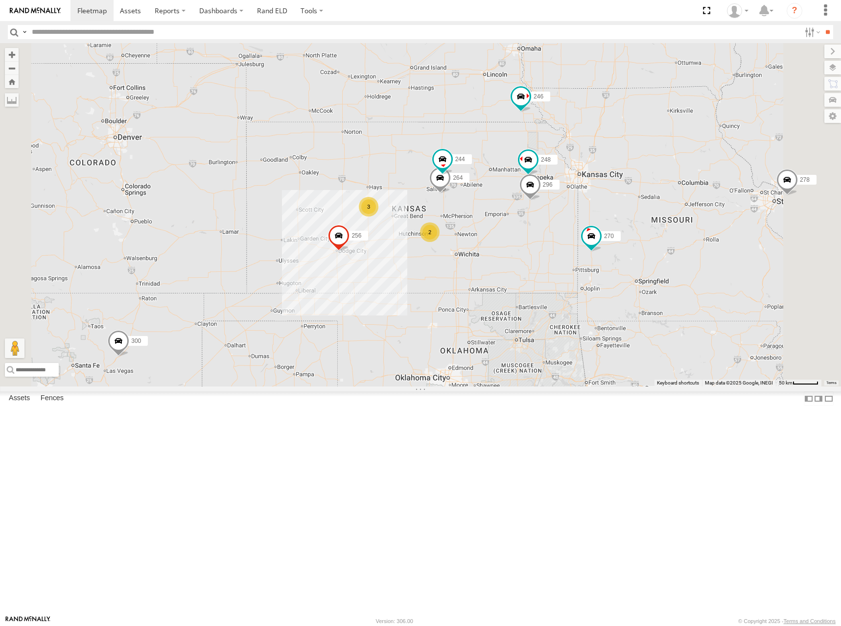
drag, startPoint x: 598, startPoint y: 216, endPoint x: 574, endPoint y: 197, distance: 30.8
click at [574, 197] on div "300 246 298 270 256 266 278 260 244 3 2 296 264 248" at bounding box center [420, 214] width 841 height 343
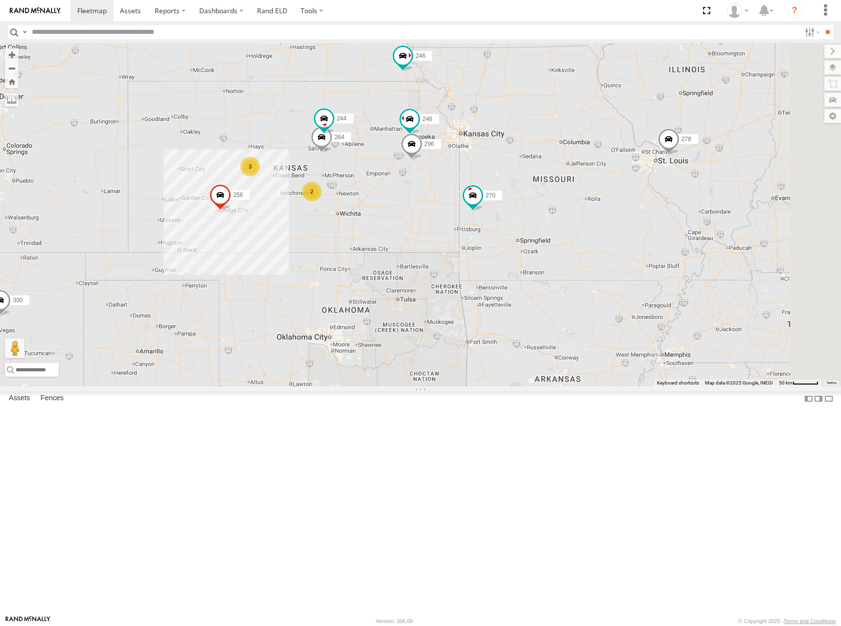
drag, startPoint x: 520, startPoint y: 201, endPoint x: 406, endPoint y: 164, distance: 120.7
click at [406, 164] on div "300 246 298 270 256 266 278 260 244 3 2 296 264 248" at bounding box center [420, 214] width 841 height 343
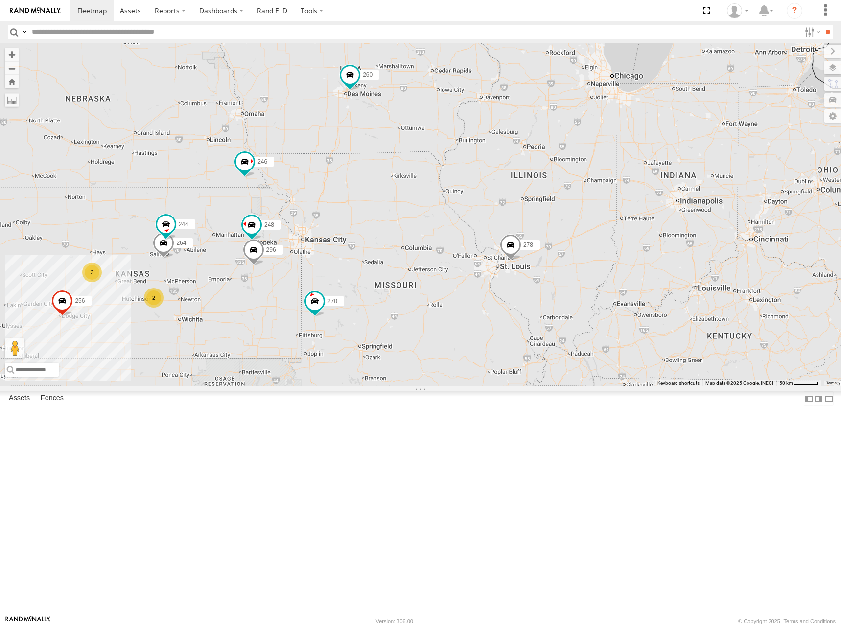
drag, startPoint x: 694, startPoint y: 197, endPoint x: 534, endPoint y: 302, distance: 191.3
click at [534, 302] on div "300 246 298 270 256 266 278 260 244 3 2 296 264 248" at bounding box center [420, 214] width 841 height 343
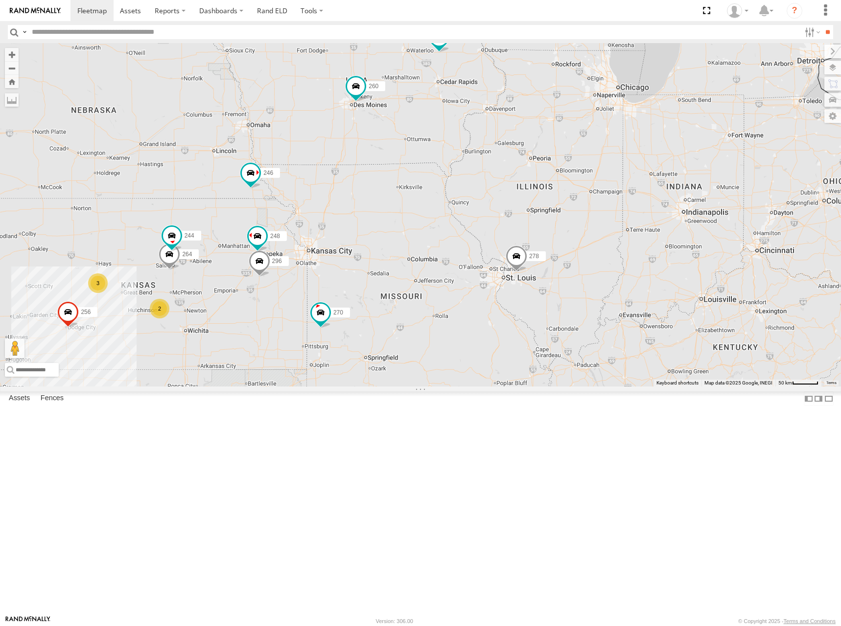
drag, startPoint x: 571, startPoint y: 233, endPoint x: 578, endPoint y: 263, distance: 30.8
click at [577, 263] on div "300 246 298 270 256 266 278 260 244 3 2 296 264 248" at bounding box center [420, 214] width 841 height 343
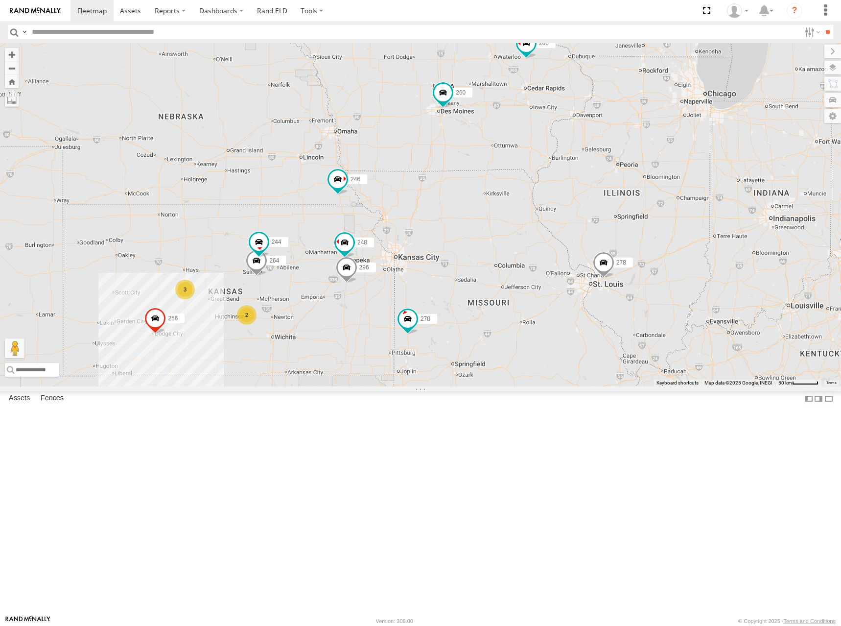
drag, startPoint x: 544, startPoint y: 230, endPoint x: 661, endPoint y: 215, distance: 118.5
click at [661, 215] on div "300 246 298 270 256 266 278 260 244 3 2 296 264 248" at bounding box center [420, 214] width 841 height 343
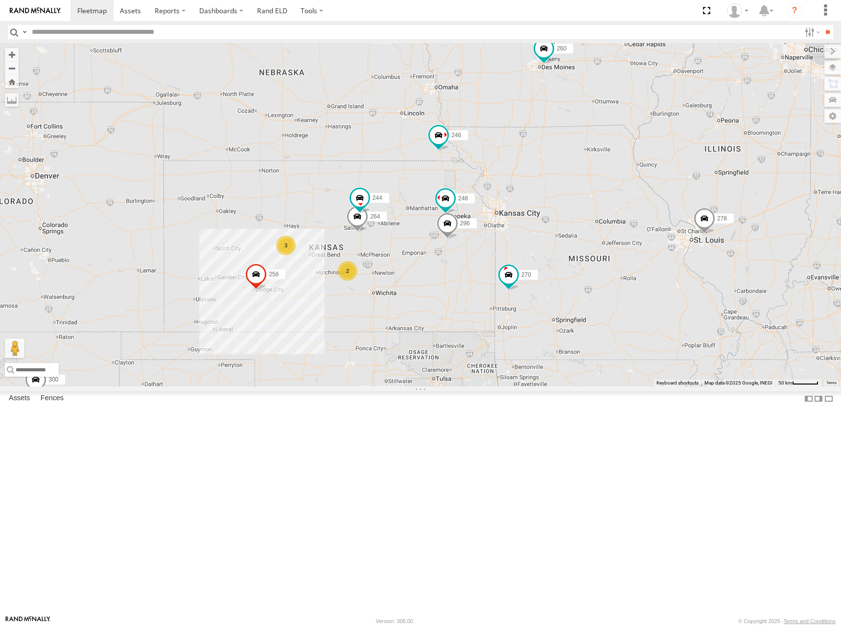
drag, startPoint x: 494, startPoint y: 234, endPoint x: 593, endPoint y: 168, distance: 119.4
click at [593, 168] on div "300 246 298 270 256 266 278 260 244 3 2 296 264 248" at bounding box center [420, 214] width 841 height 343
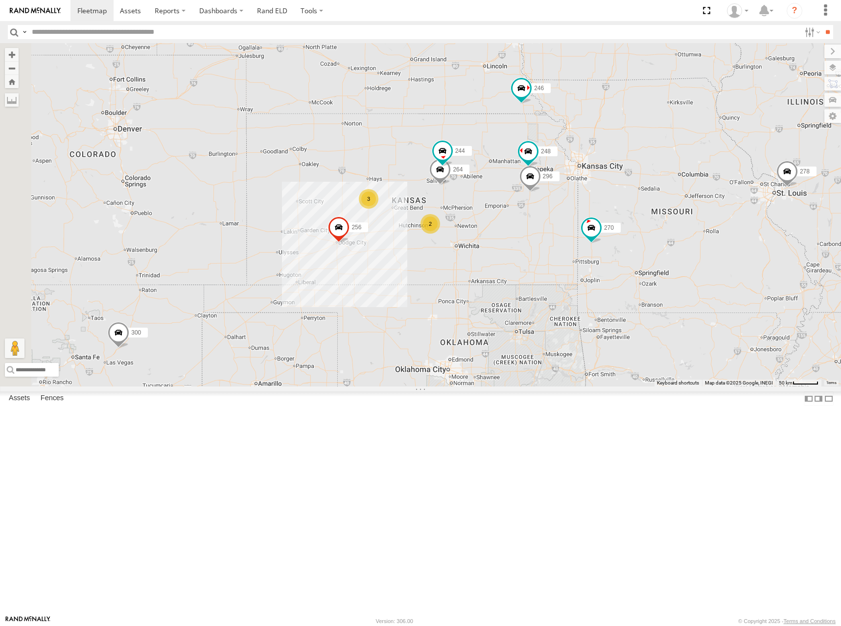
drag, startPoint x: 503, startPoint y: 249, endPoint x: 524, endPoint y: 244, distance: 21.0
click at [524, 244] on div "300 246 298 270 256 266 278 260 244 3 2 296 264 248" at bounding box center [420, 214] width 841 height 343
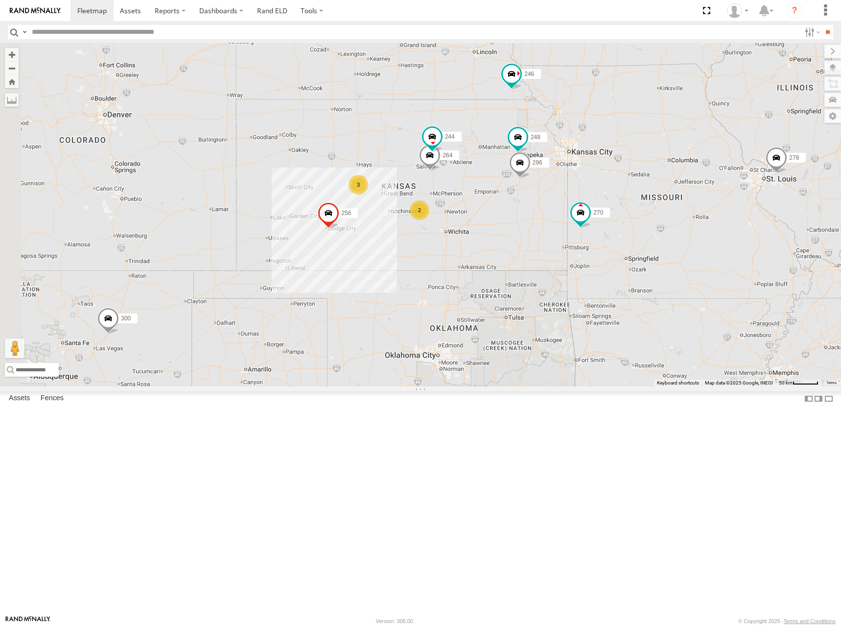
drag, startPoint x: 600, startPoint y: 186, endPoint x: 582, endPoint y: 168, distance: 24.6
click at [582, 168] on div "300 246 298 270 256 266 278 260 244 3 2 296 264 248" at bounding box center [420, 214] width 841 height 343
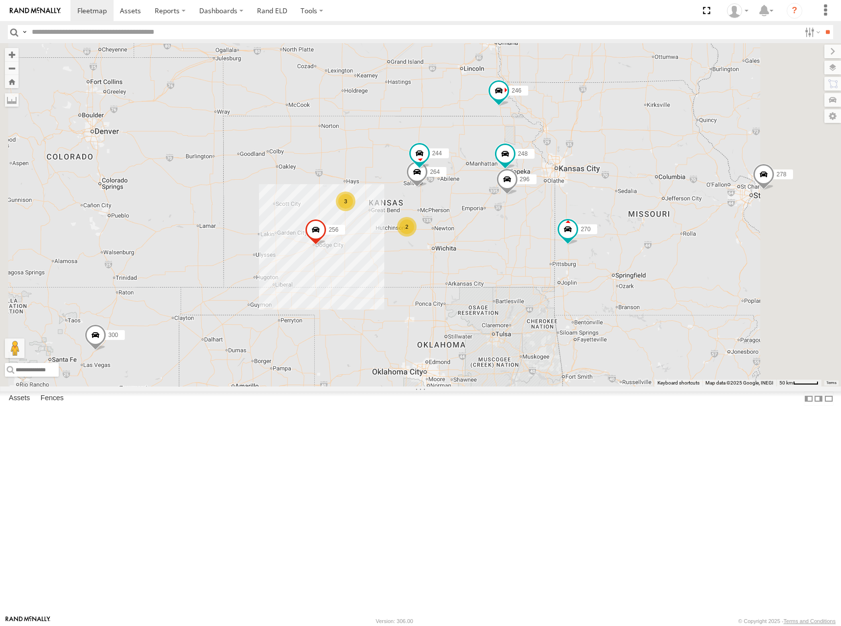
drag, startPoint x: 752, startPoint y: 96, endPoint x: 718, endPoint y: 177, distance: 87.1
click at [718, 177] on div "300 246 298 270 256 266 278 260 244 296 264 248 3 2" at bounding box center [420, 214] width 841 height 343
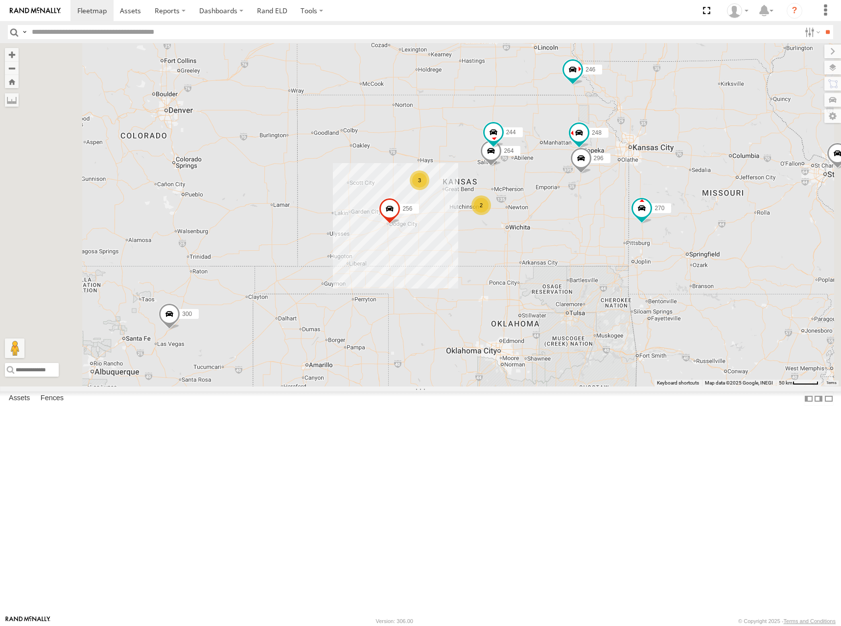
drag, startPoint x: 467, startPoint y: 259, endPoint x: 550, endPoint y: 220, distance: 91.6
click at [550, 220] on div "300 246 298 270 256 266 278 260 244 296 264 248 3 2" at bounding box center [420, 214] width 841 height 343
click at [541, 236] on div "300 246 298 270 256 266 278 260 244 296 264 248 3 2" at bounding box center [420, 214] width 841 height 343
